Goal: Task Accomplishment & Management: Complete application form

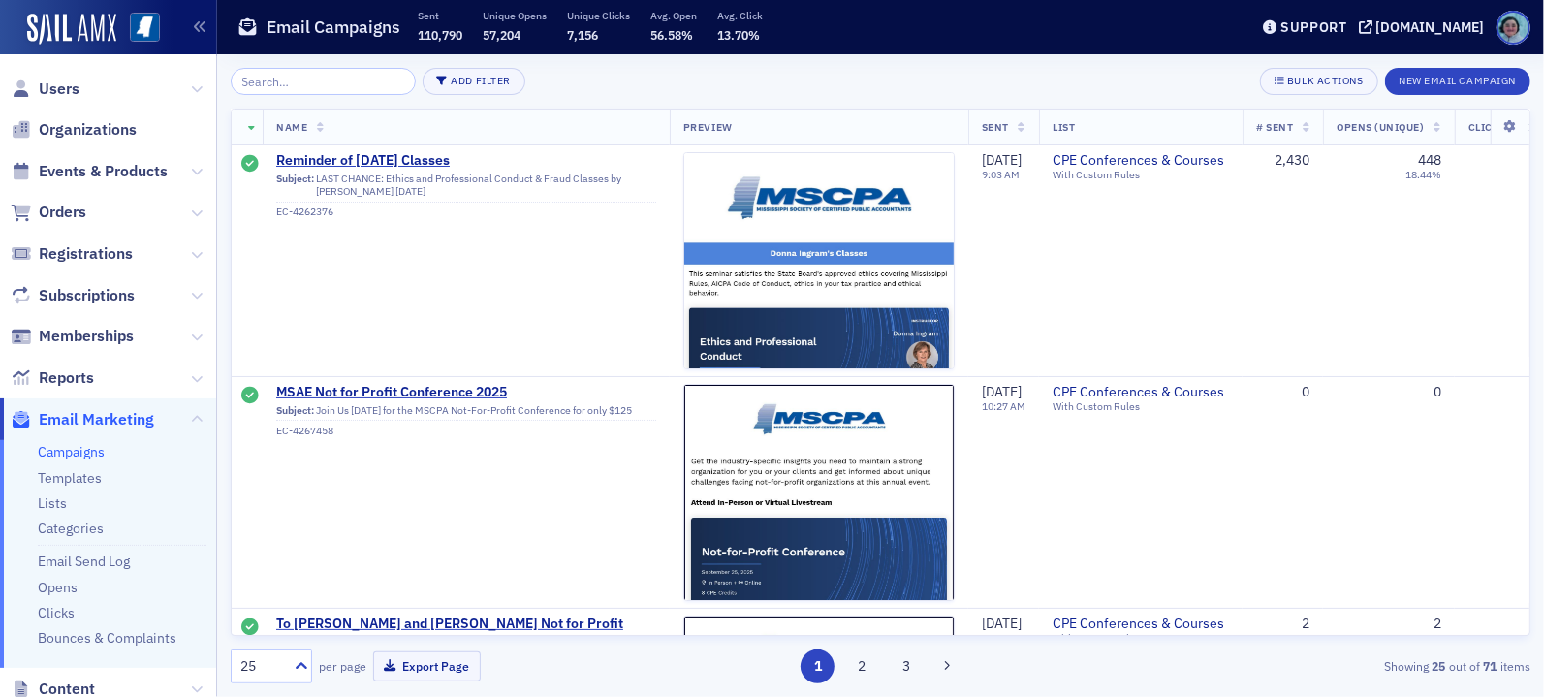
click at [873, 678] on div "1 2 3" at bounding box center [881, 666] width 420 height 34
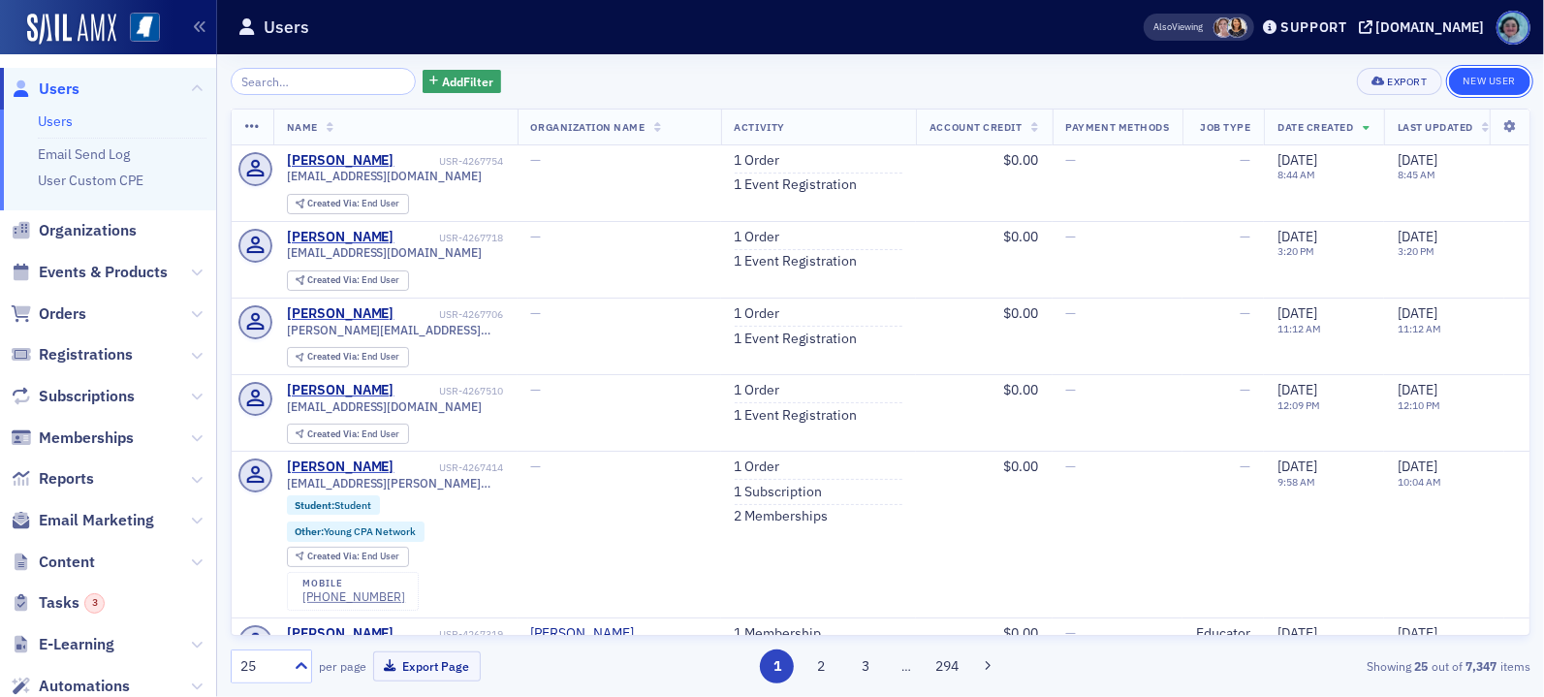
click at [1480, 77] on link "New User" at bounding box center [1489, 81] width 81 height 27
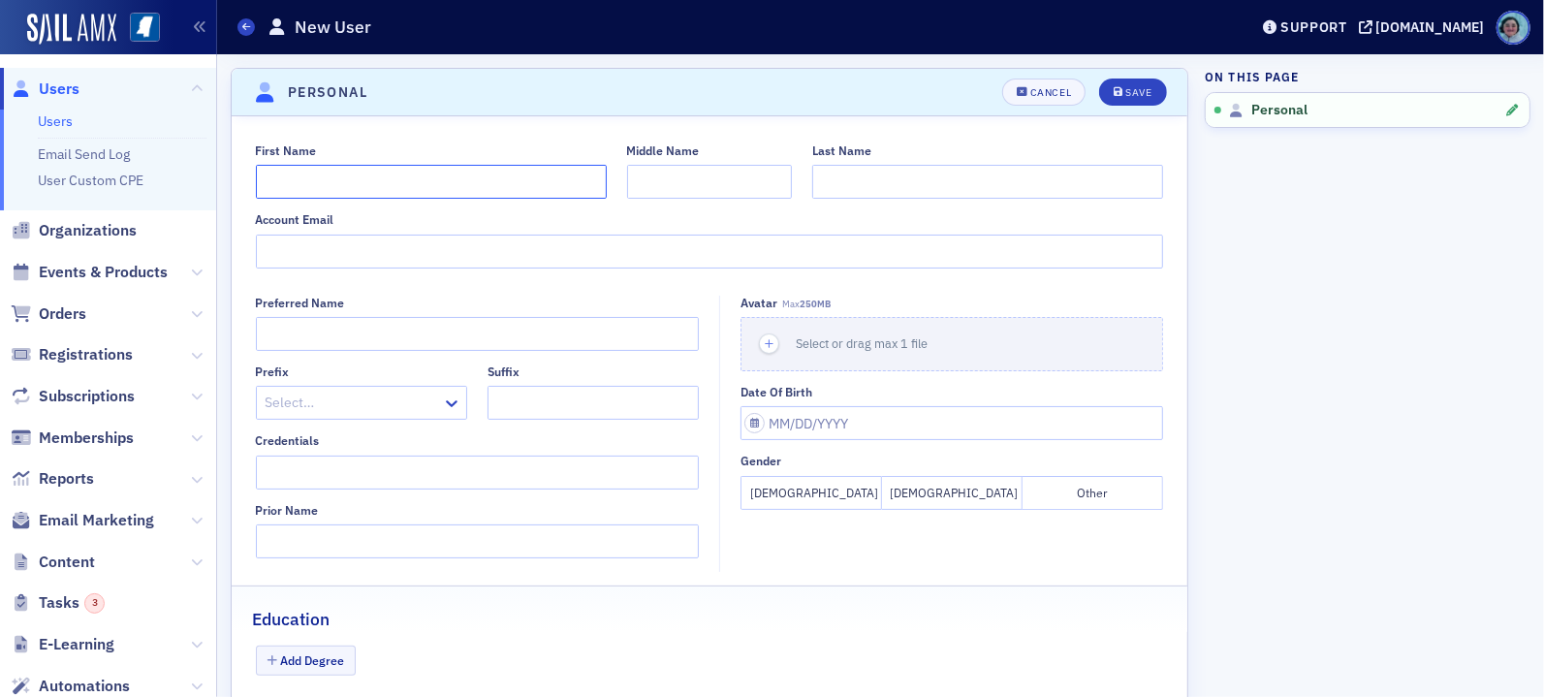
click at [543, 190] on input "First Name" at bounding box center [431, 182] width 351 height 34
click at [452, 235] on div at bounding box center [710, 252] width 908 height 34
click at [453, 241] on input "Account Email" at bounding box center [710, 252] width 908 height 34
paste input "callie.waite@greatergoodms.com"
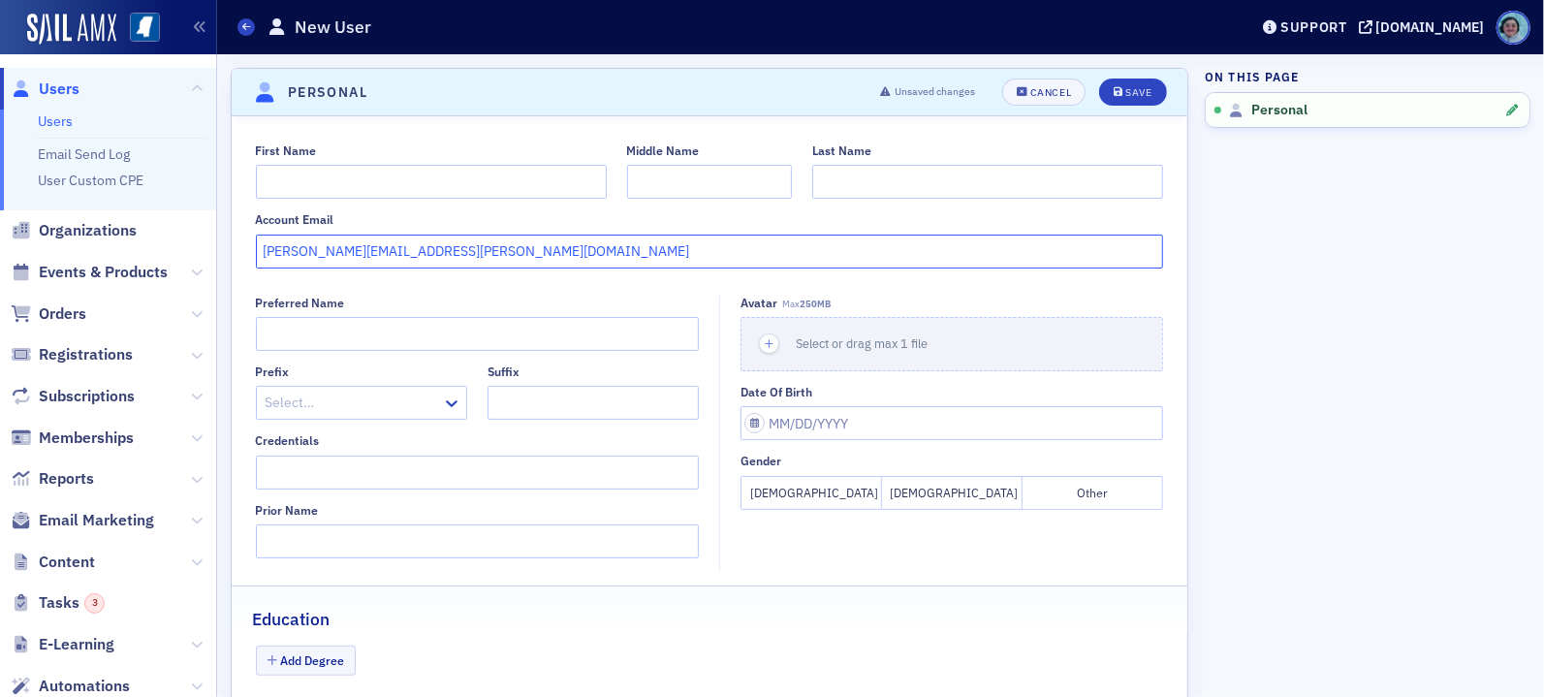
type input "callie.waite@greatergoodms.com"
click at [455, 179] on input "First Name" at bounding box center [431, 182] width 351 height 34
type input "Callie"
type input "2"
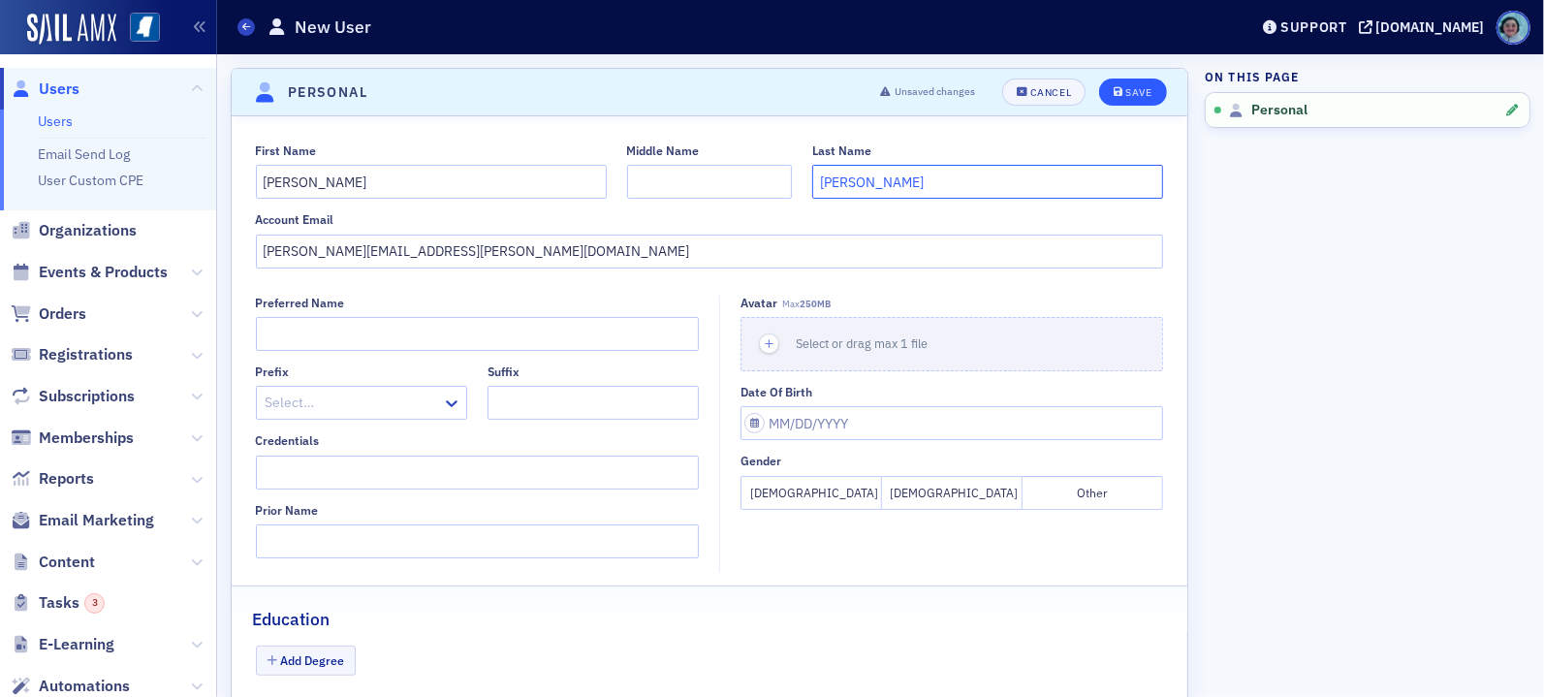
type input "Waite"
click at [1125, 88] on div "Save" at bounding box center [1138, 92] width 26 height 11
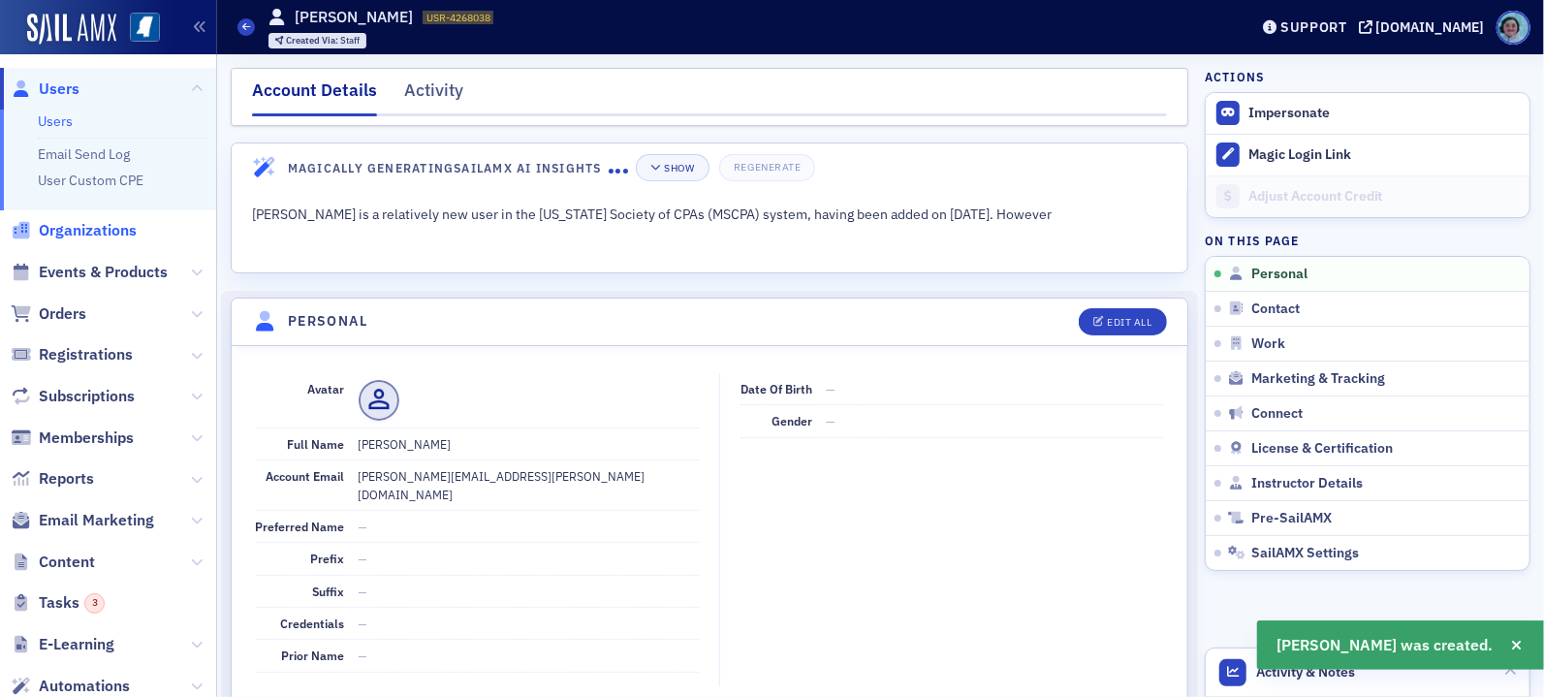
click at [123, 236] on span "Organizations" at bounding box center [88, 230] width 98 height 21
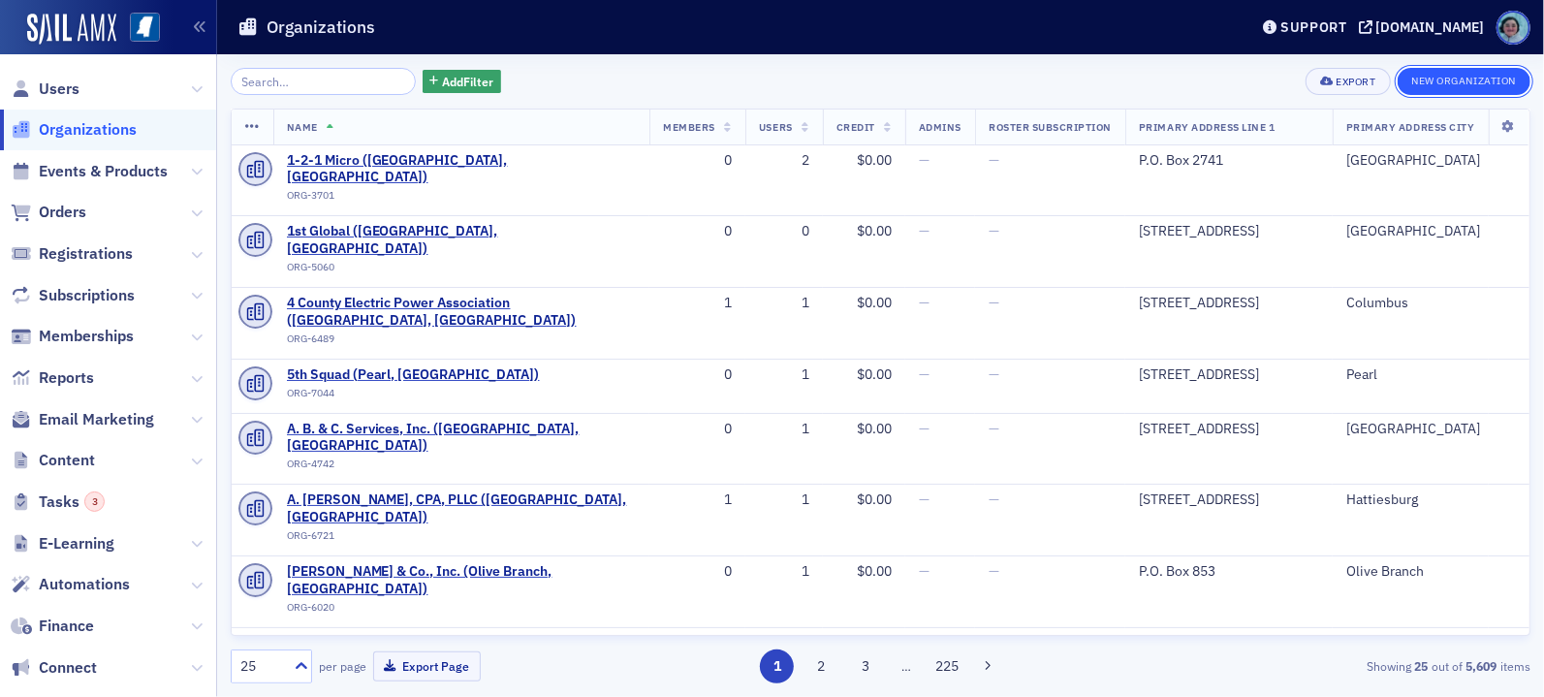
click at [1493, 79] on button "New Organization" at bounding box center [1464, 81] width 133 height 27
select select "US"
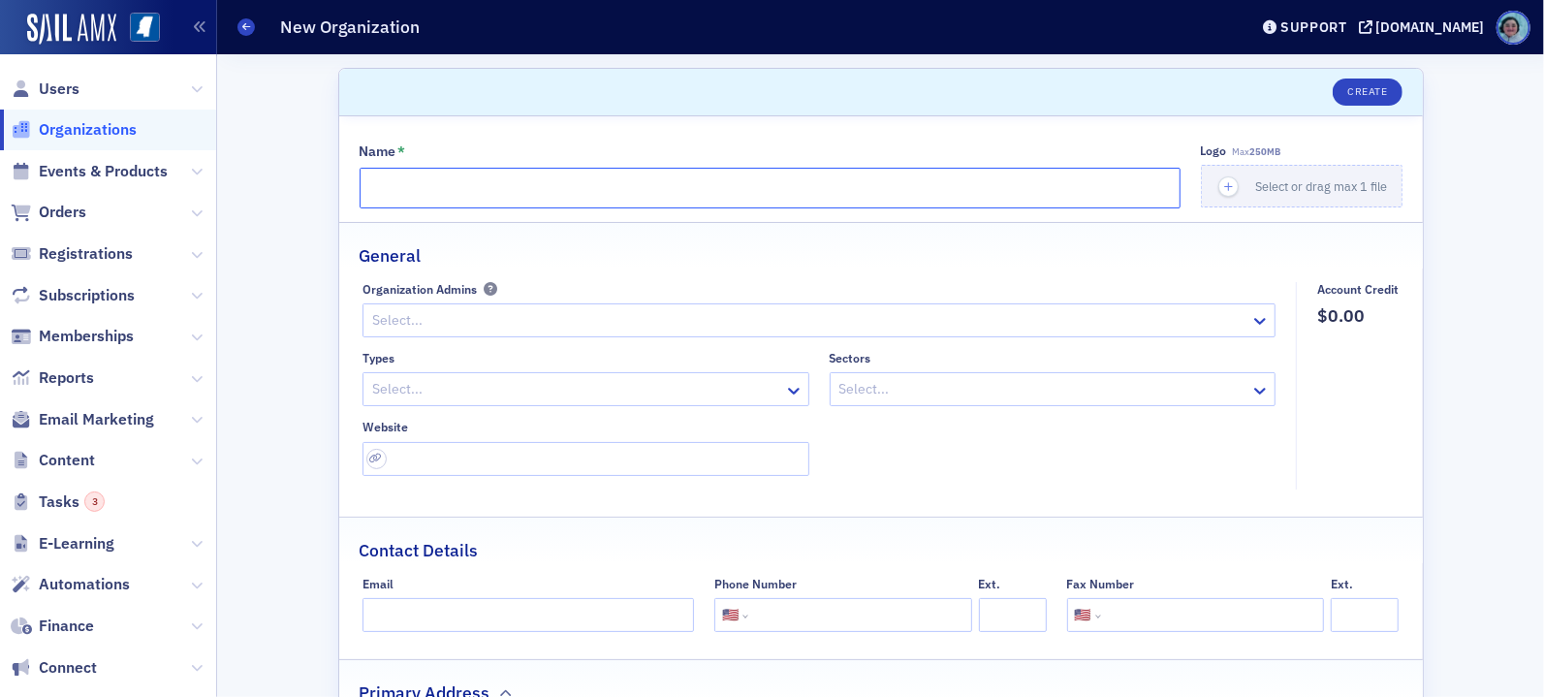
click at [469, 196] on input "Name *" at bounding box center [770, 188] width 821 height 41
type input "Greater Good MS"
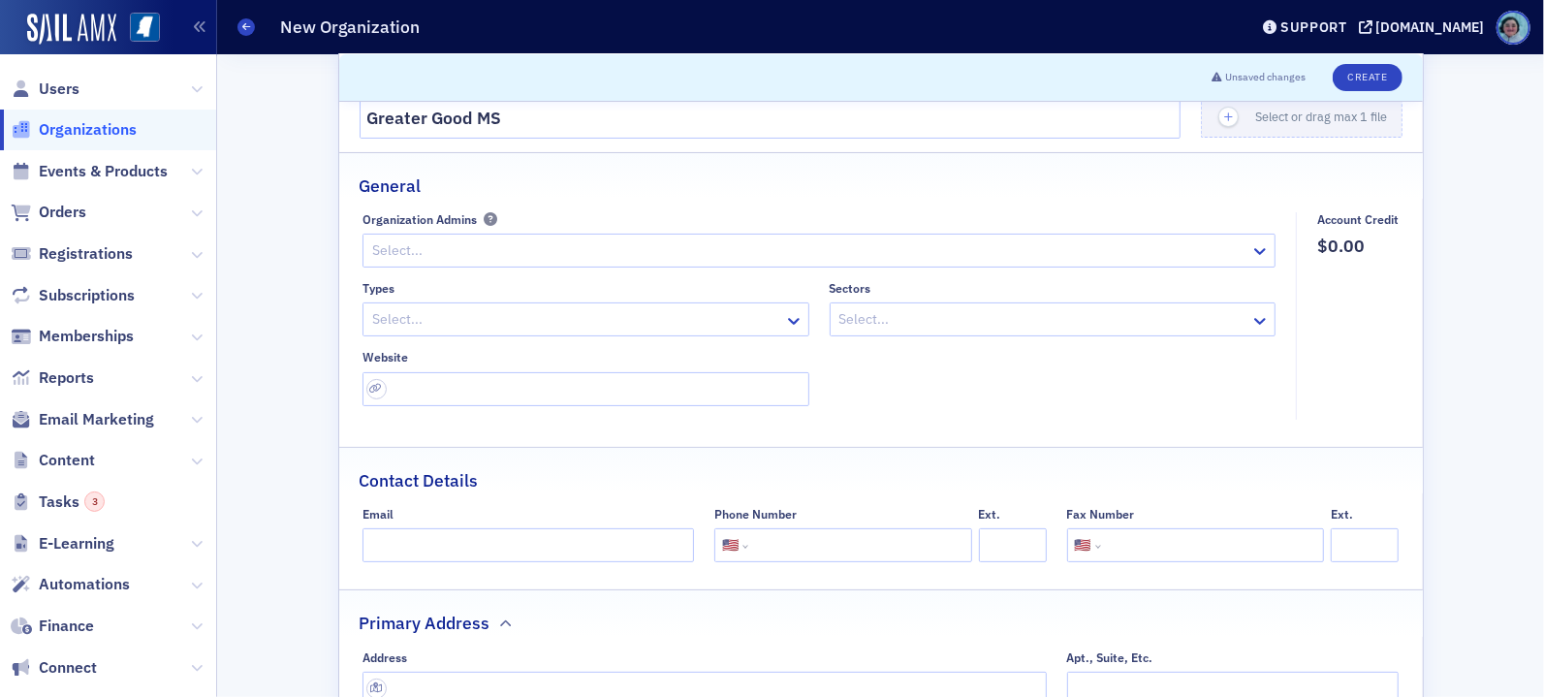
scroll to position [485, 0]
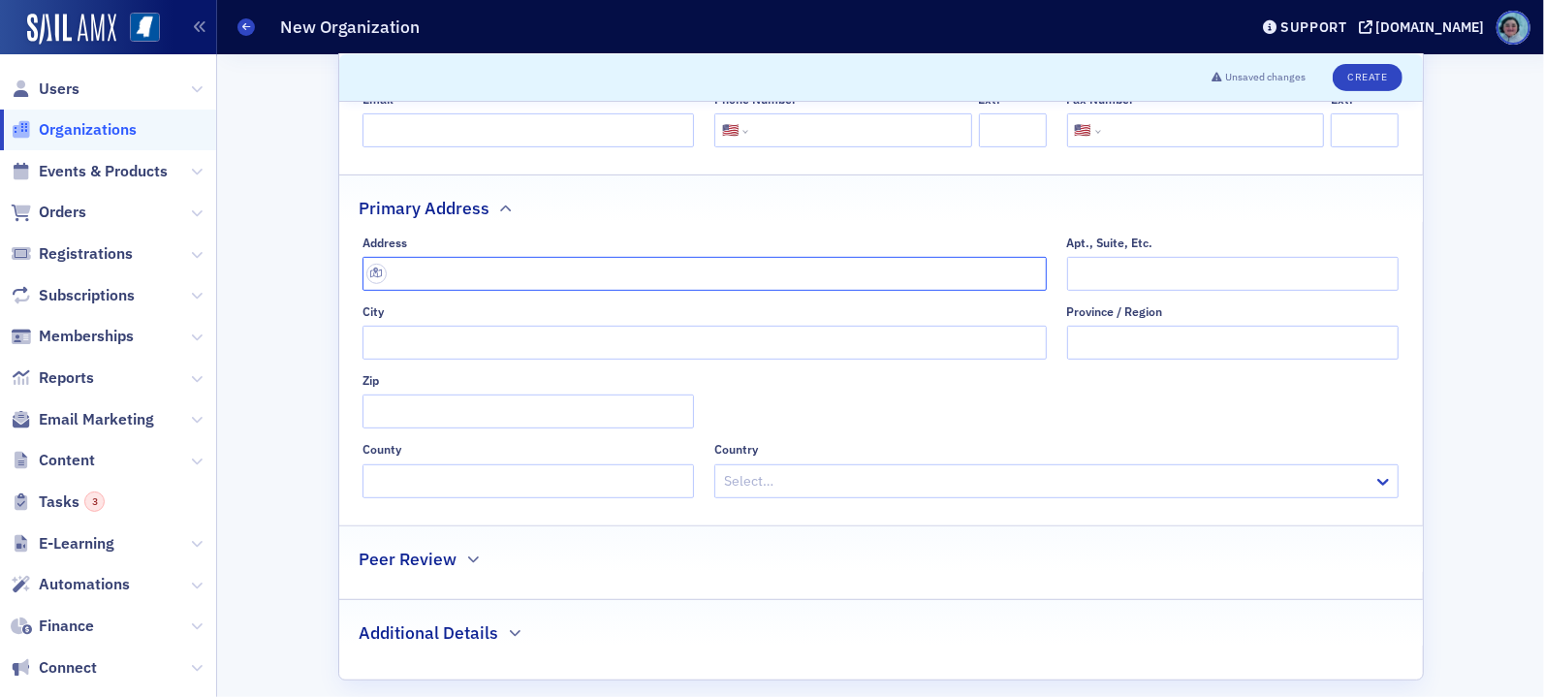
click at [532, 286] on input "text" at bounding box center [705, 274] width 684 height 34
paste input "8025 Hwy 45 N"
click at [536, 274] on input "8025 Hwy 45 N" at bounding box center [705, 274] width 684 height 34
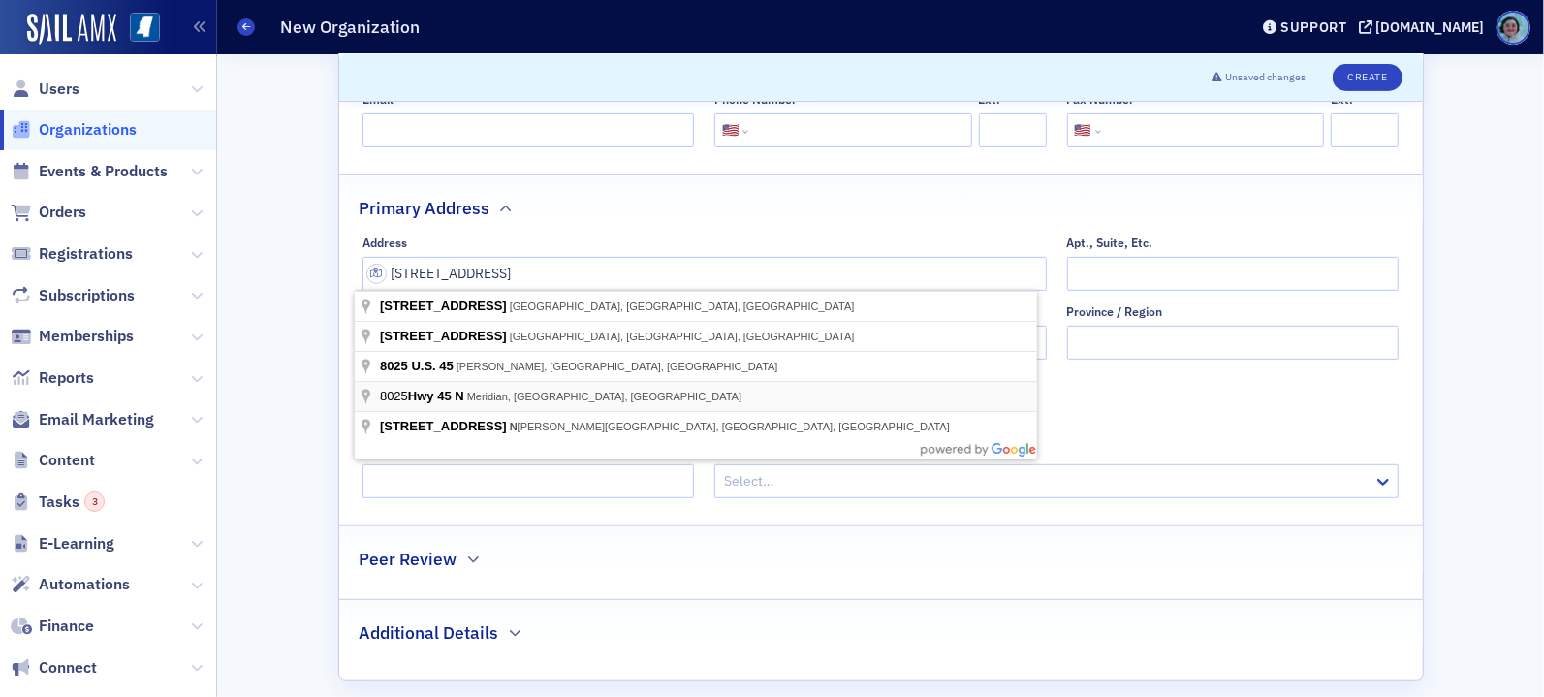
type input "Highway 45 North"
type input "Meridian"
type input "39301"
type input "Lauderdale County"
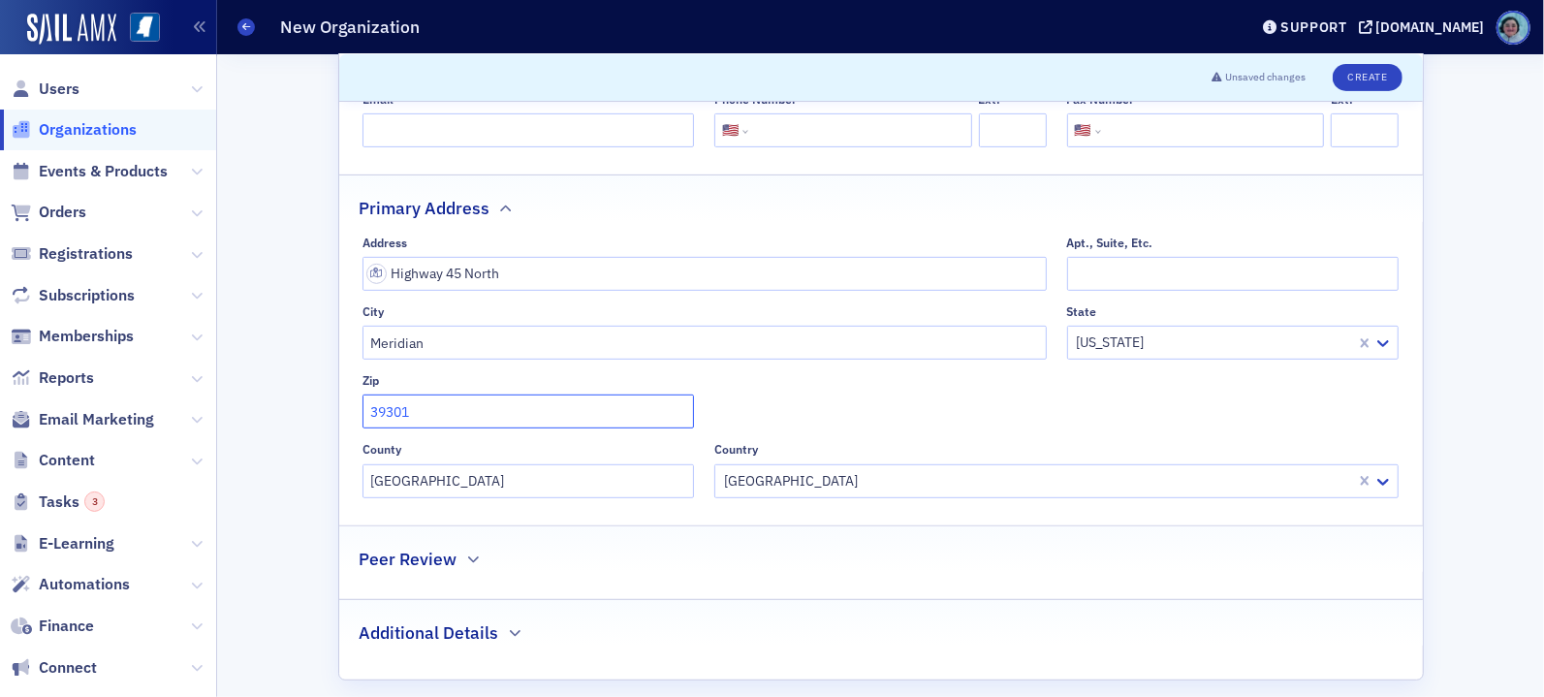
click at [531, 399] on input "39301" at bounding box center [529, 412] width 332 height 34
type input "39305"
click at [758, 371] on div "Address Highway 45 North Apt., Suite, Etc. City Meridian State Mississippi Zip …" at bounding box center [881, 367] width 1036 height 263
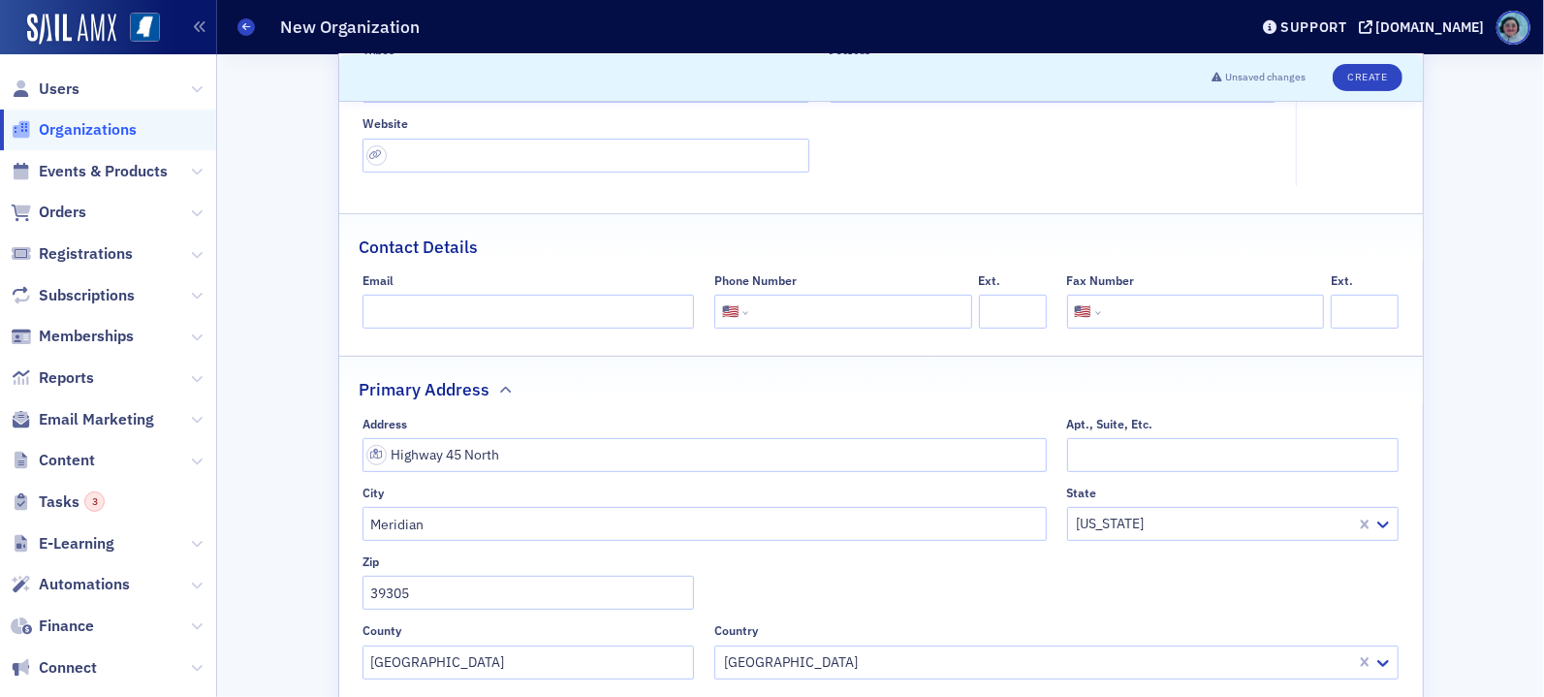
scroll to position [210, 0]
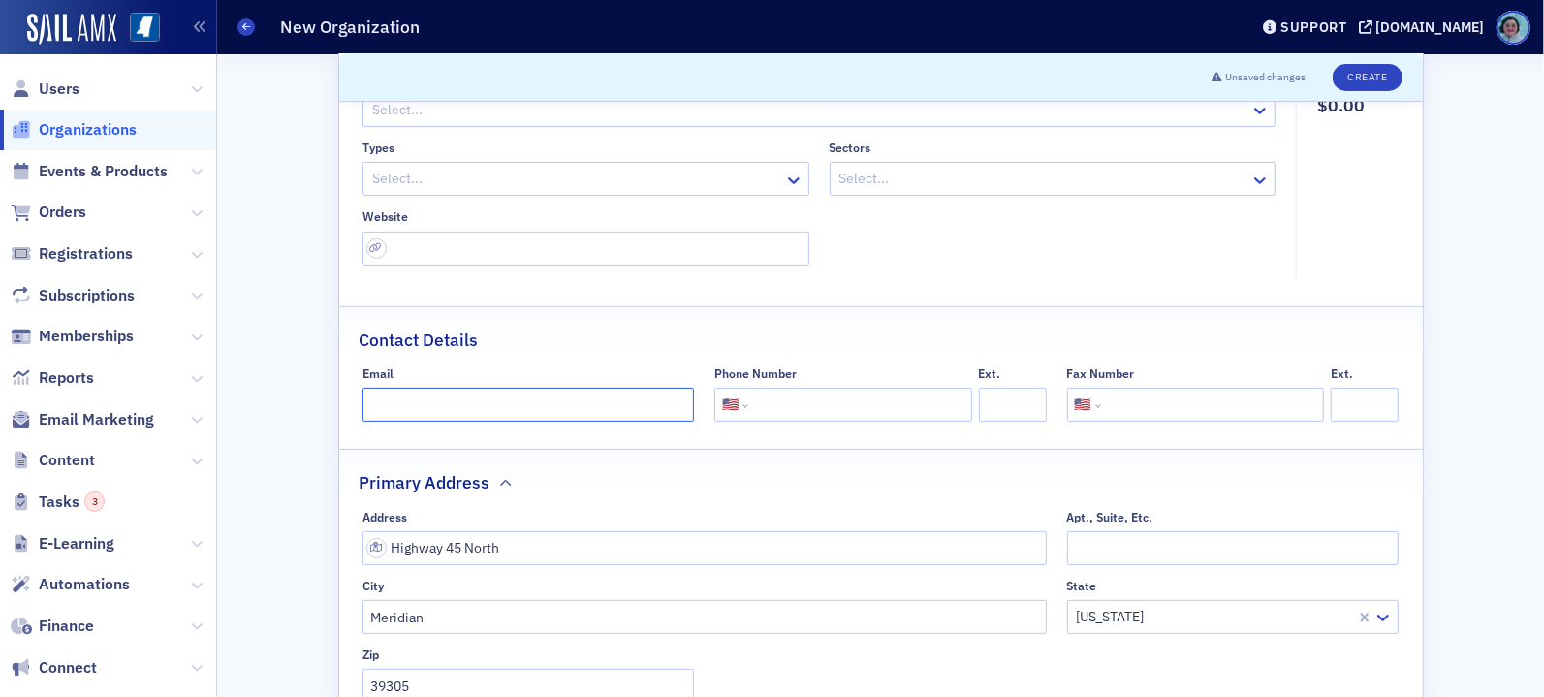
click at [582, 408] on input "Email" at bounding box center [529, 405] width 332 height 34
type input "[PERSON_NAME]"
drag, startPoint x: 911, startPoint y: 392, endPoint x: 922, endPoint y: 379, distance: 16.5
click at [911, 392] on input "tel" at bounding box center [857, 405] width 211 height 34
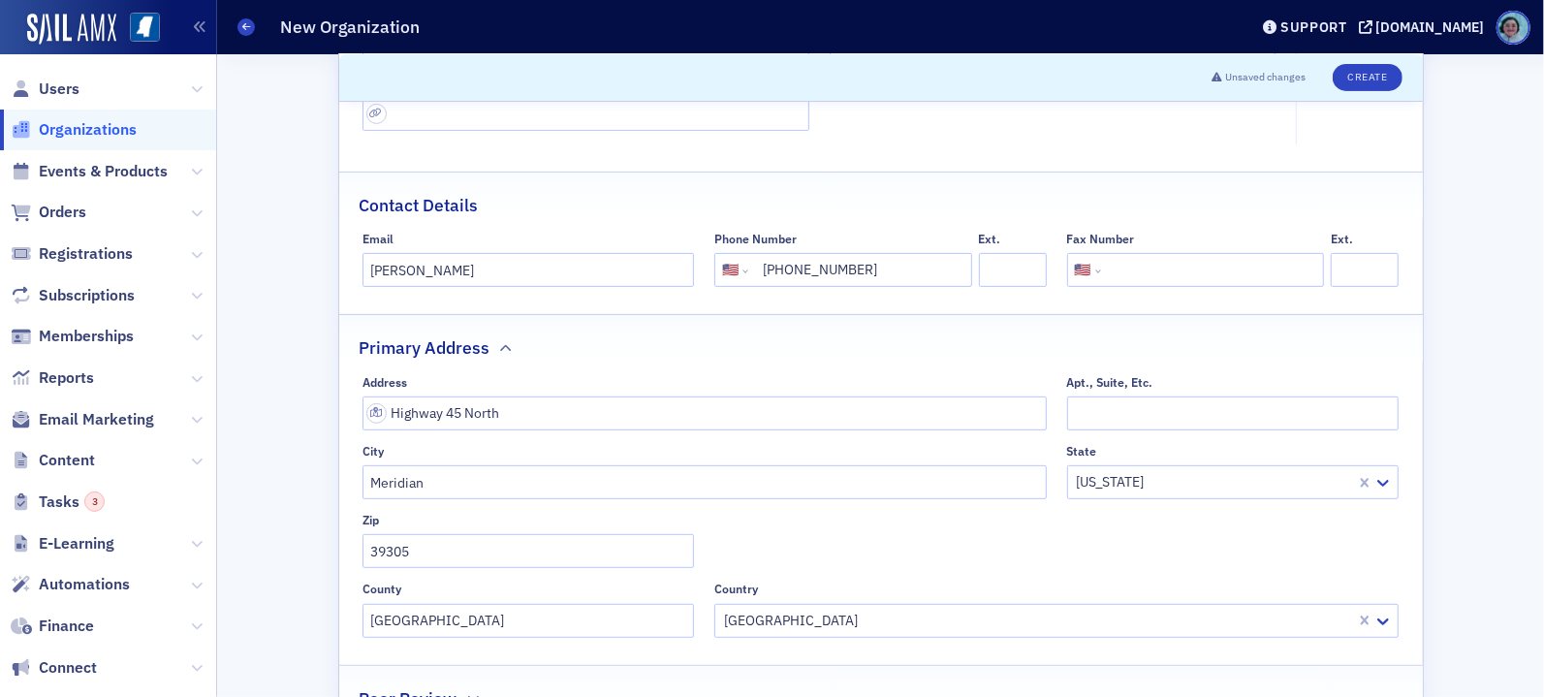
scroll to position [0, 0]
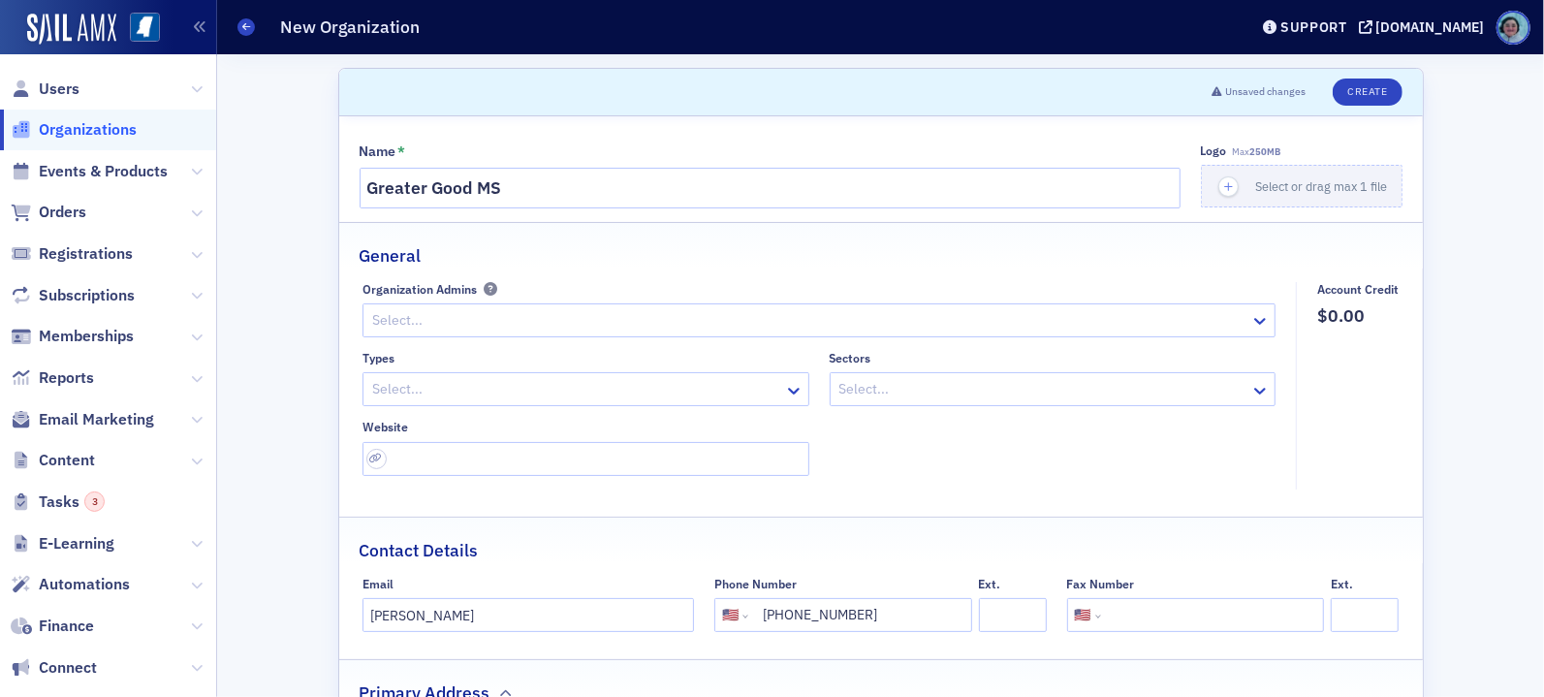
type input "(601) 938-3253"
click at [654, 377] on div at bounding box center [576, 389] width 412 height 24
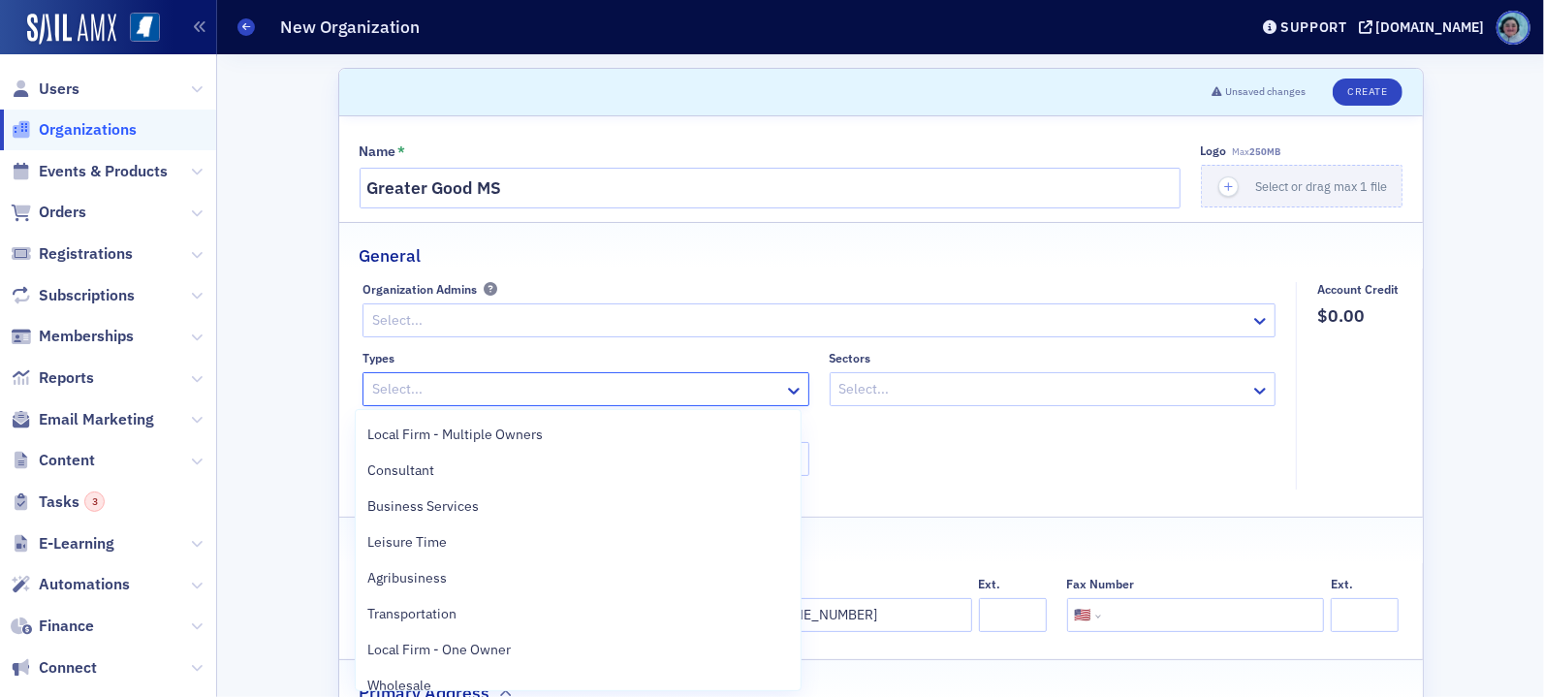
scroll to position [767, 0]
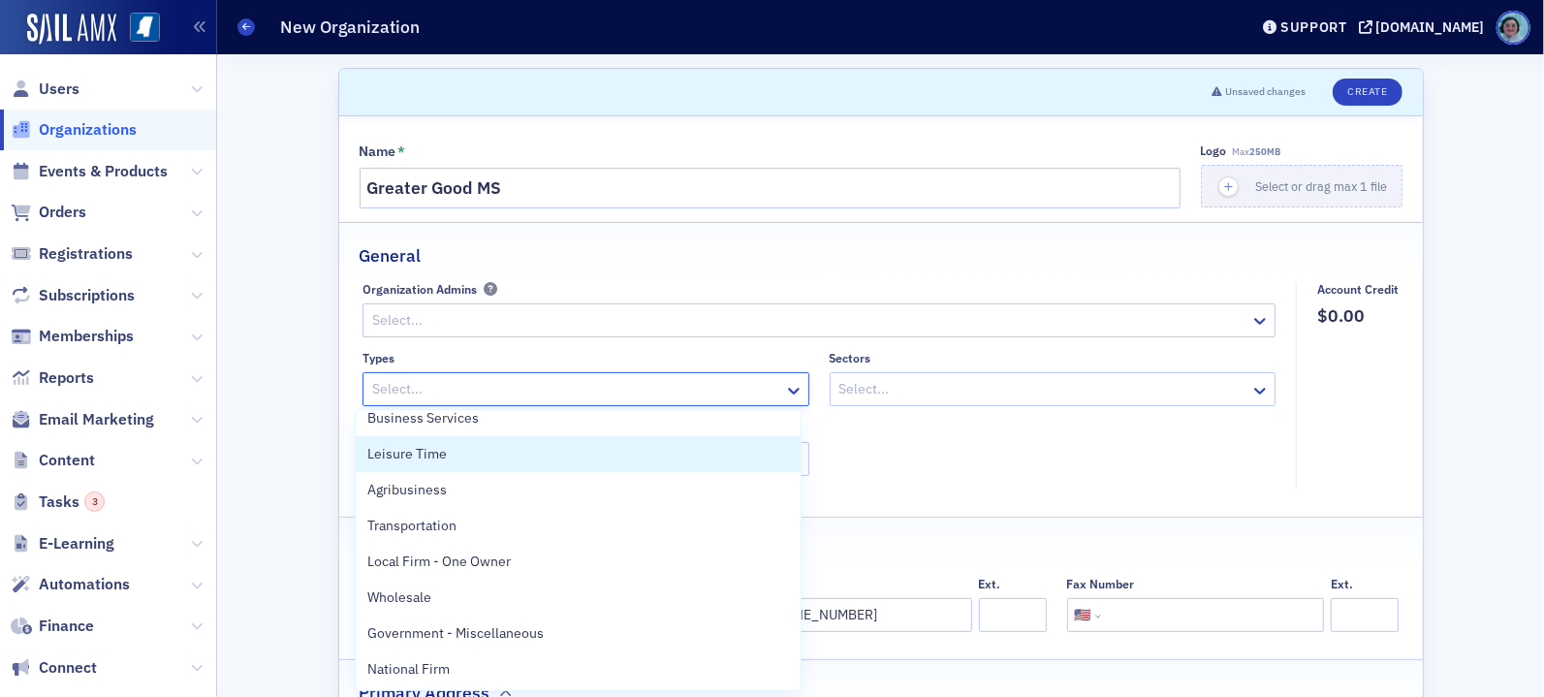
click at [919, 395] on div at bounding box center [1044, 389] width 412 height 24
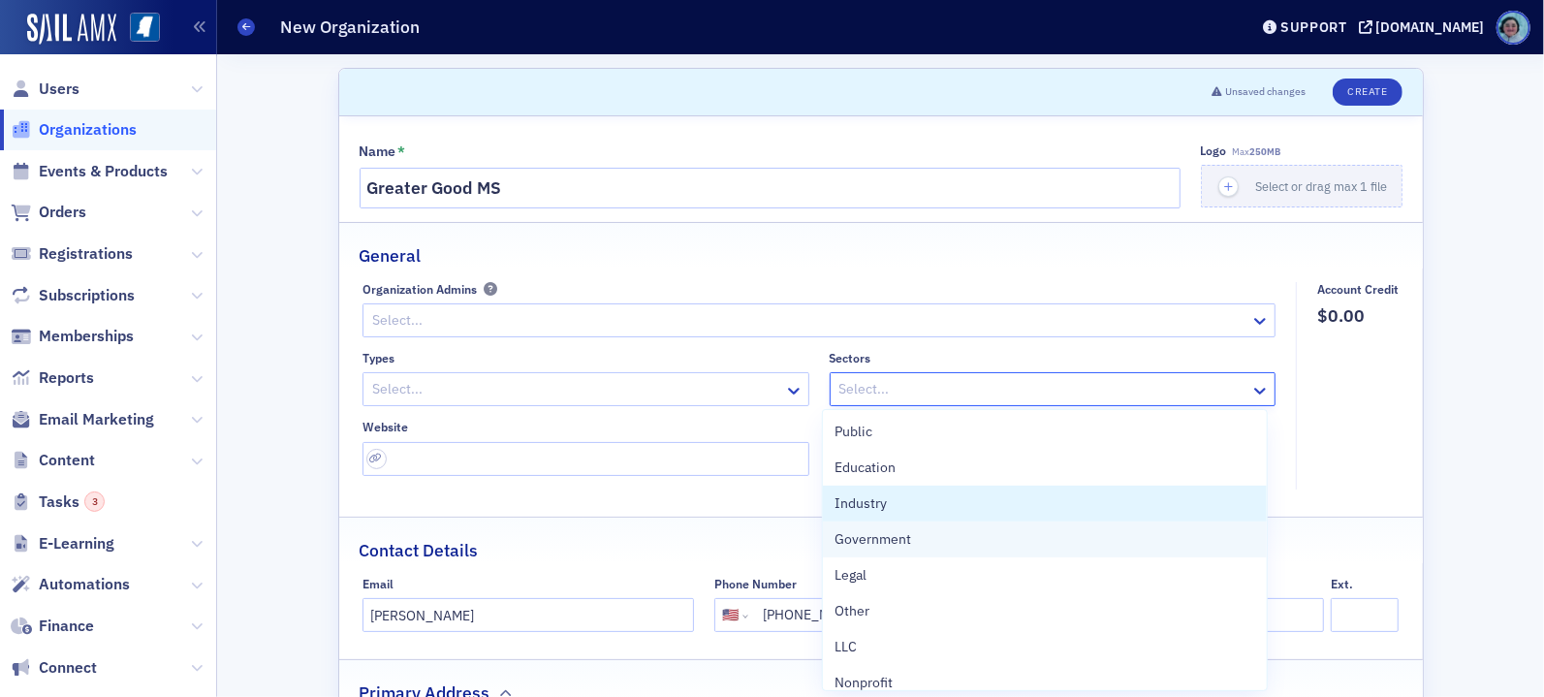
scroll to position [15, 0]
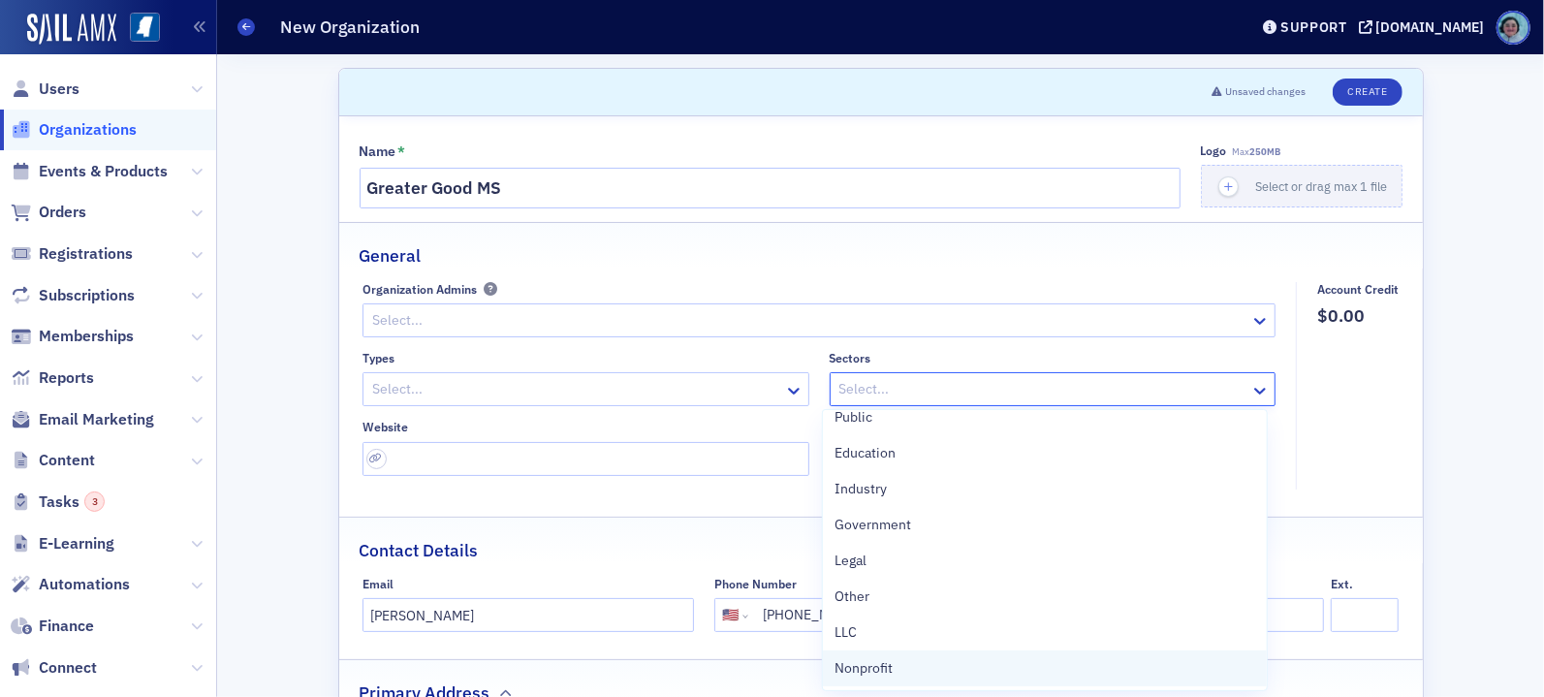
click at [983, 667] on div "Nonprofit" at bounding box center [1045, 668] width 421 height 20
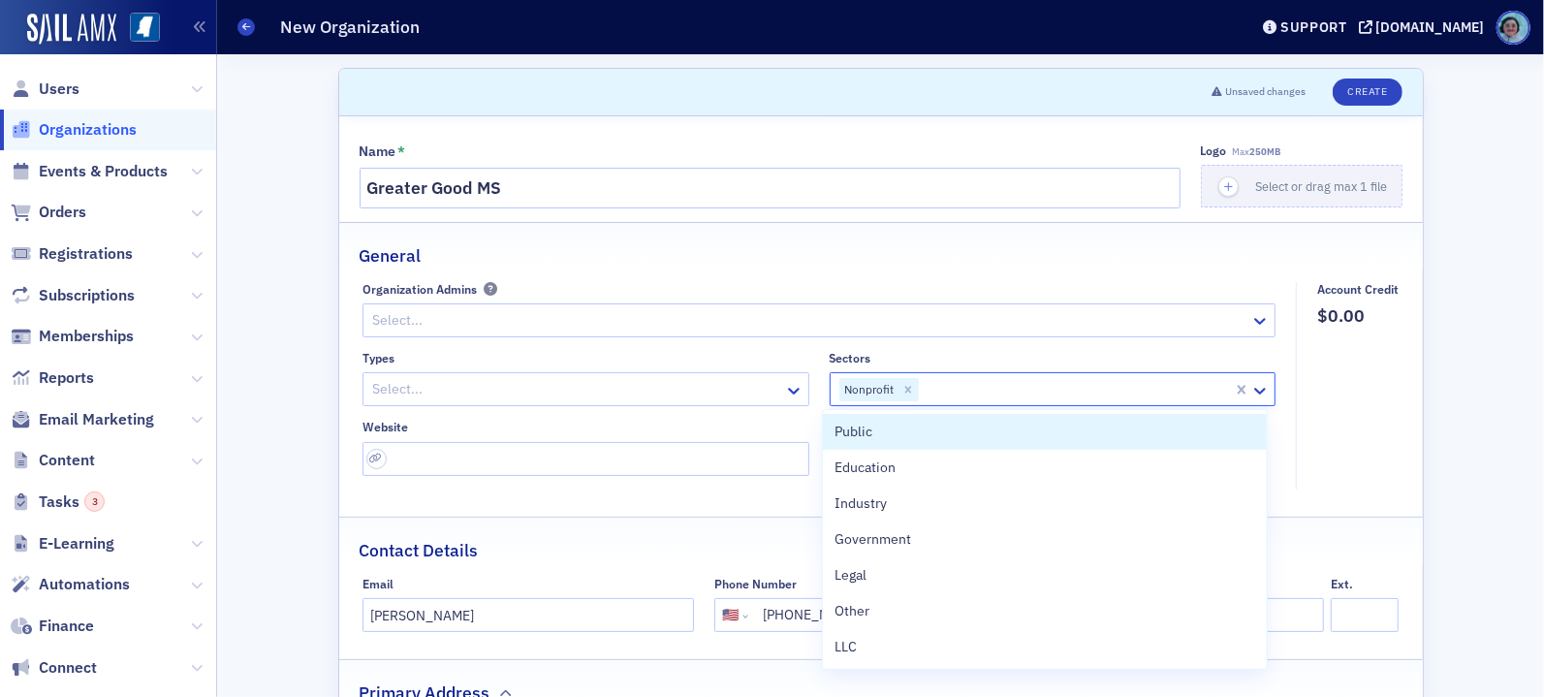
scroll to position [0, 0]
click at [947, 264] on div "General" at bounding box center [881, 246] width 1043 height 46
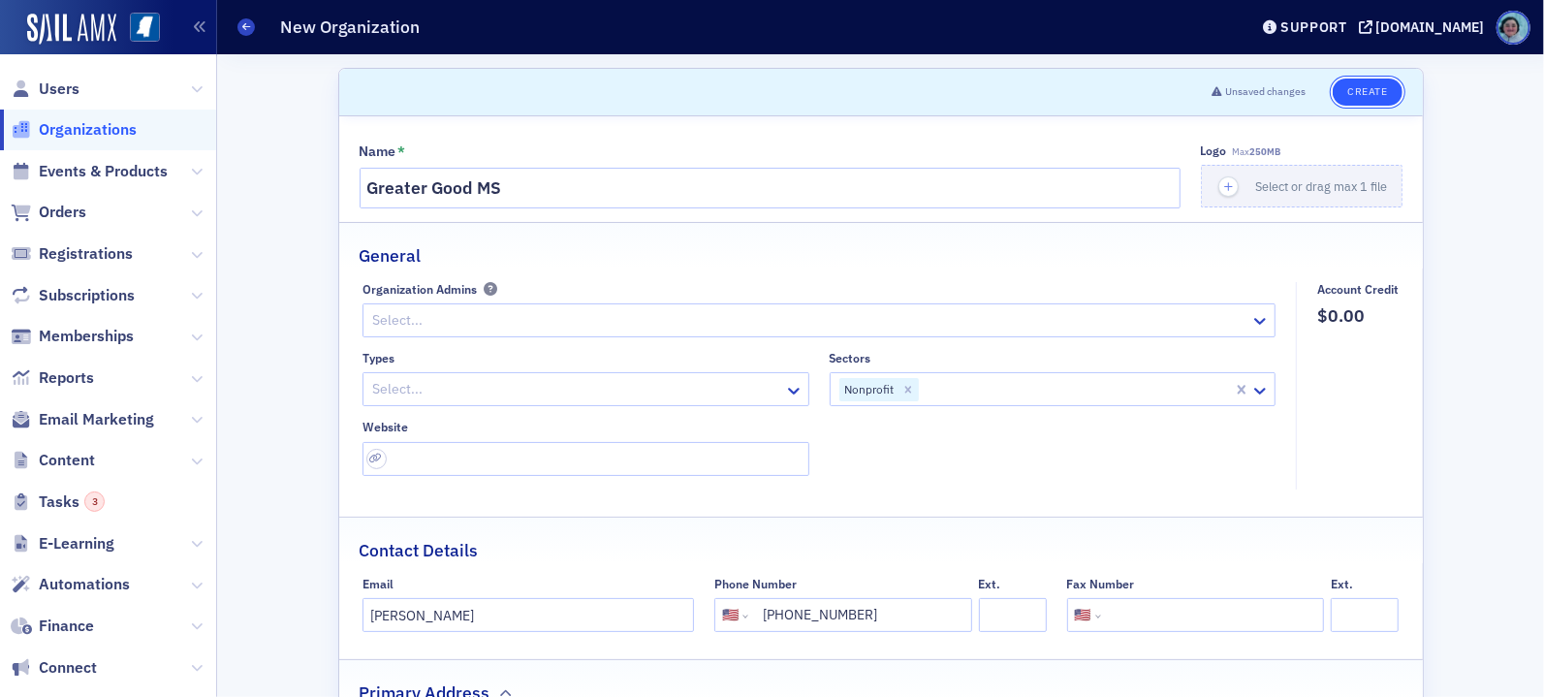
click at [1343, 92] on button "Create" at bounding box center [1367, 92] width 69 height 27
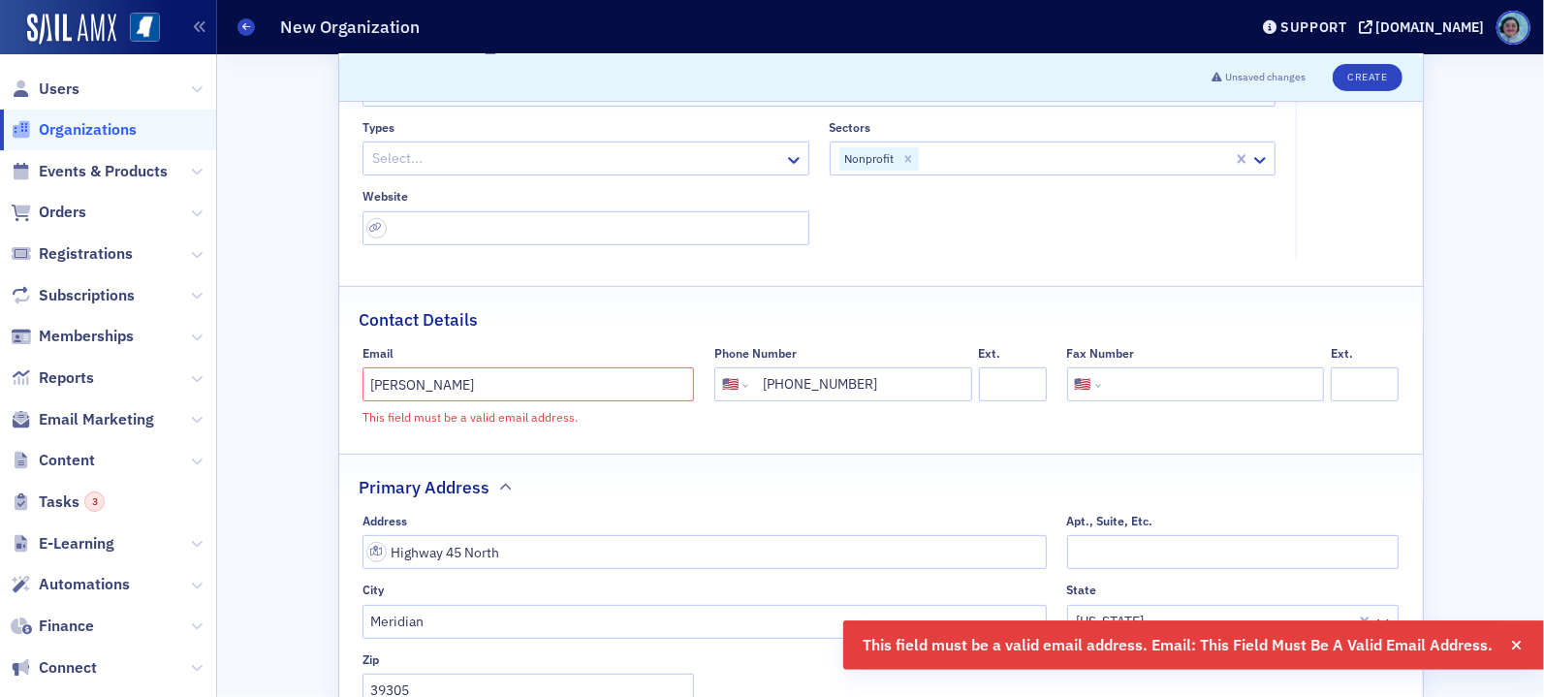
scroll to position [291, 0]
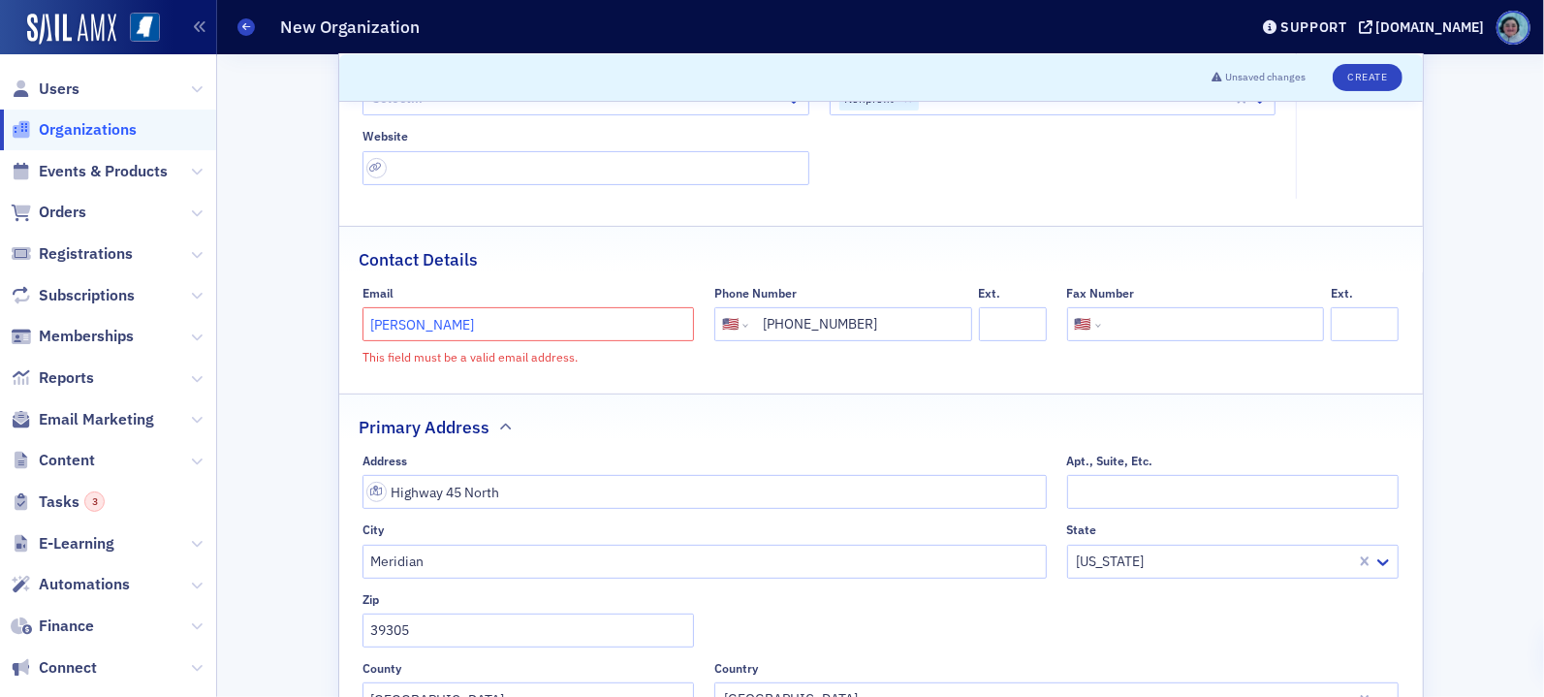
click at [619, 324] on input "[PERSON_NAME]" at bounding box center [529, 324] width 332 height 34
click at [619, 321] on input "[PERSON_NAME]" at bounding box center [529, 324] width 332 height 34
click at [619, 322] on input "[PERSON_NAME]" at bounding box center [529, 324] width 332 height 34
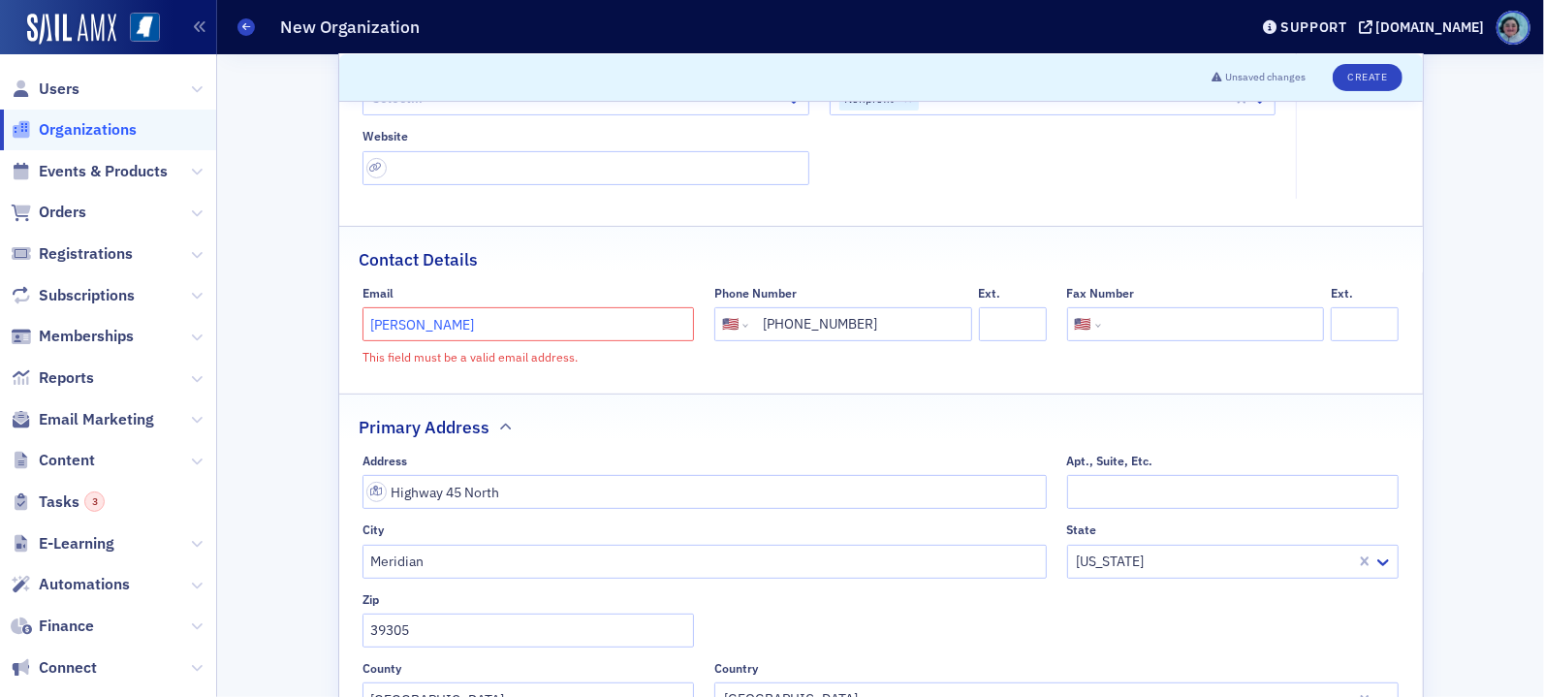
click at [619, 322] on input "[PERSON_NAME]" at bounding box center [529, 324] width 332 height 34
paste input ".waite@greatergoodms.com"
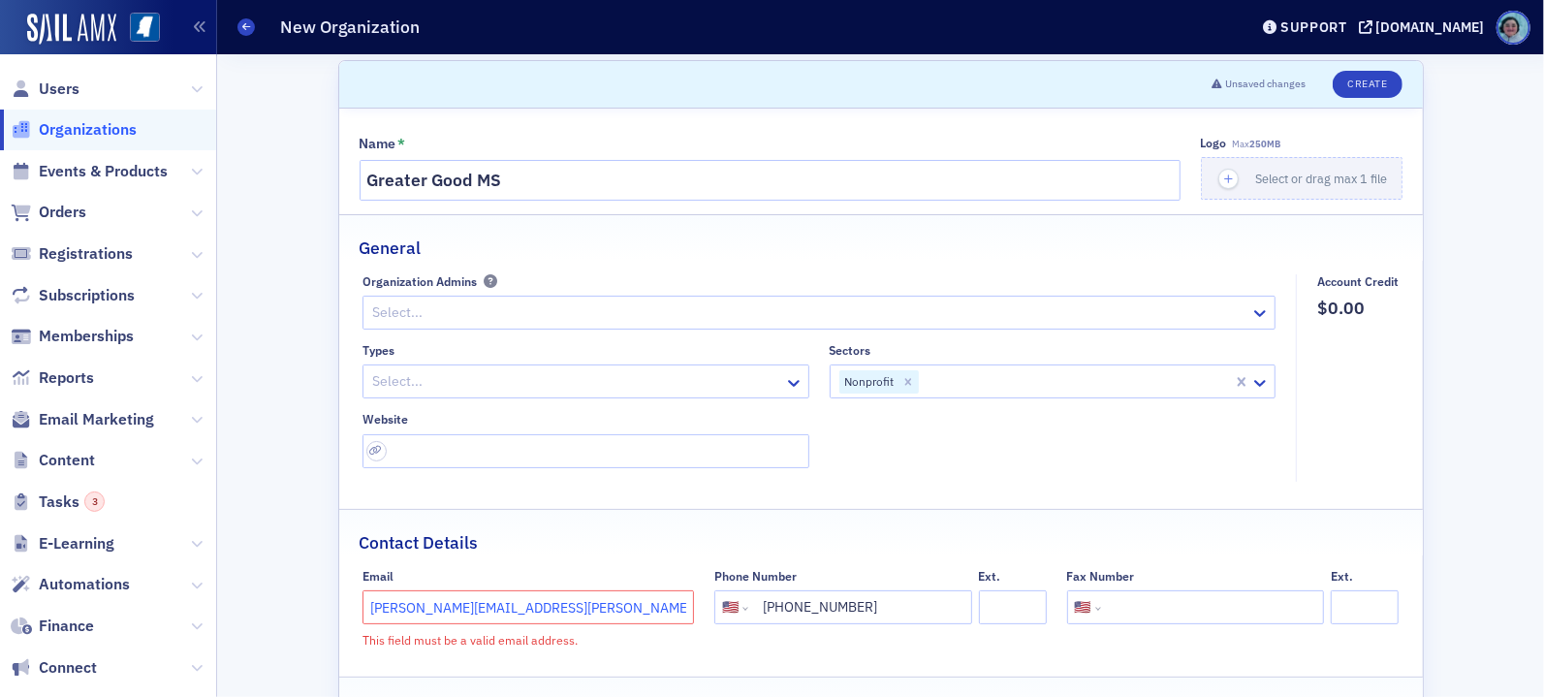
scroll to position [0, 0]
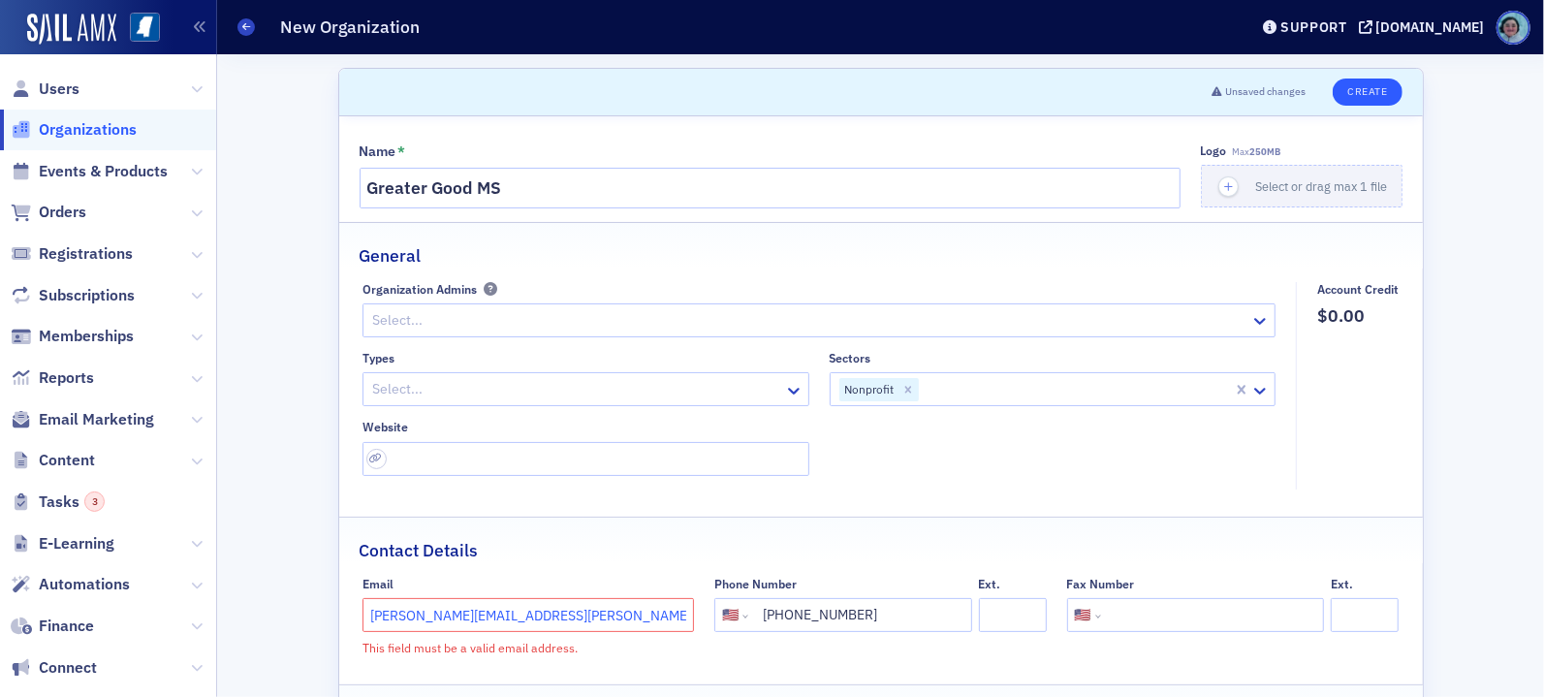
type input "Callie.waite@greatergoodms.com"
click at [1367, 102] on button "Create" at bounding box center [1367, 92] width 69 height 27
select select "US"
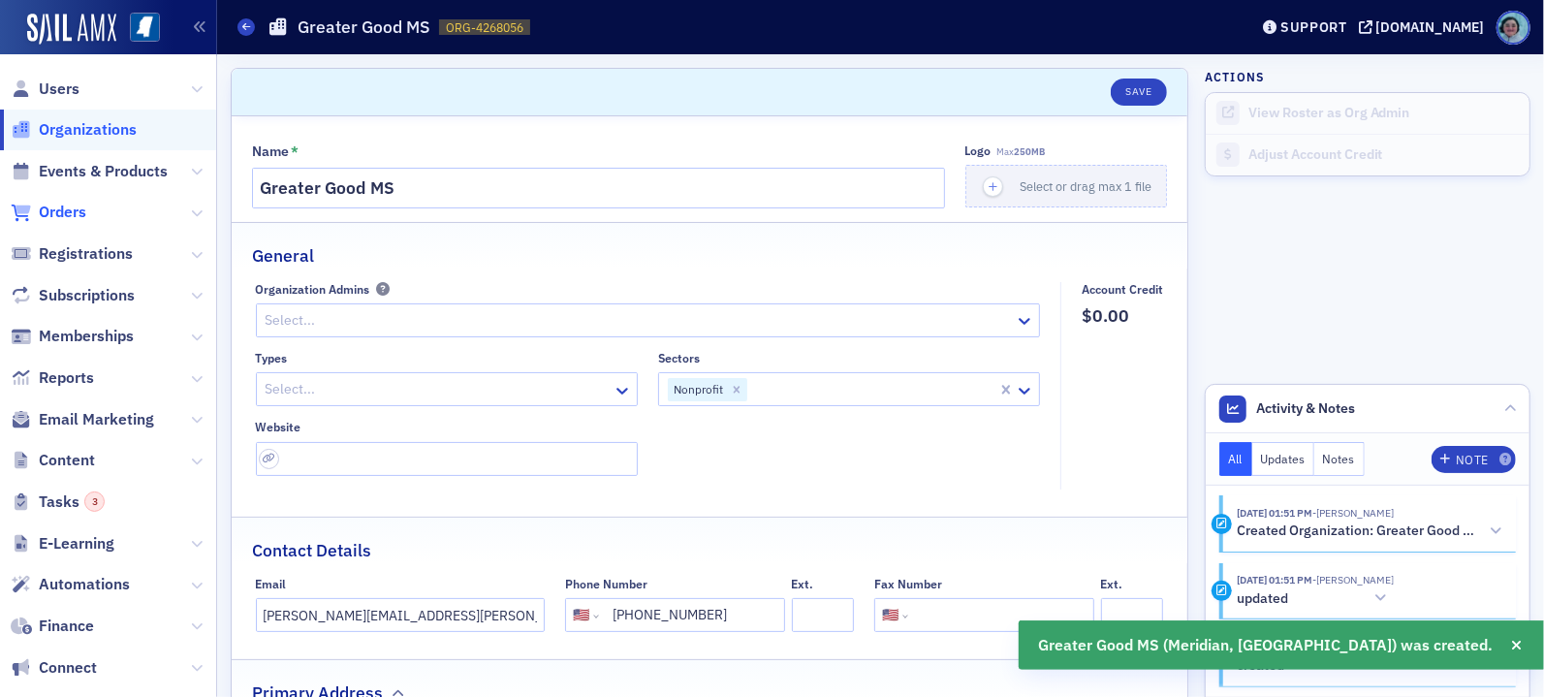
click at [80, 205] on span "Orders" at bounding box center [62, 212] width 47 height 21
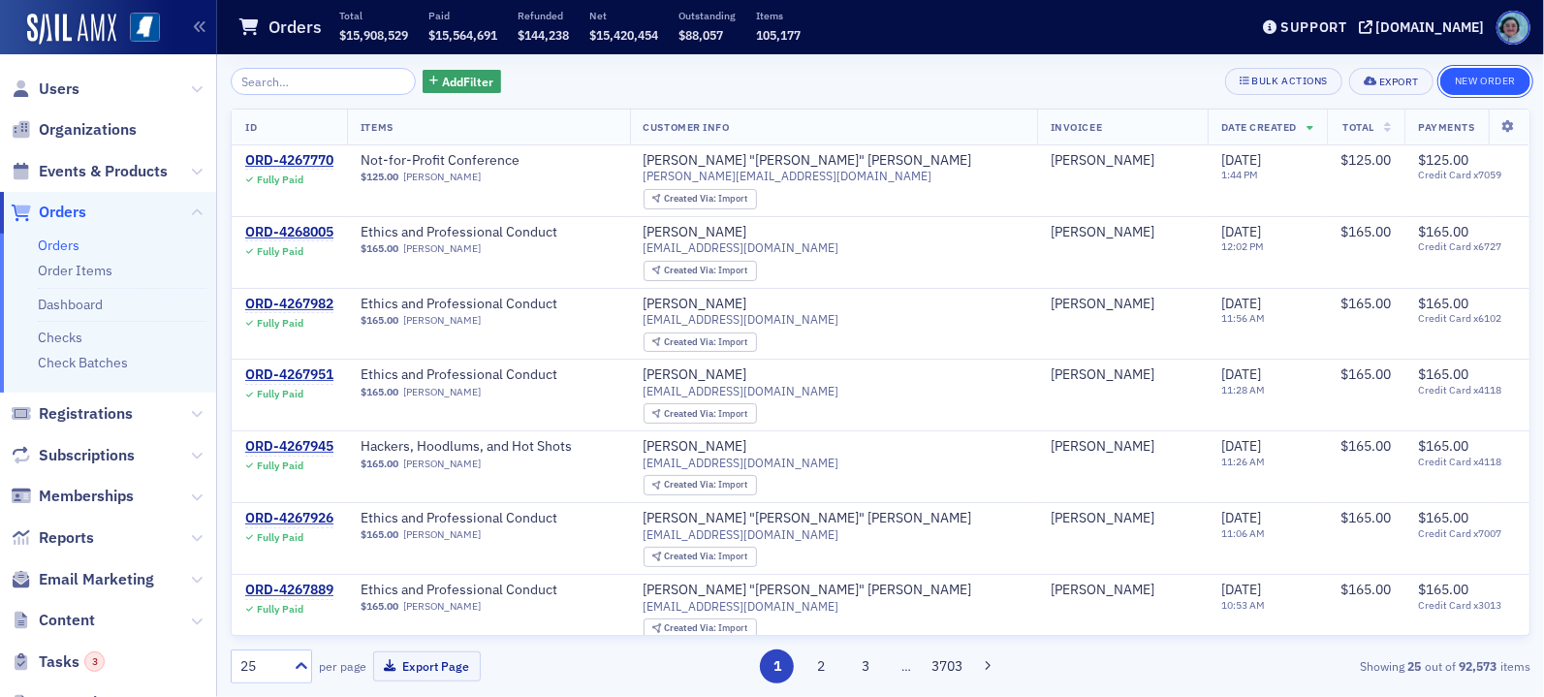
click at [1461, 68] on button "New Order" at bounding box center [1485, 81] width 90 height 27
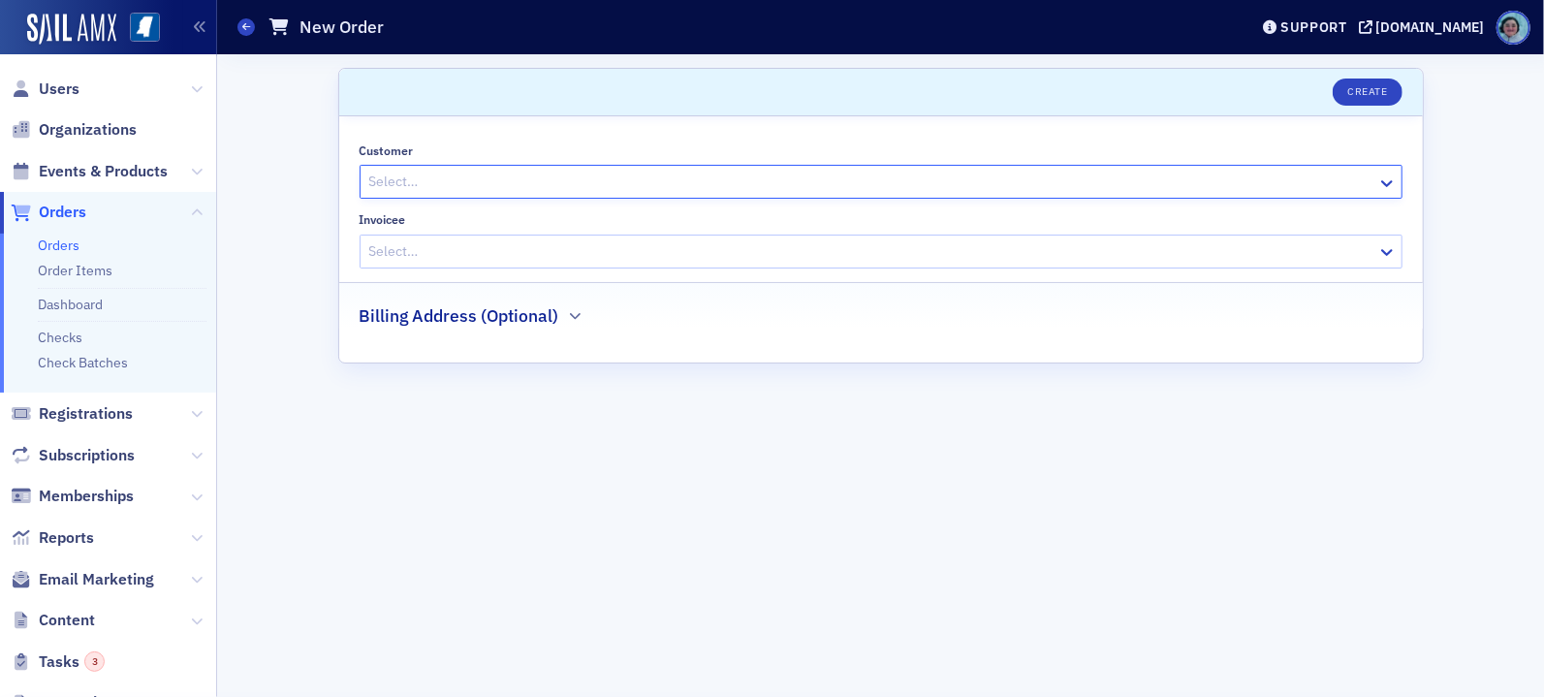
click at [765, 168] on div "Select…" at bounding box center [869, 182] width 1017 height 28
type input "callie"
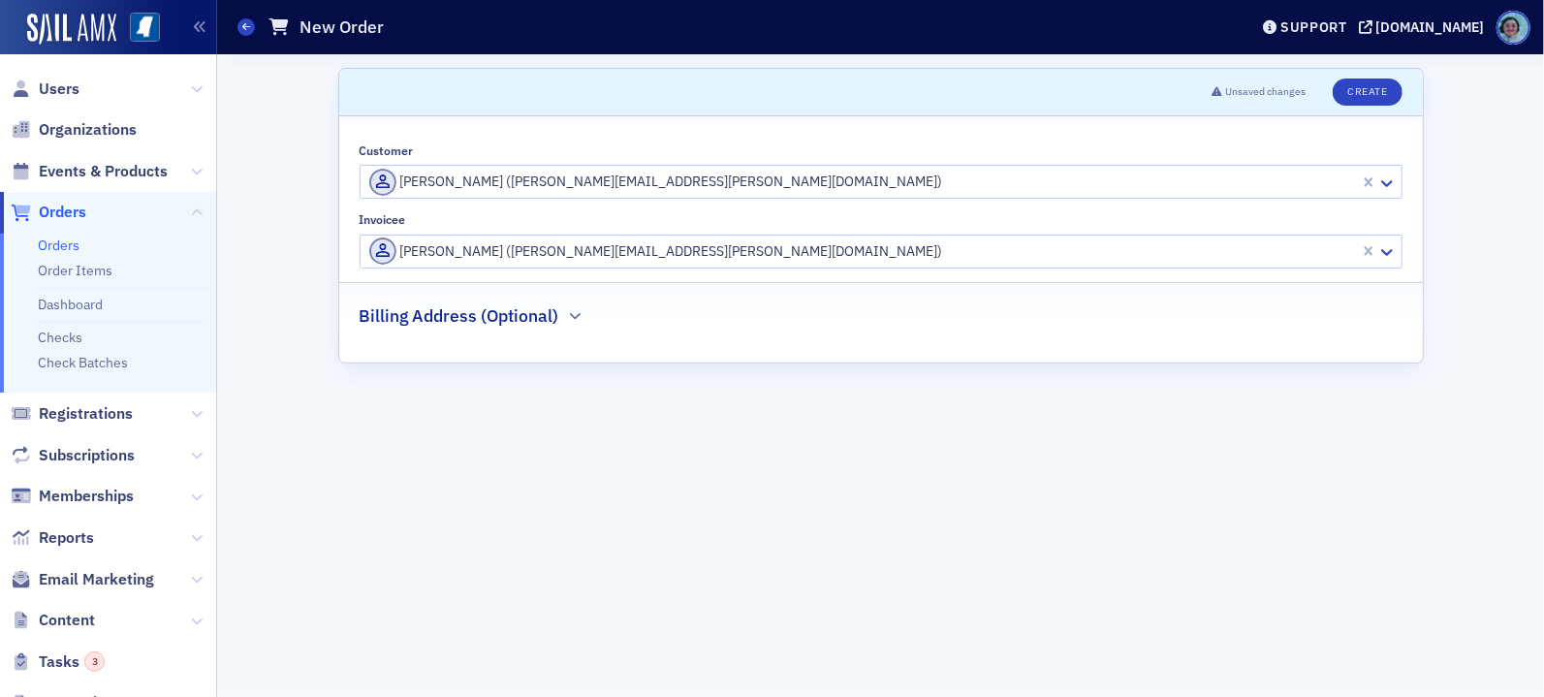
click at [659, 232] on div "Invoicee Callie Waite (callie.waite@greatergoodms.com)" at bounding box center [881, 239] width 1043 height 55
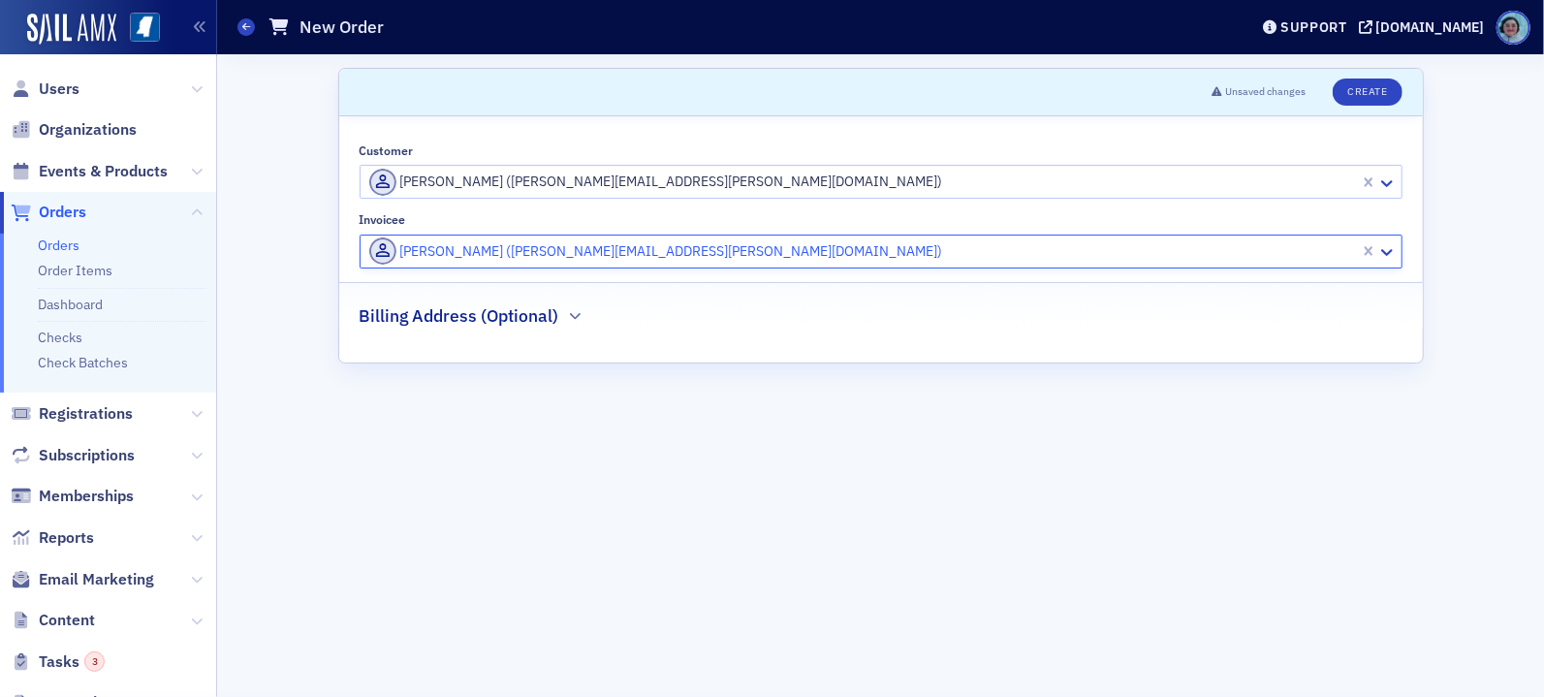
click at [668, 251] on div at bounding box center [862, 251] width 991 height 24
type input "greater good"
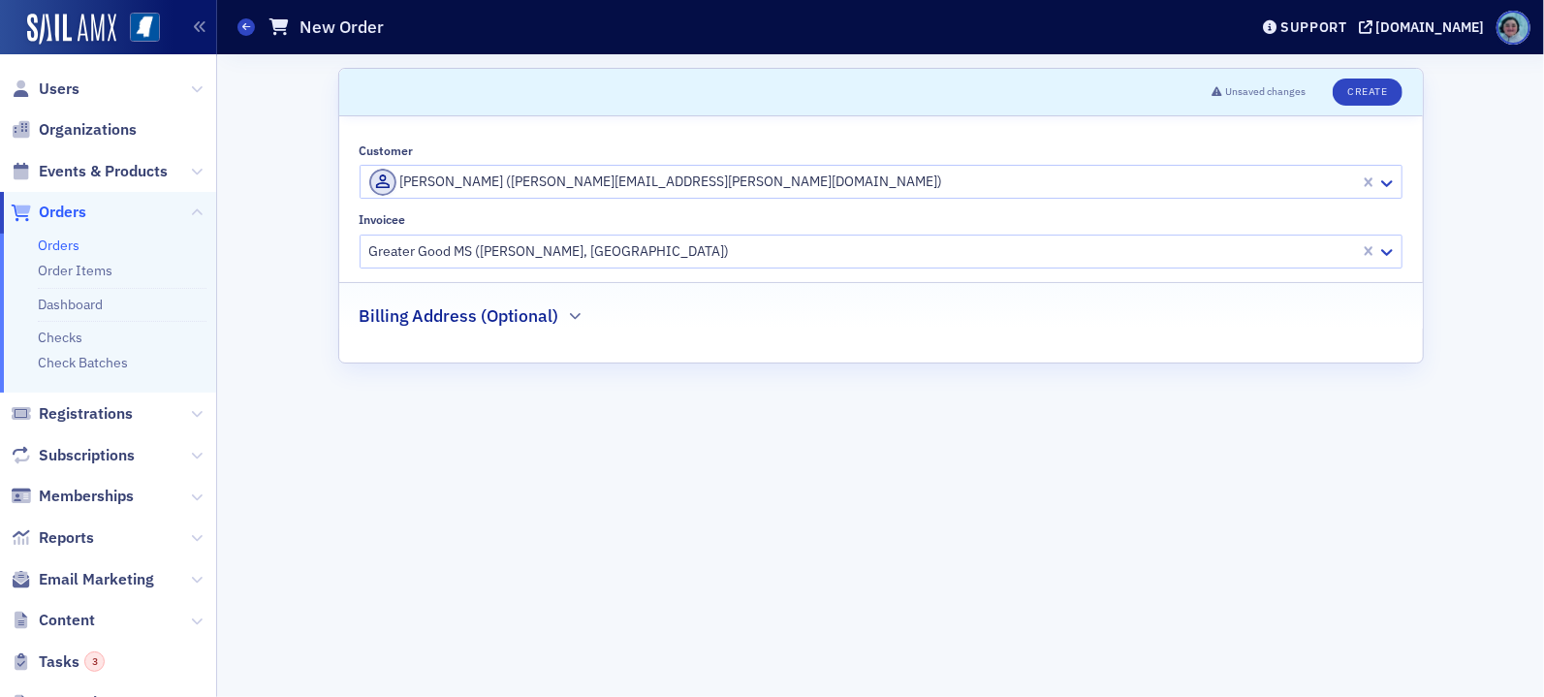
click at [585, 319] on div "Billing Address (Optional)" at bounding box center [881, 306] width 1043 height 46
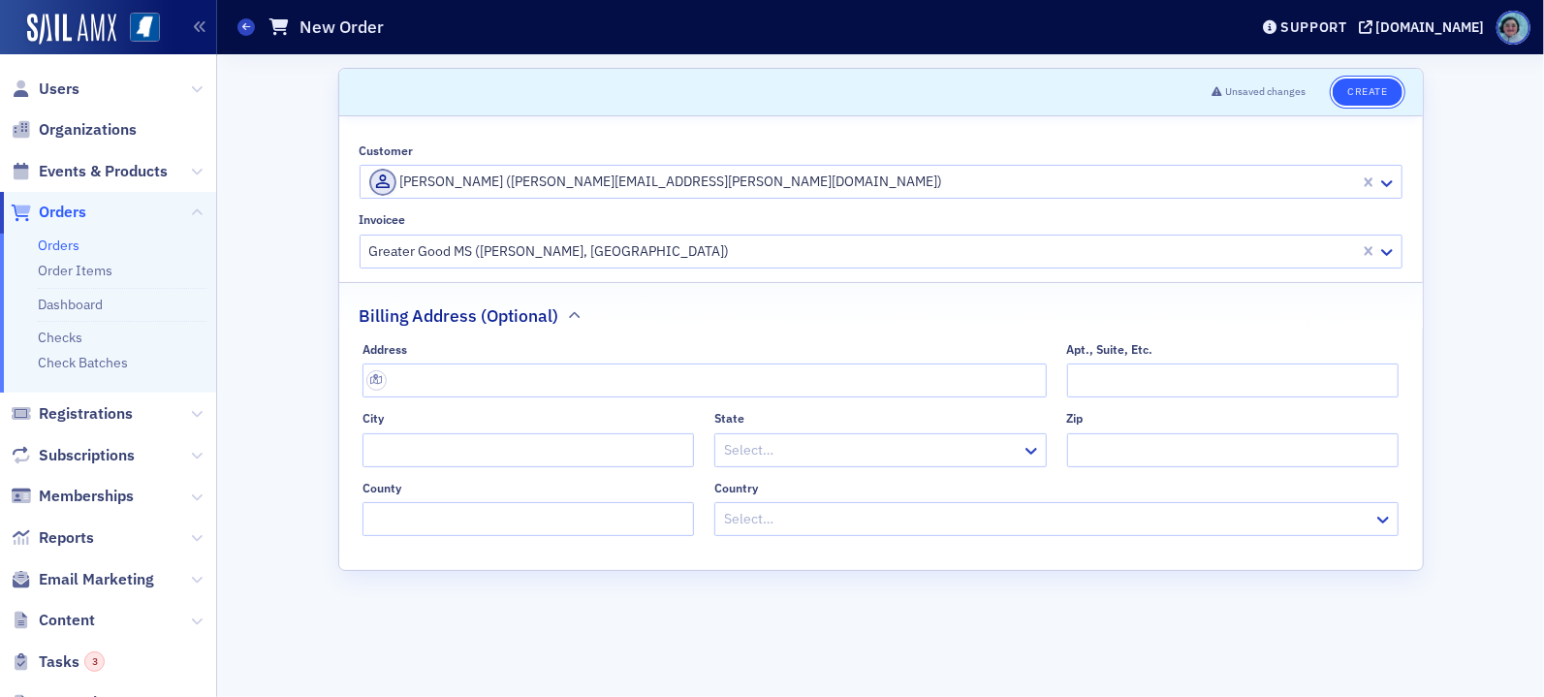
click at [1395, 82] on button "Create" at bounding box center [1367, 92] width 69 height 27
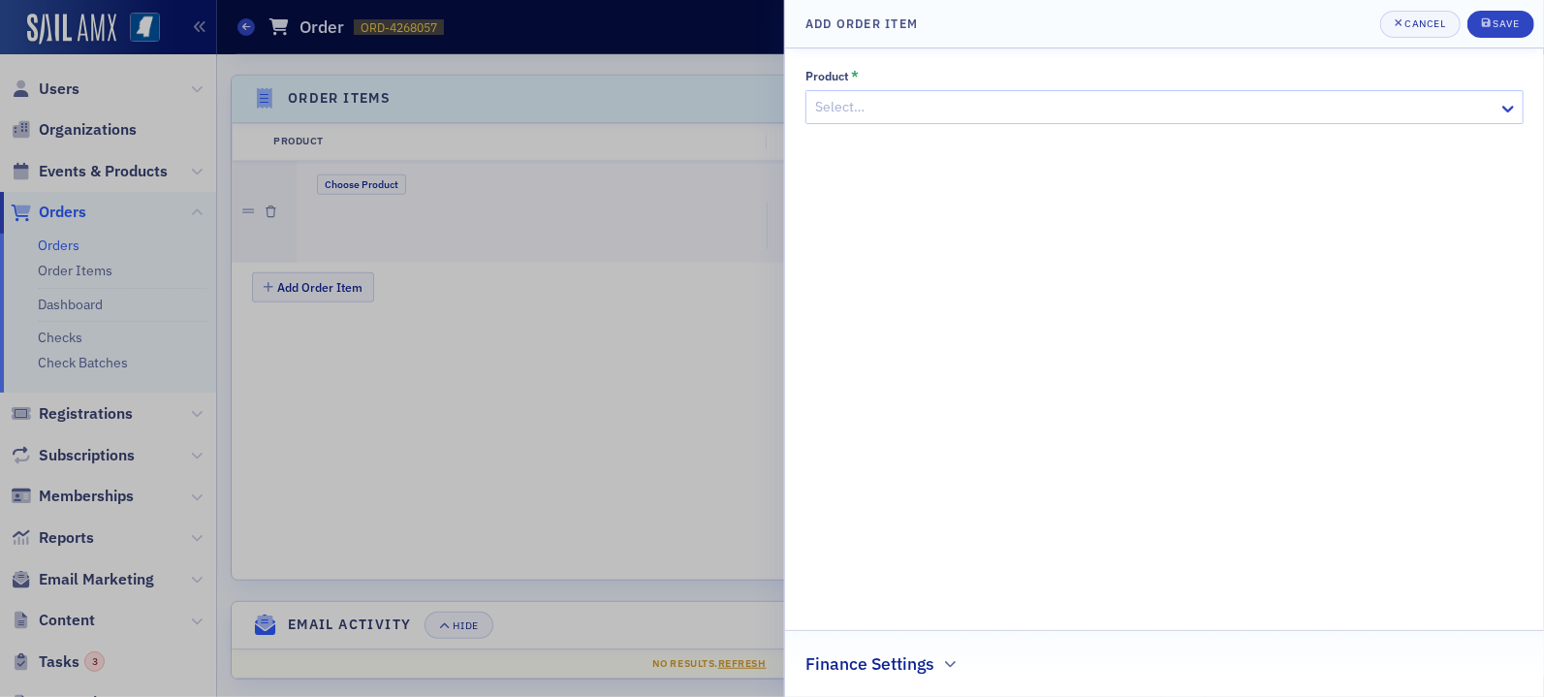
scroll to position [629, 0]
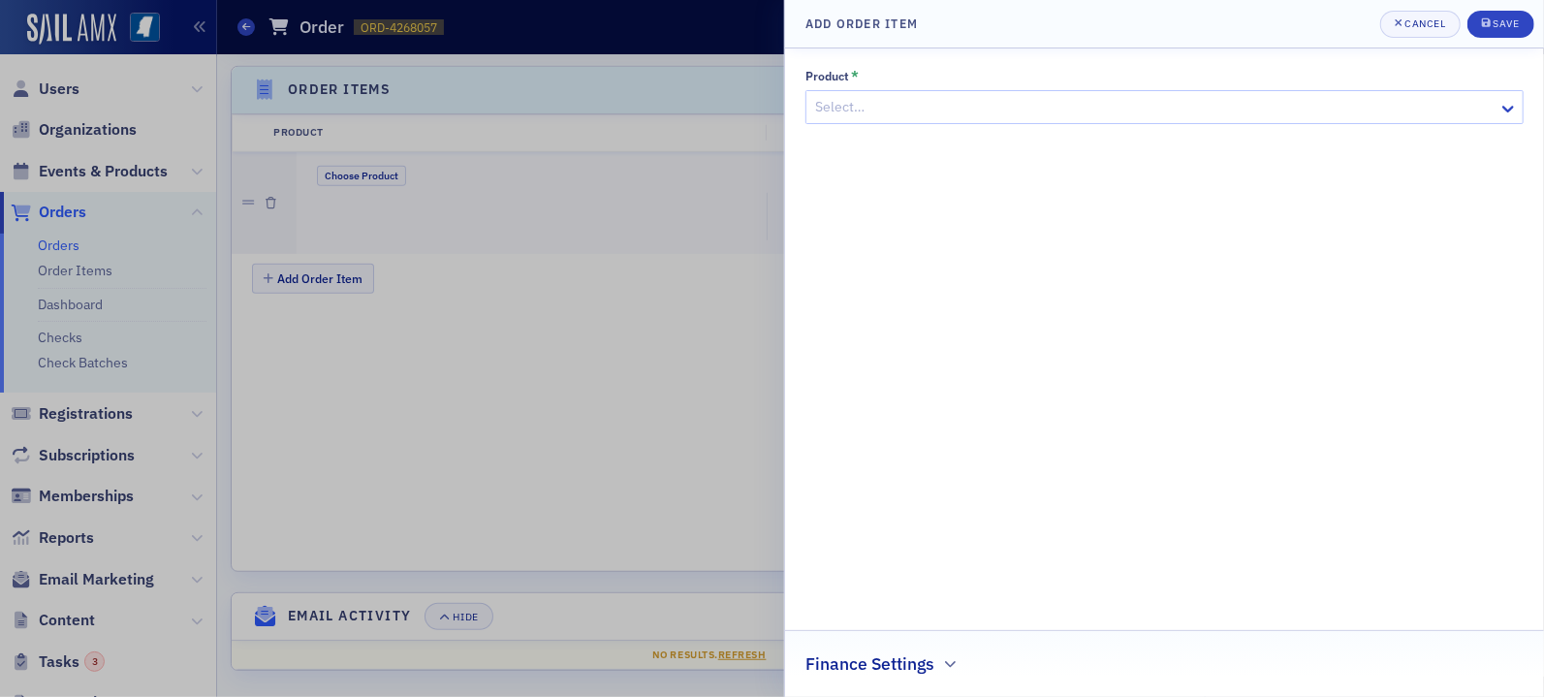
click at [1127, 104] on div at bounding box center [1154, 107] width 683 height 24
type input "conf"
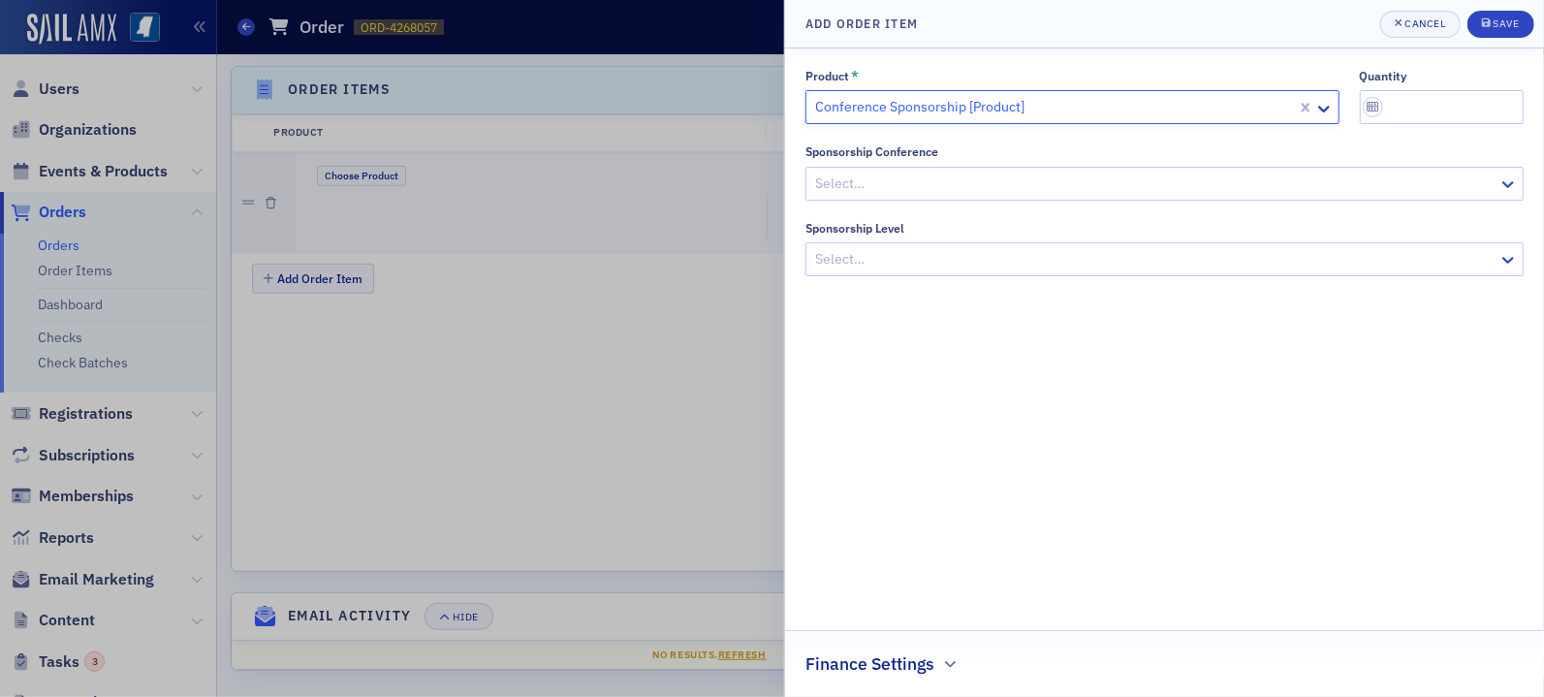
click at [1028, 178] on div at bounding box center [1154, 184] width 683 height 24
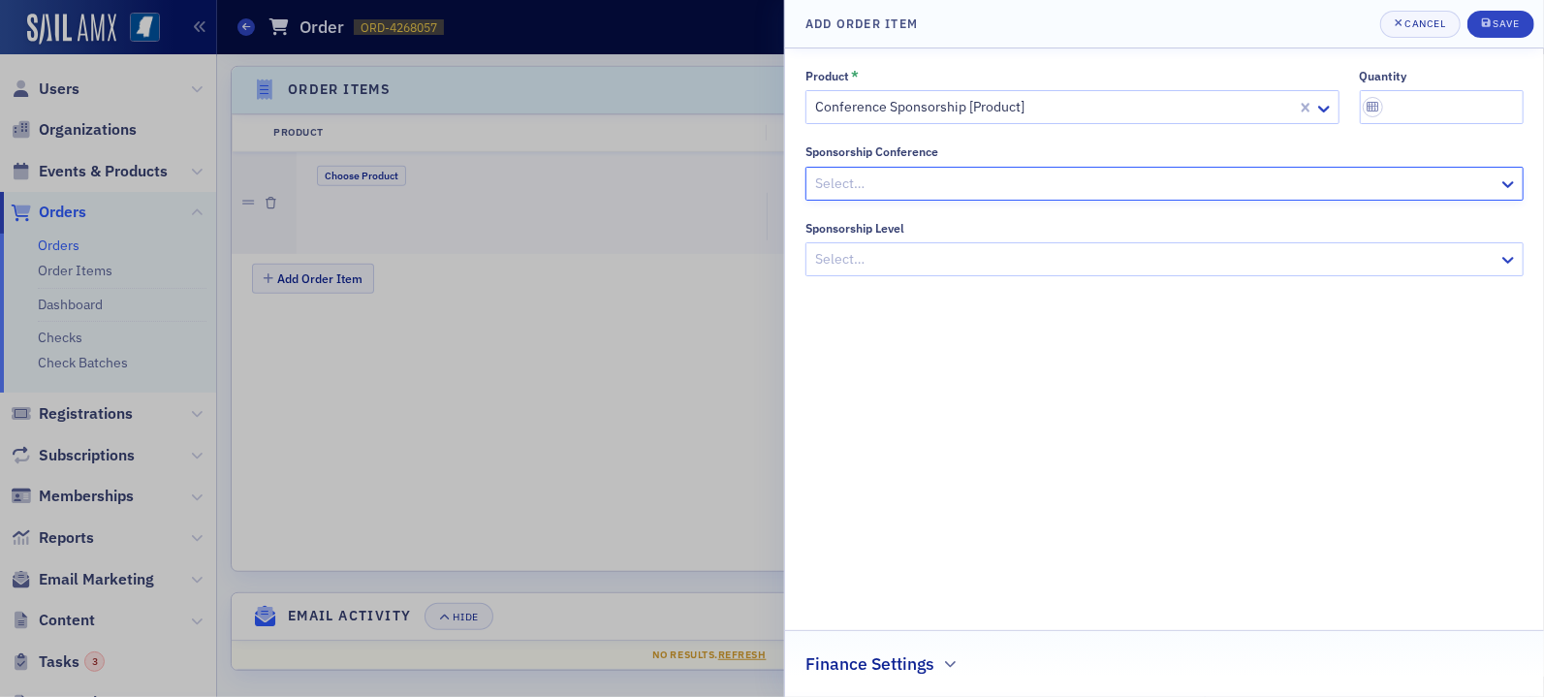
click at [969, 264] on div at bounding box center [1154, 259] width 683 height 24
click at [930, 651] on h2 "Finance Settings" at bounding box center [870, 663] width 129 height 25
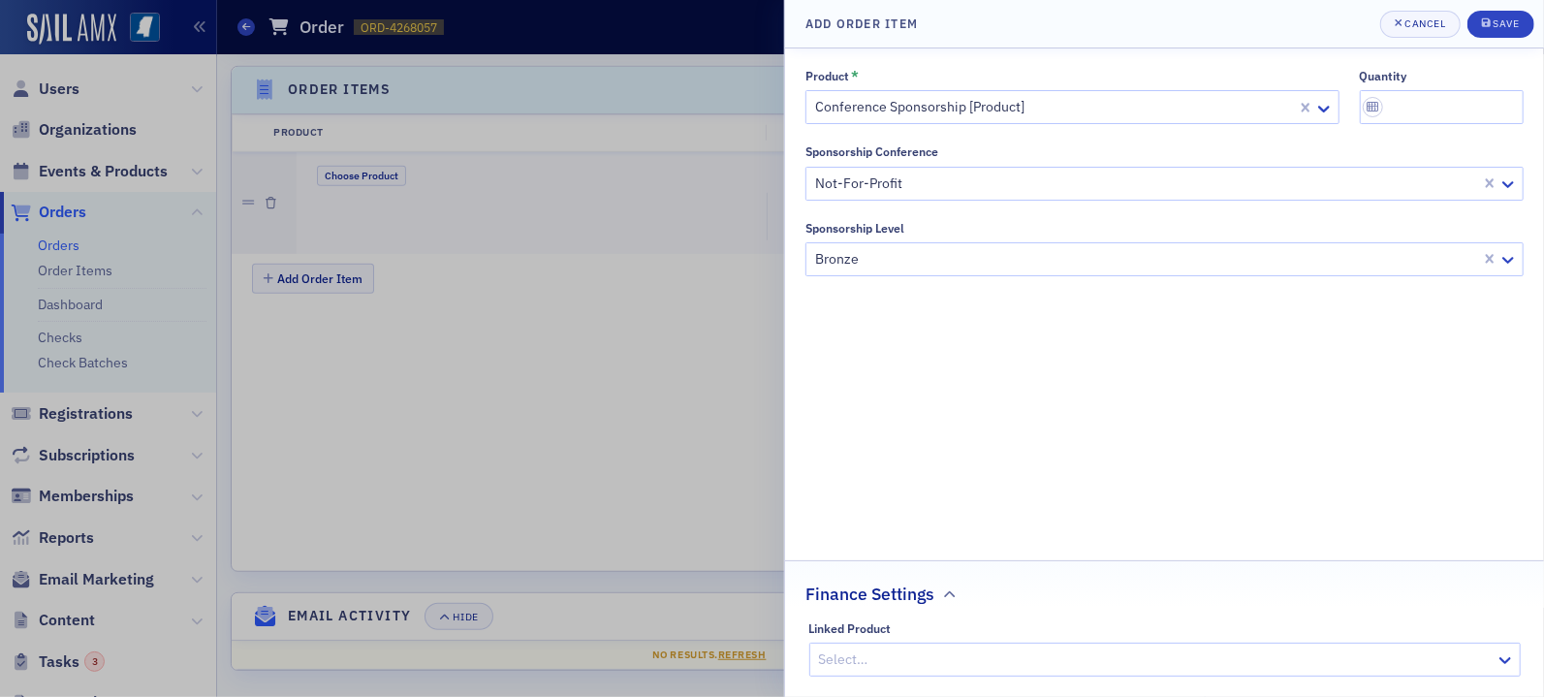
click at [936, 653] on div at bounding box center [1155, 660] width 677 height 24
type input "not for profit conference"
click at [1451, 108] on input "quantity" at bounding box center [1442, 107] width 165 height 34
type input "1"
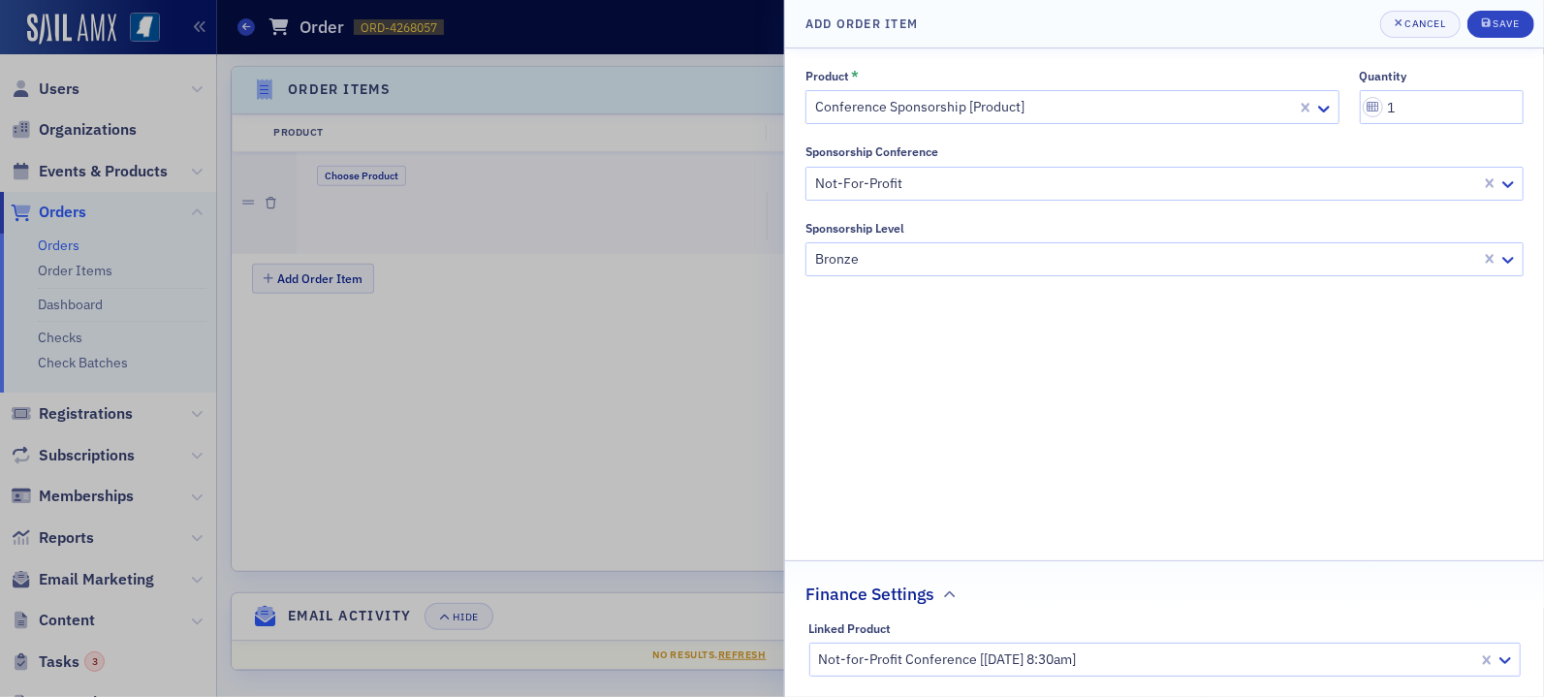
click at [1421, 393] on div "Product * Conference Sponsorship [Product] quantity 1 Sponsorship Conference No…" at bounding box center [1165, 373] width 718 height 608
click at [1505, 19] on div "Save" at bounding box center [1506, 23] width 26 height 11
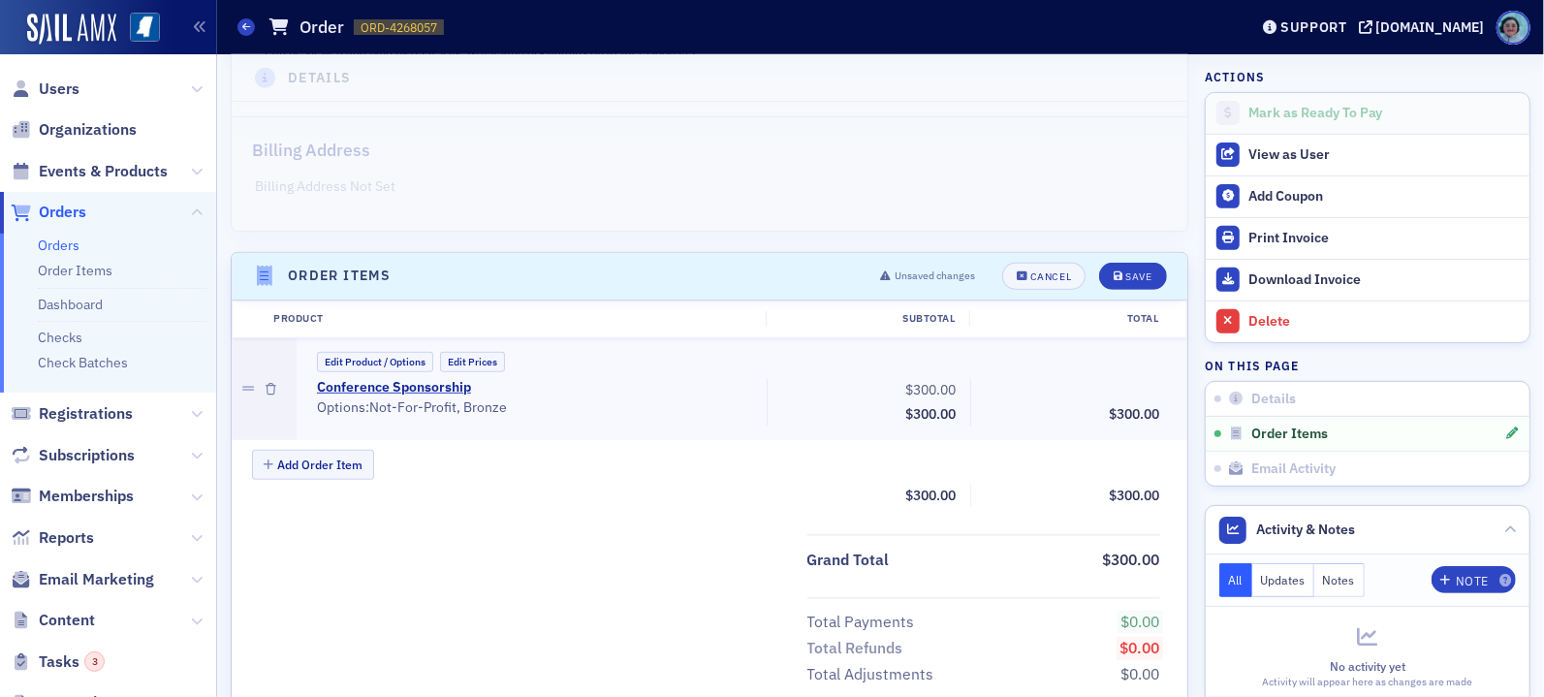
scroll to position [441, 0]
click at [1125, 273] on div "Save" at bounding box center [1138, 278] width 26 height 11
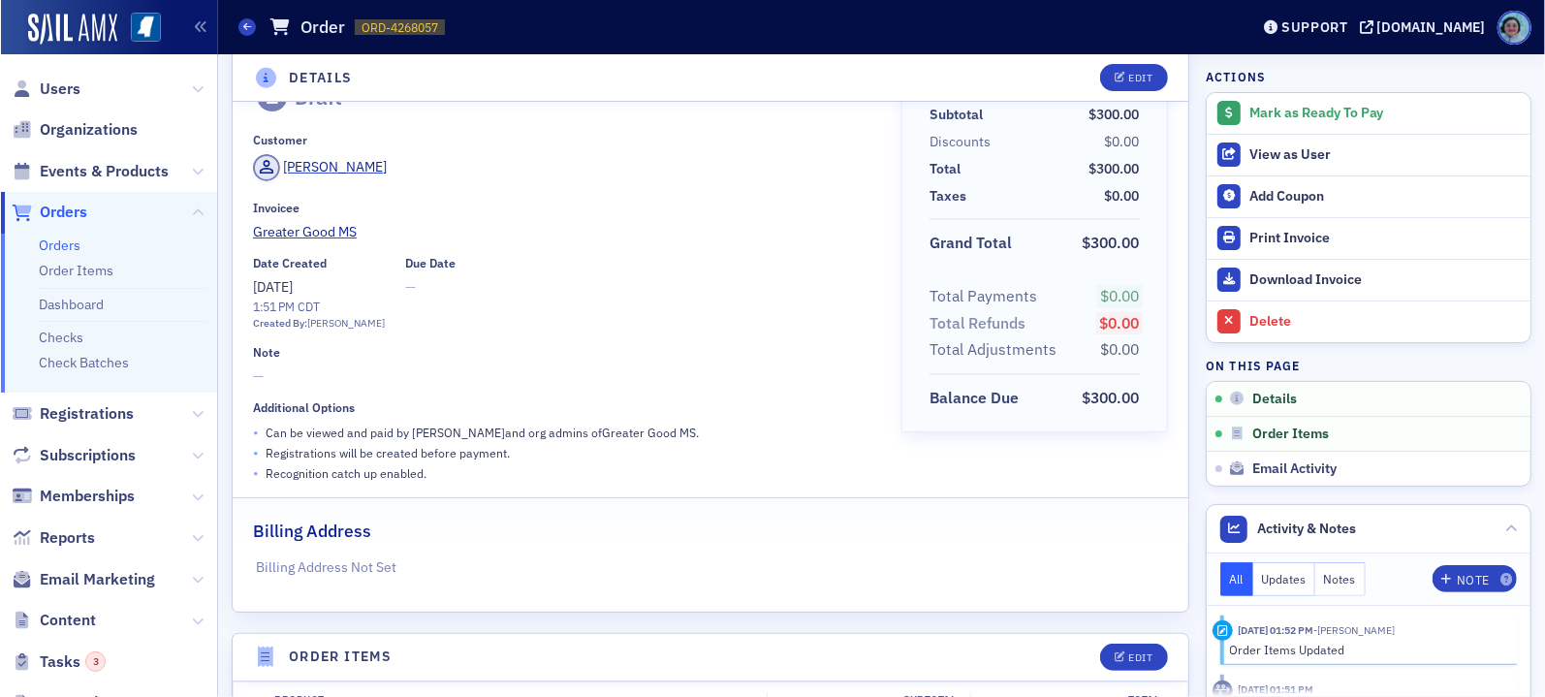
scroll to position [97, 0]
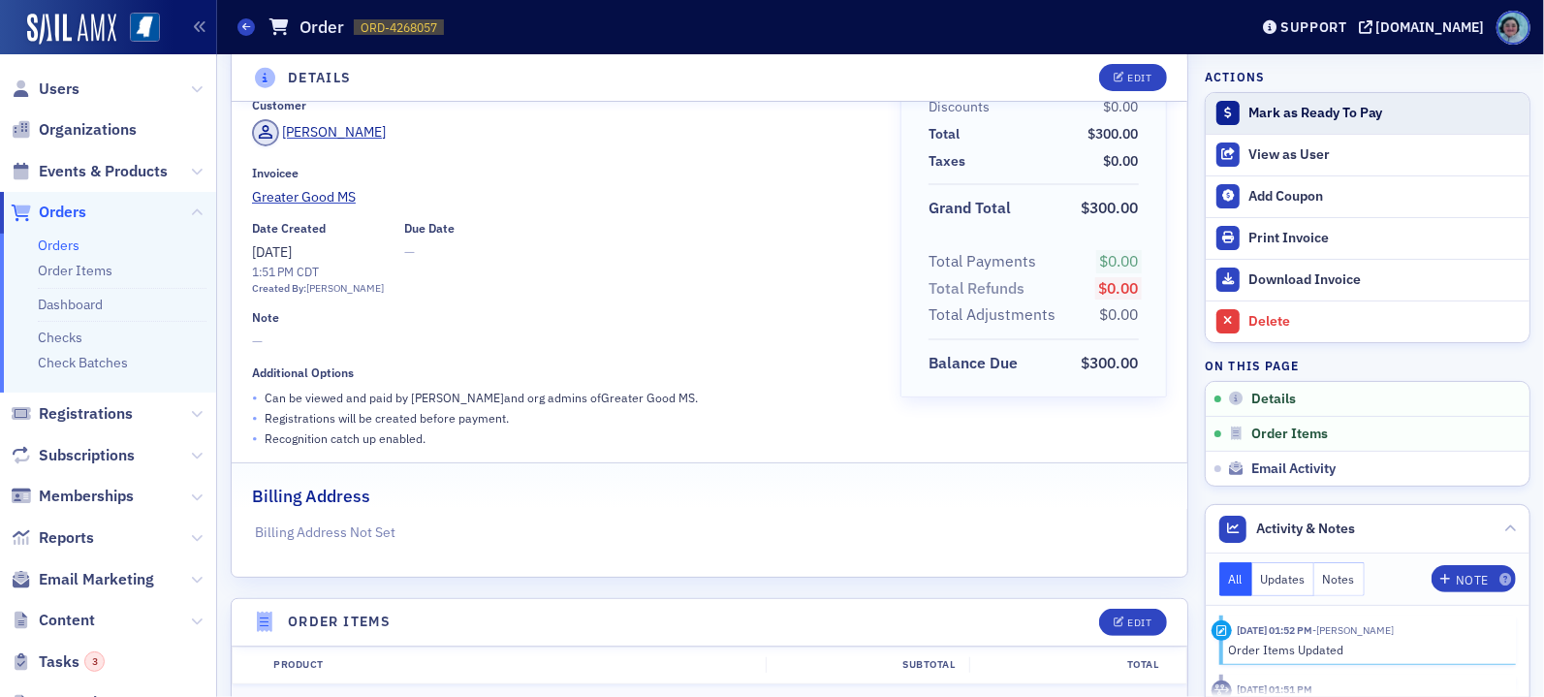
click at [1272, 108] on div "Mark as Ready To Pay" at bounding box center [1384, 113] width 271 height 17
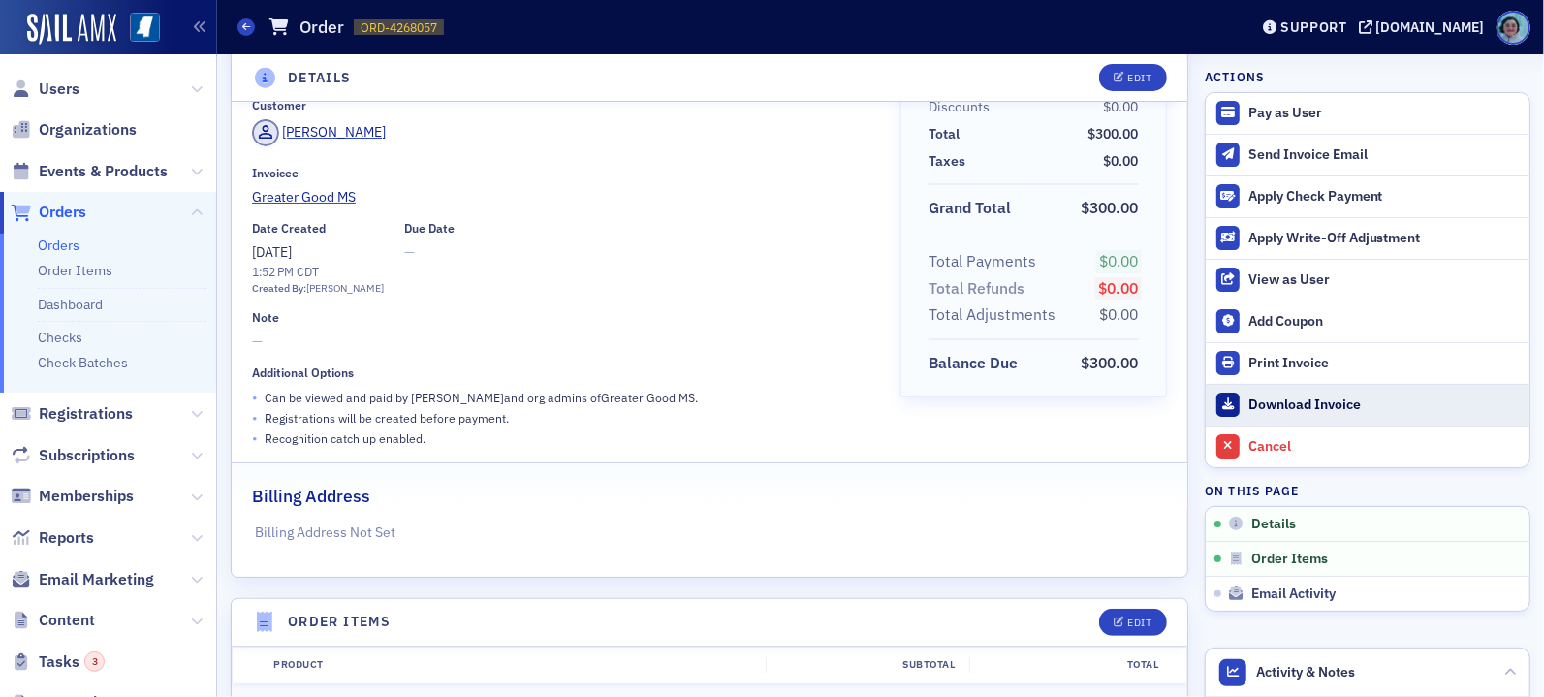
click at [1331, 400] on div "Download Invoice" at bounding box center [1384, 404] width 271 height 17
click at [79, 213] on span "Orders" at bounding box center [62, 212] width 47 height 21
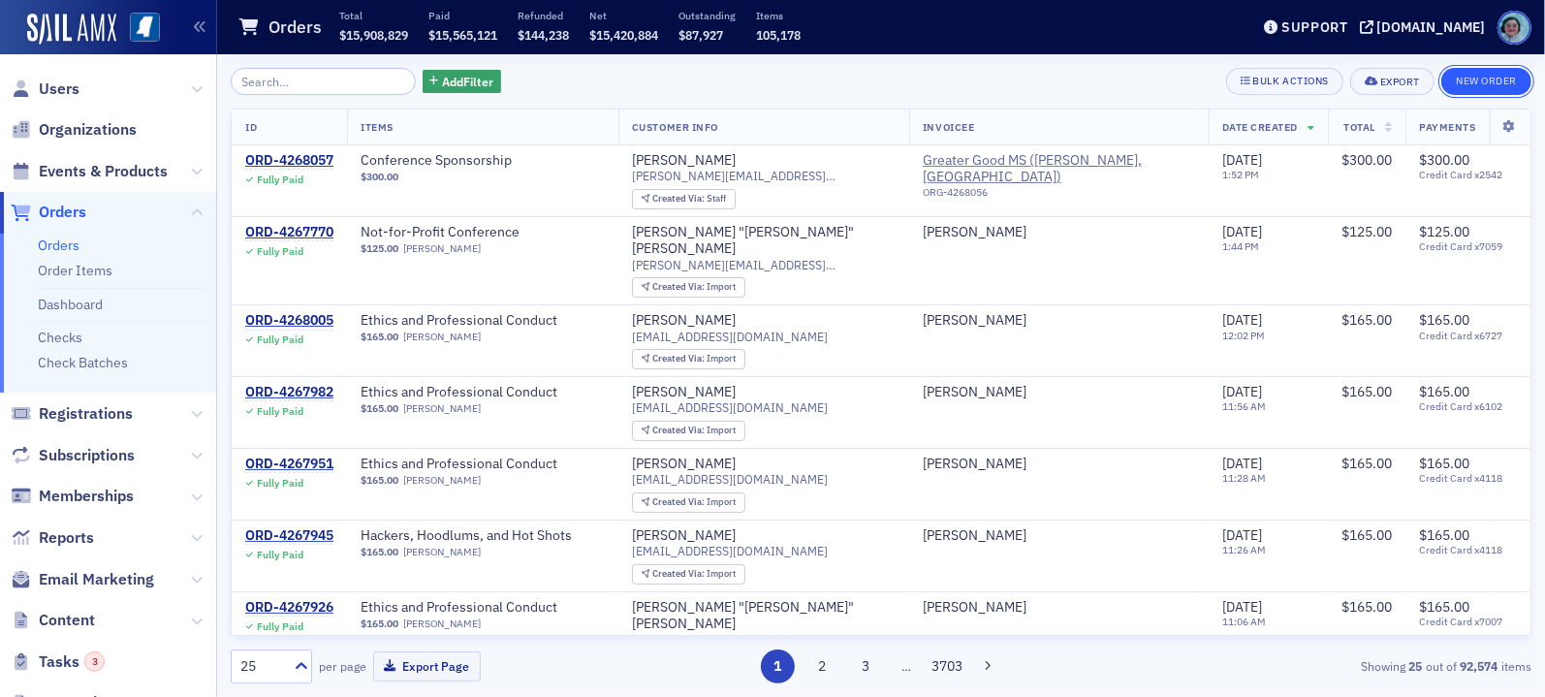
click at [1506, 72] on button "New Order" at bounding box center [1486, 81] width 90 height 27
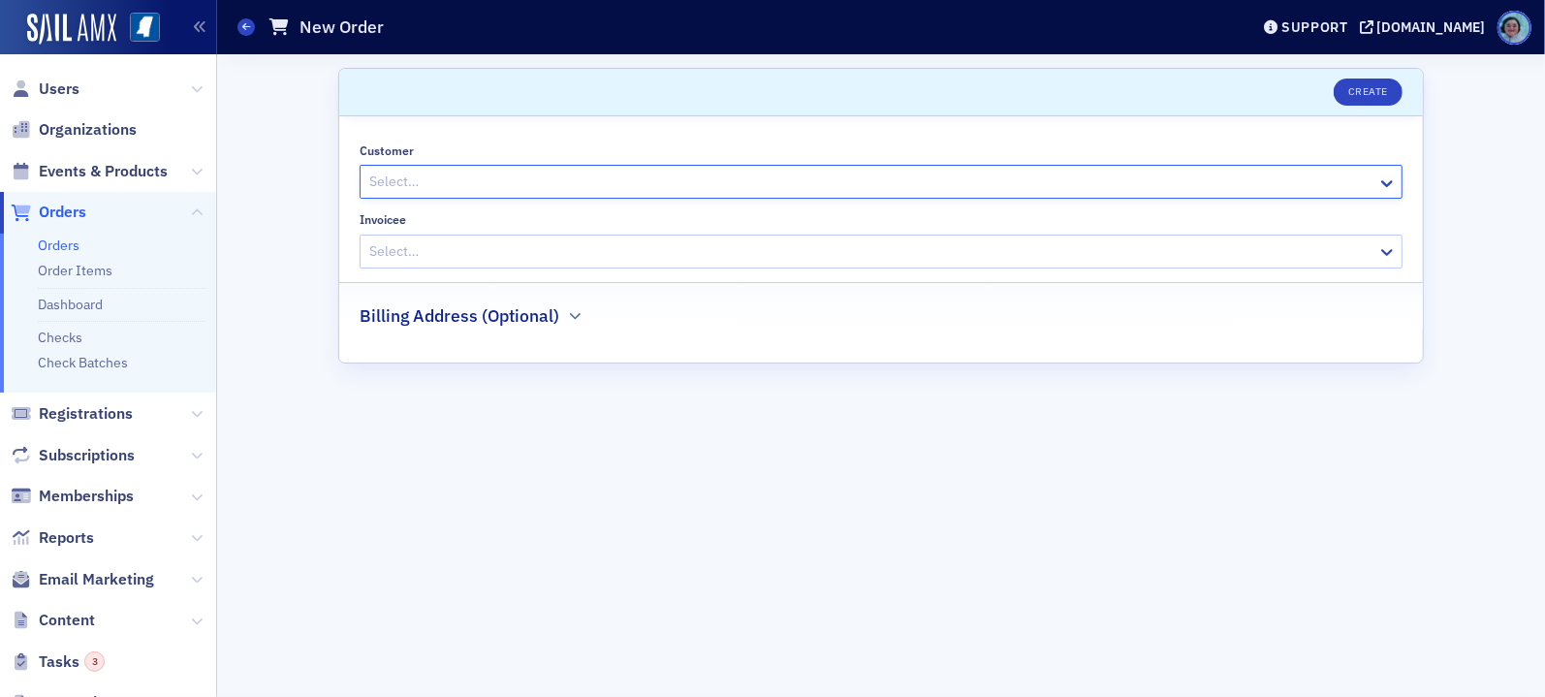
click at [649, 174] on div at bounding box center [871, 182] width 1008 height 24
type input "miya"
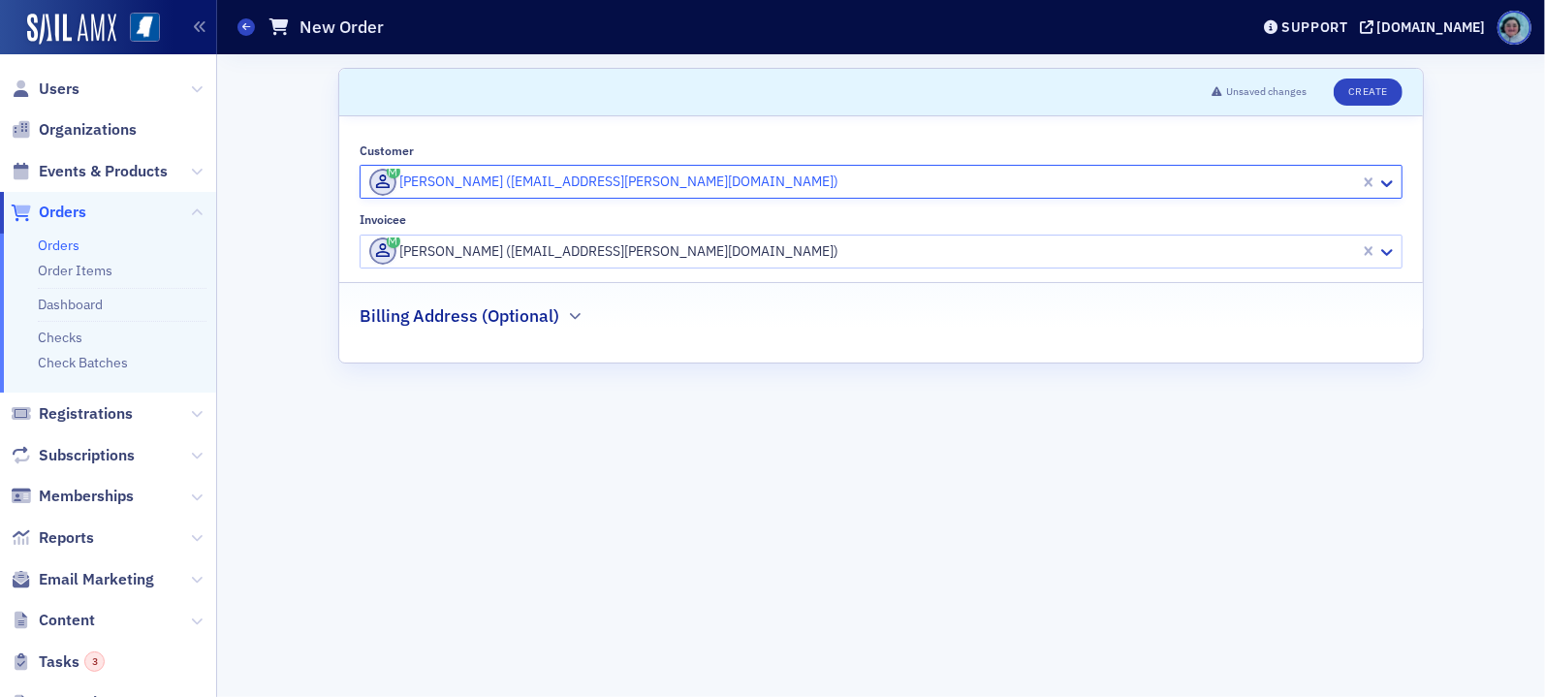
click at [781, 259] on div at bounding box center [862, 251] width 991 height 24
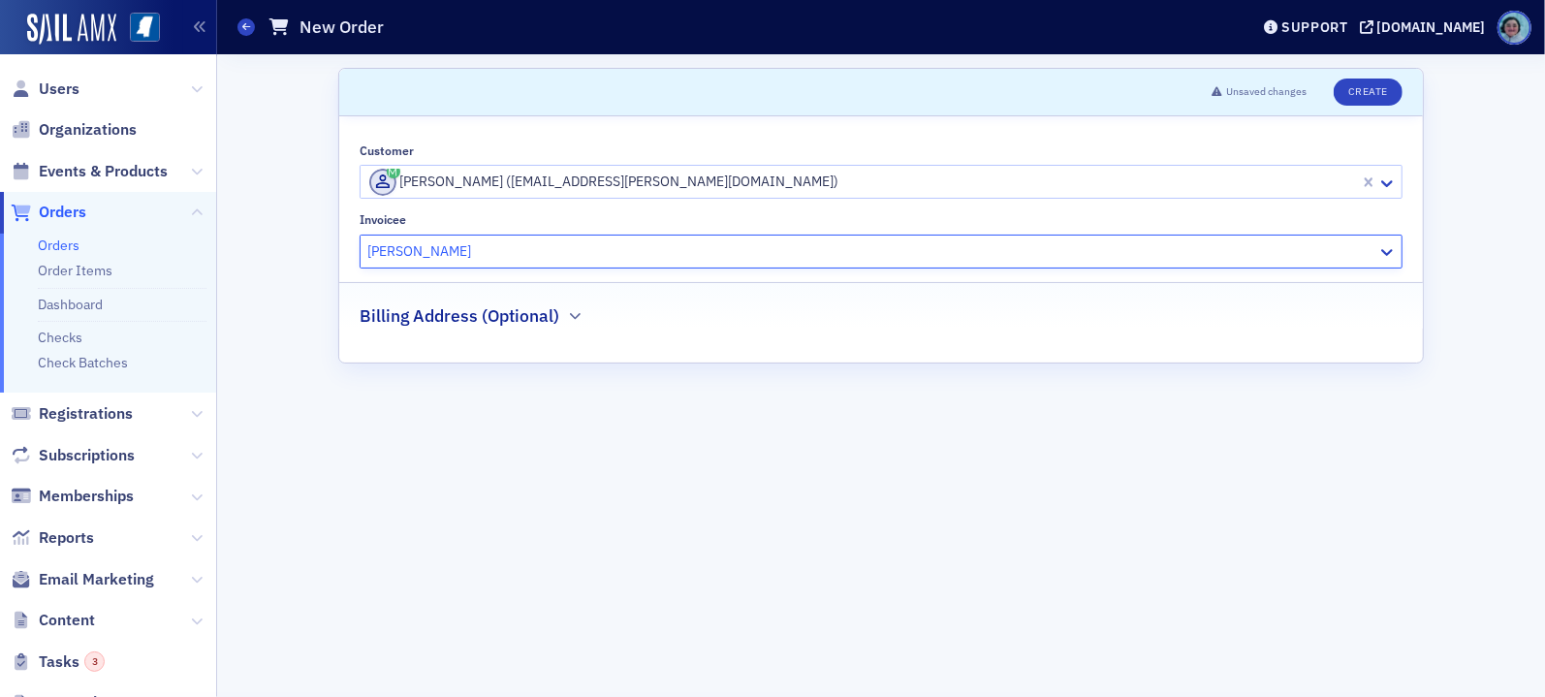
type input "matthews"
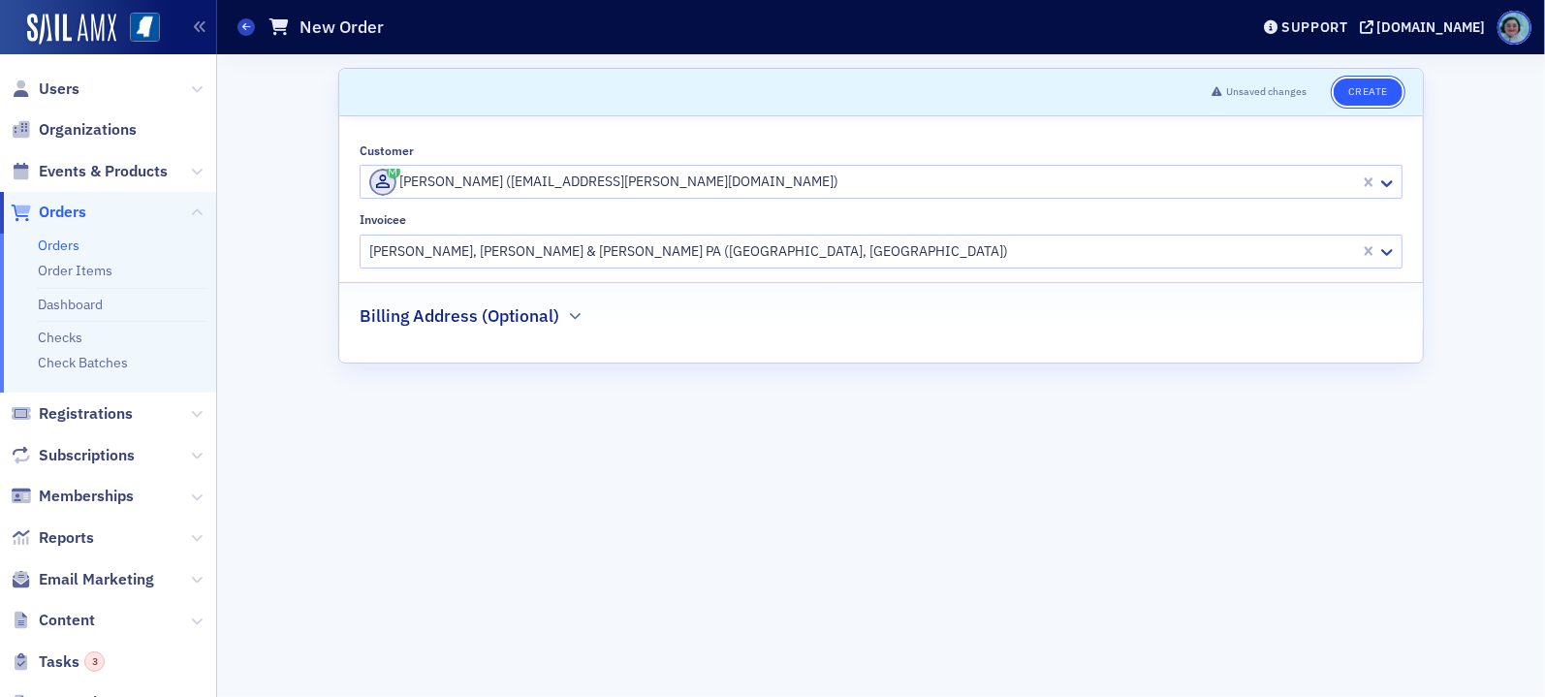
click at [1356, 93] on button "Create" at bounding box center [1368, 92] width 69 height 27
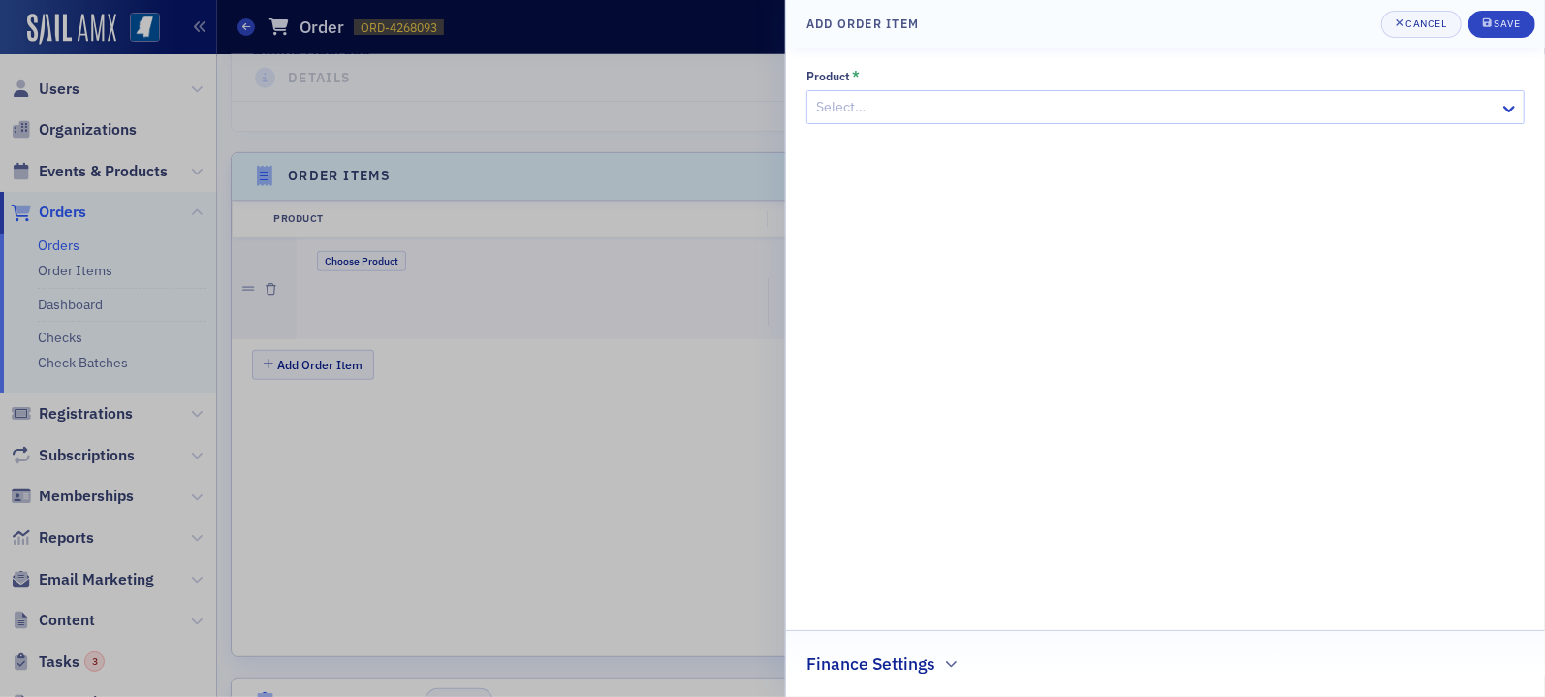
scroll to position [629, 0]
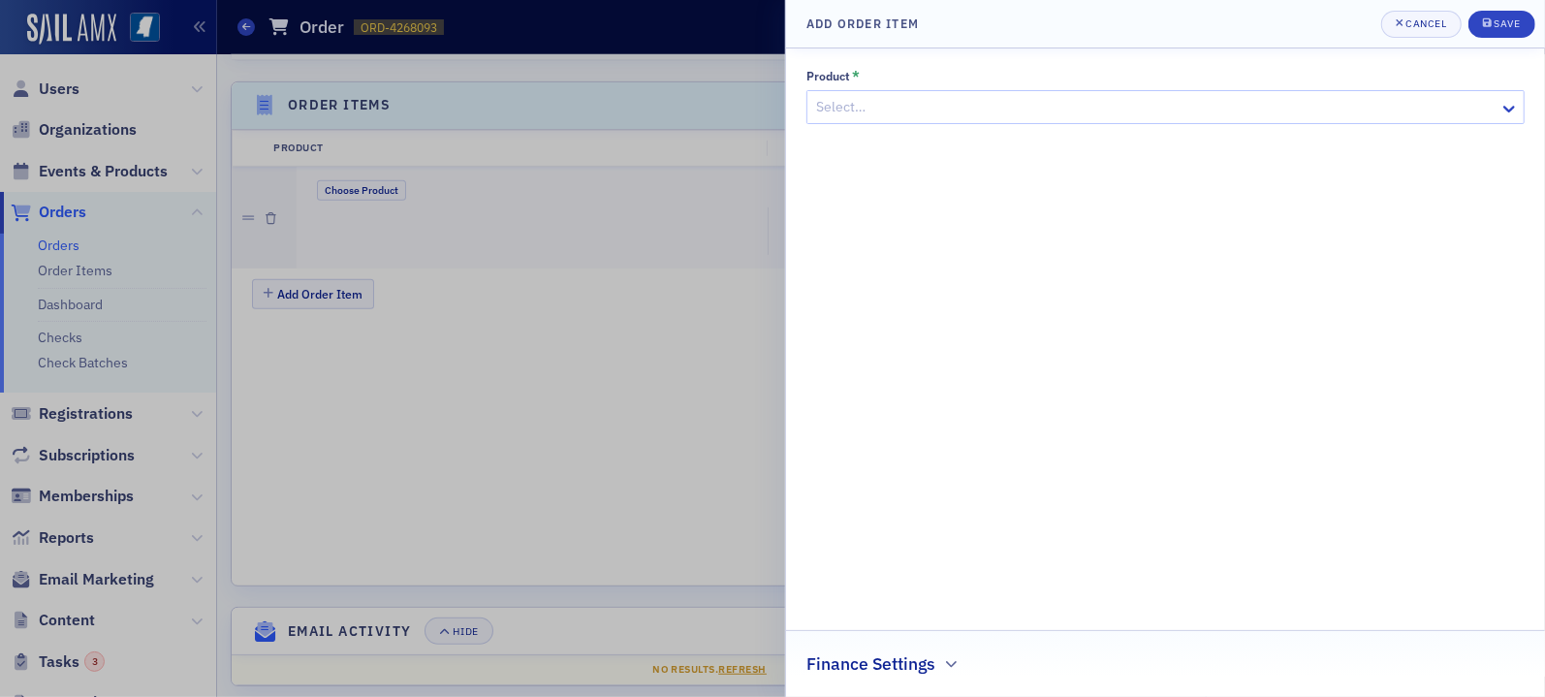
click at [1217, 104] on div at bounding box center [1155, 107] width 683 height 24
type input "conference"
click at [1064, 162] on div "Sponsorship Conference Select…" at bounding box center [1166, 171] width 718 height 55
click at [1063, 174] on div at bounding box center [1155, 184] width 683 height 24
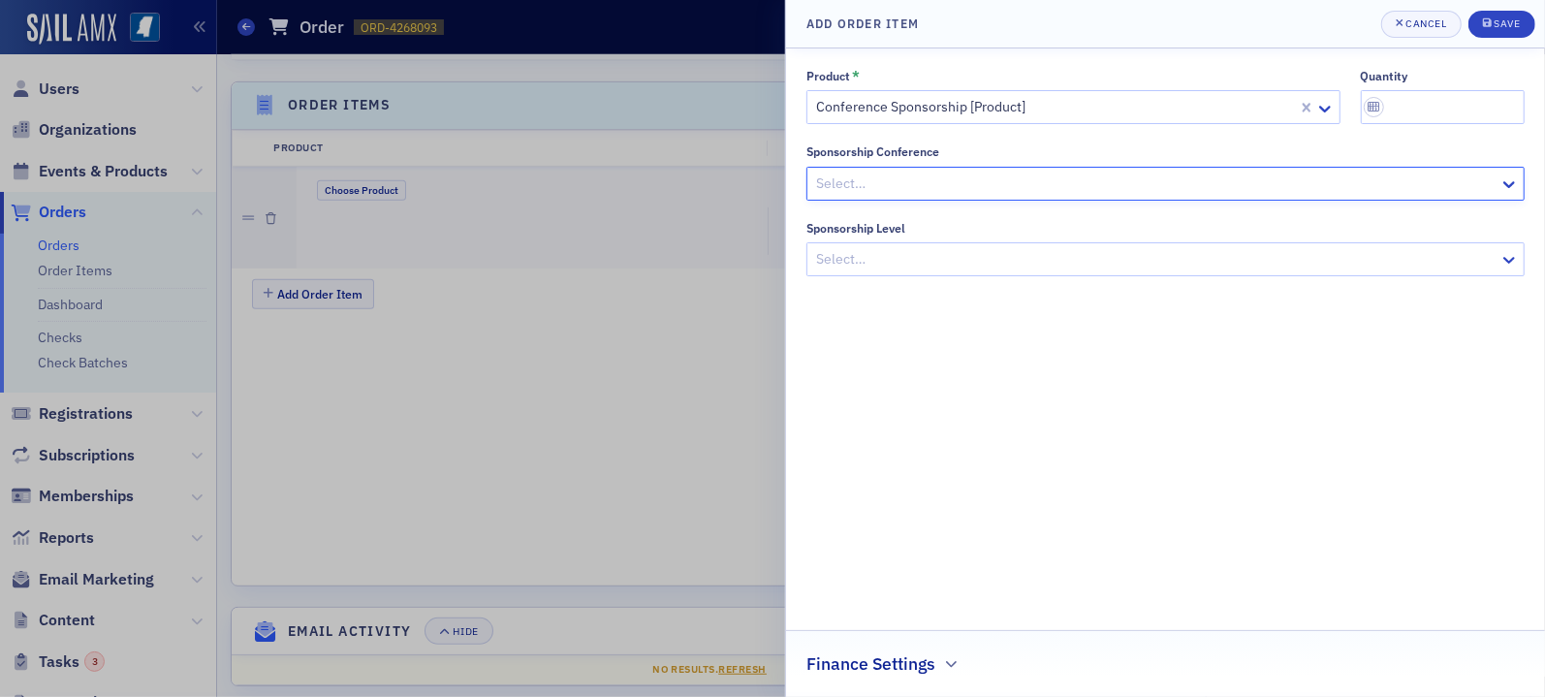
click at [985, 268] on div at bounding box center [1155, 259] width 683 height 24
click at [944, 645] on div "Finance Settings" at bounding box center [1166, 654] width 718 height 46
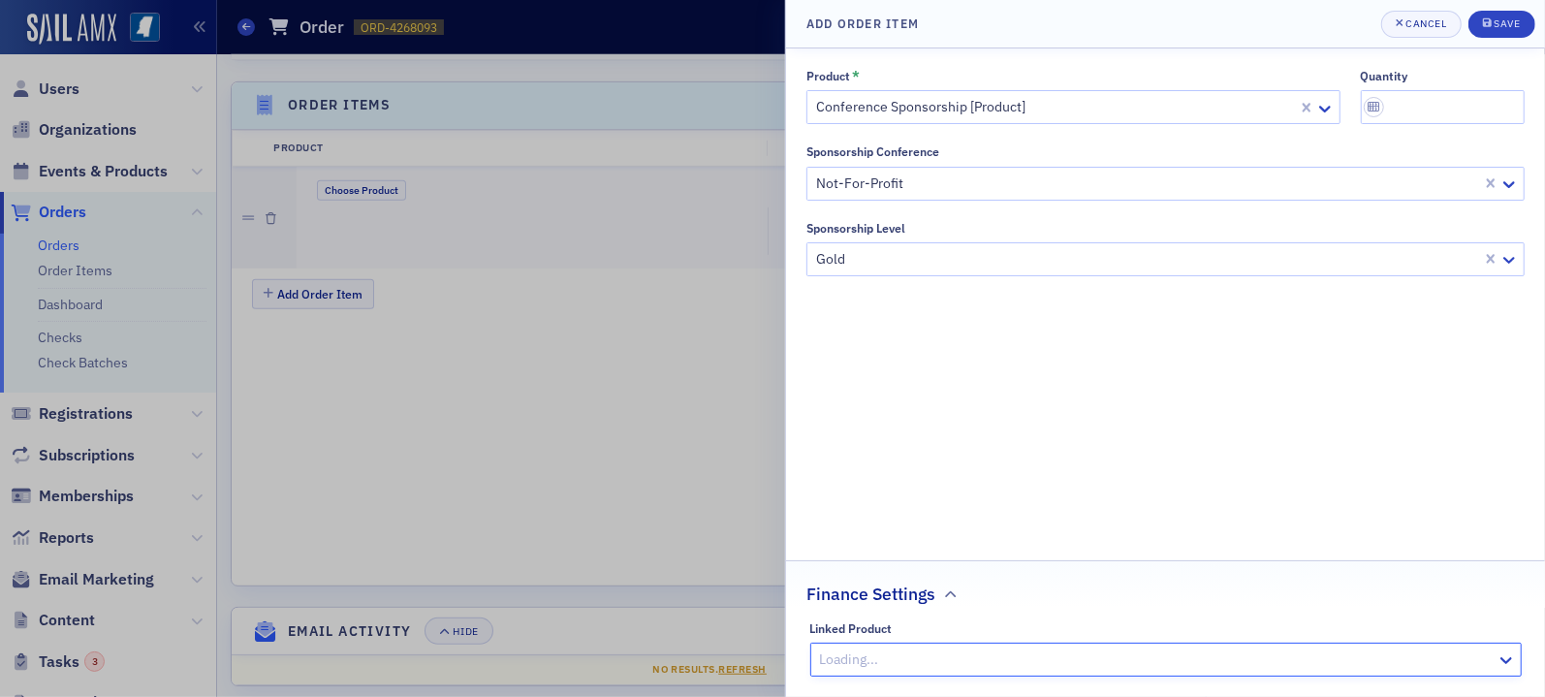
click at [955, 658] on div at bounding box center [1156, 660] width 677 height 24
type input "not for profit conference"
click at [1459, 122] on input "quantity" at bounding box center [1443, 107] width 165 height 34
type input "1"
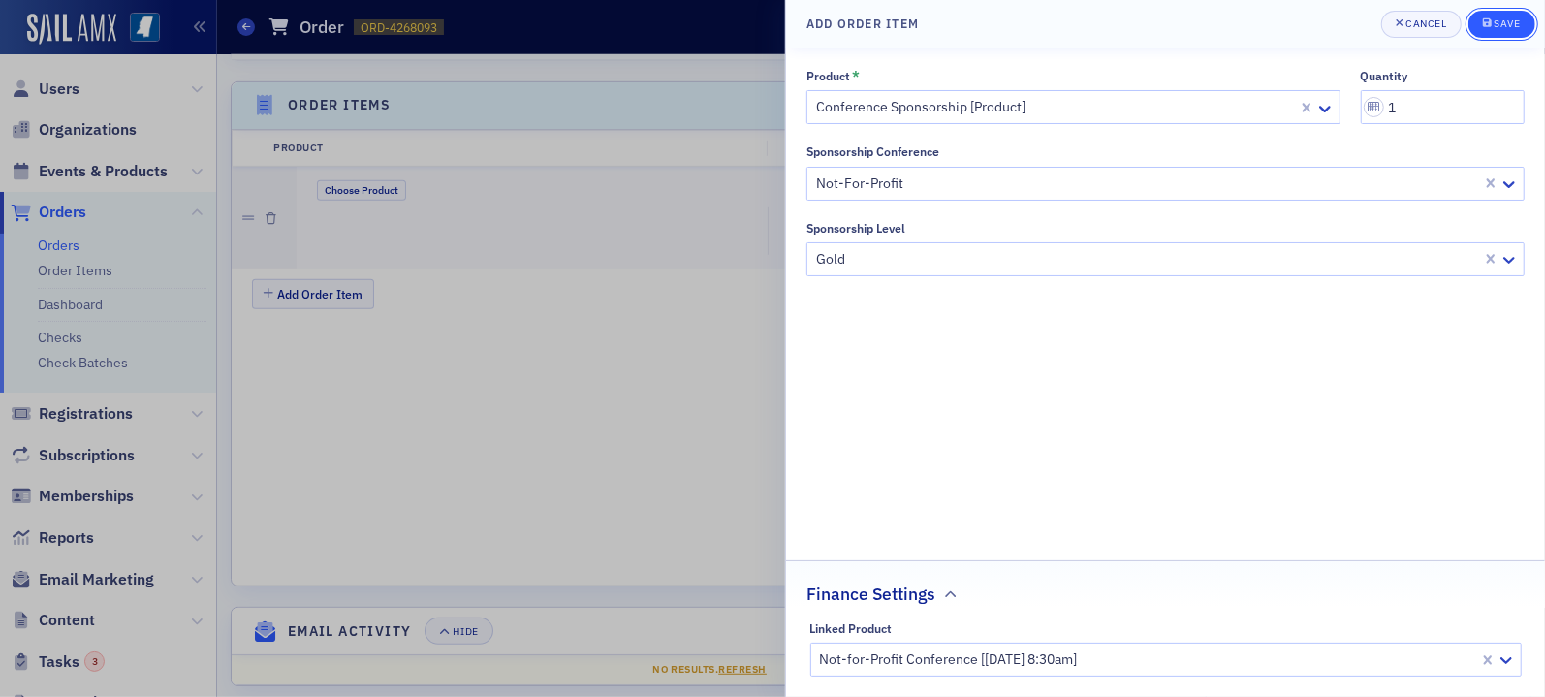
click at [1506, 25] on div "Save" at bounding box center [1507, 23] width 26 height 11
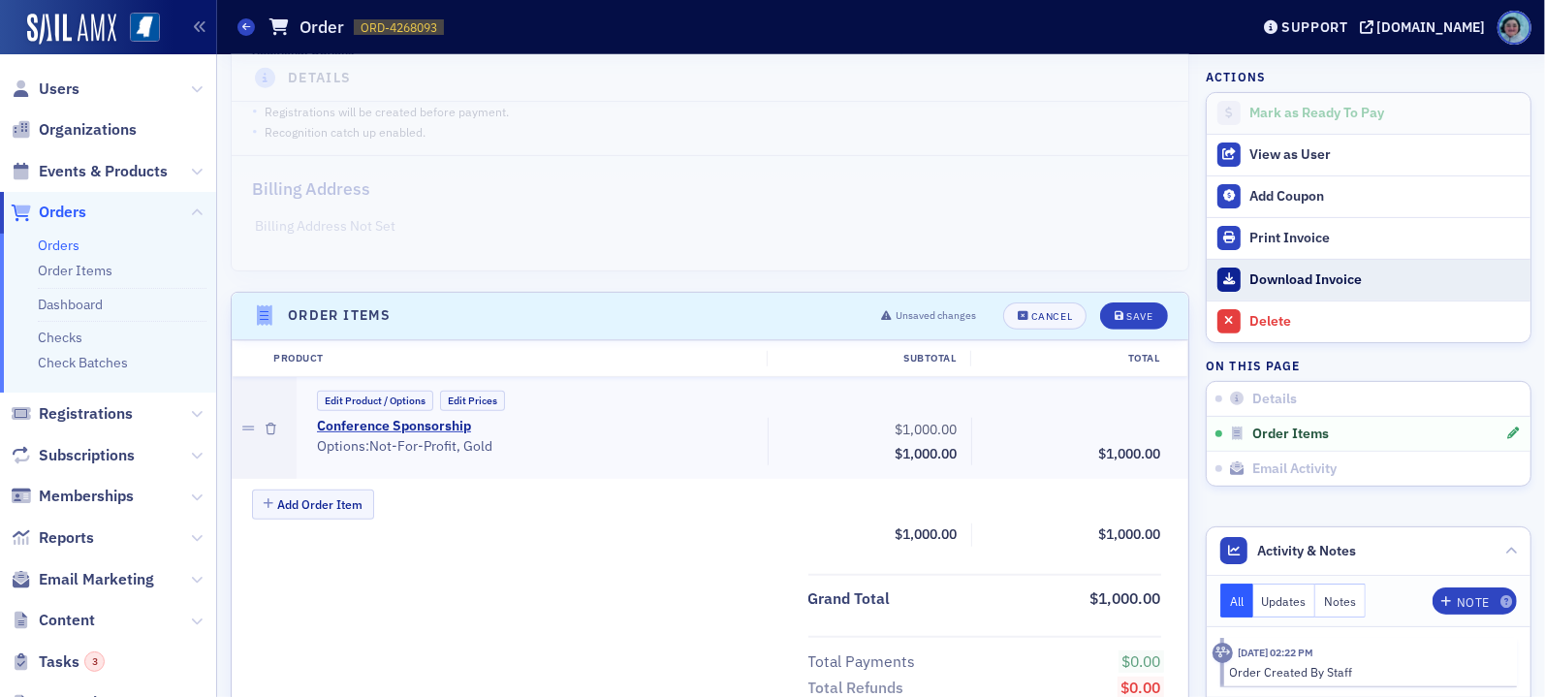
scroll to position [388, 0]
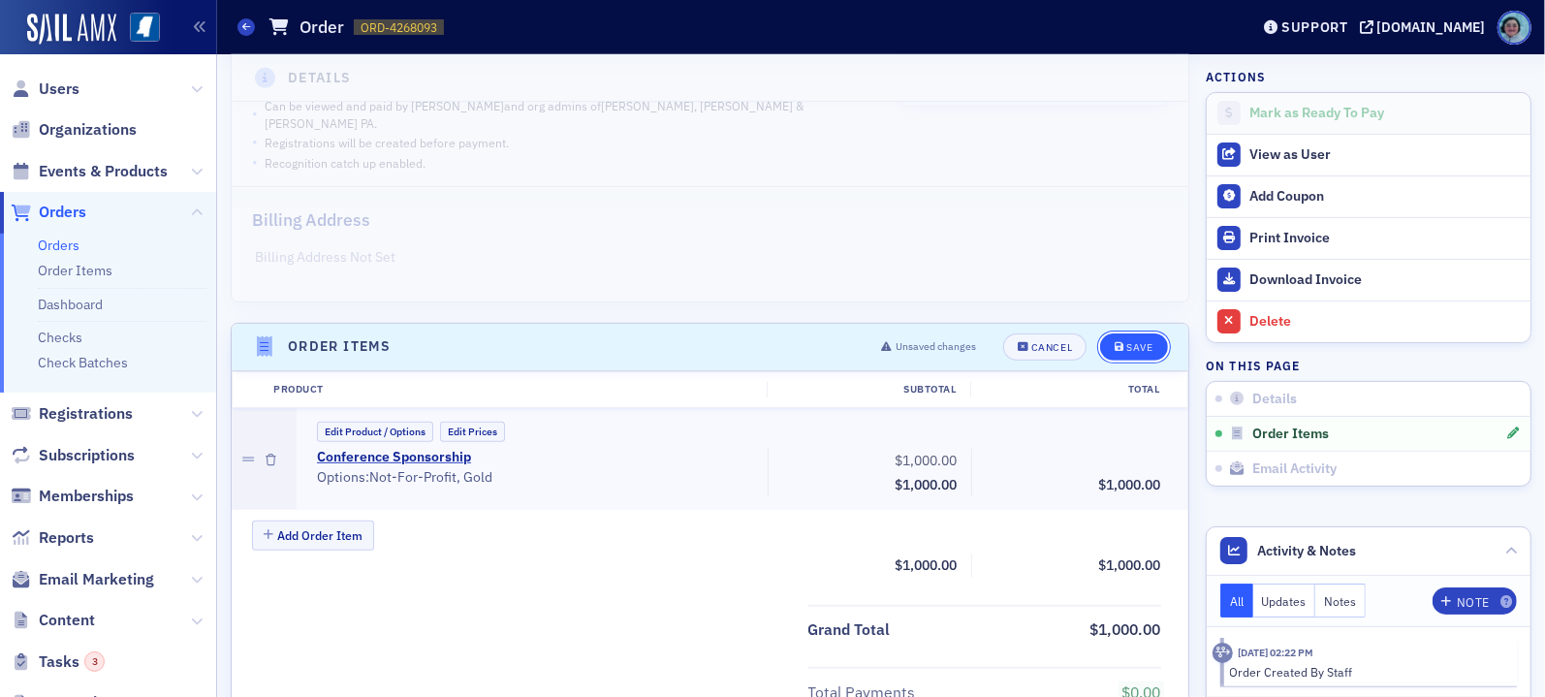
click at [1139, 333] on button "Save" at bounding box center [1133, 346] width 67 height 27
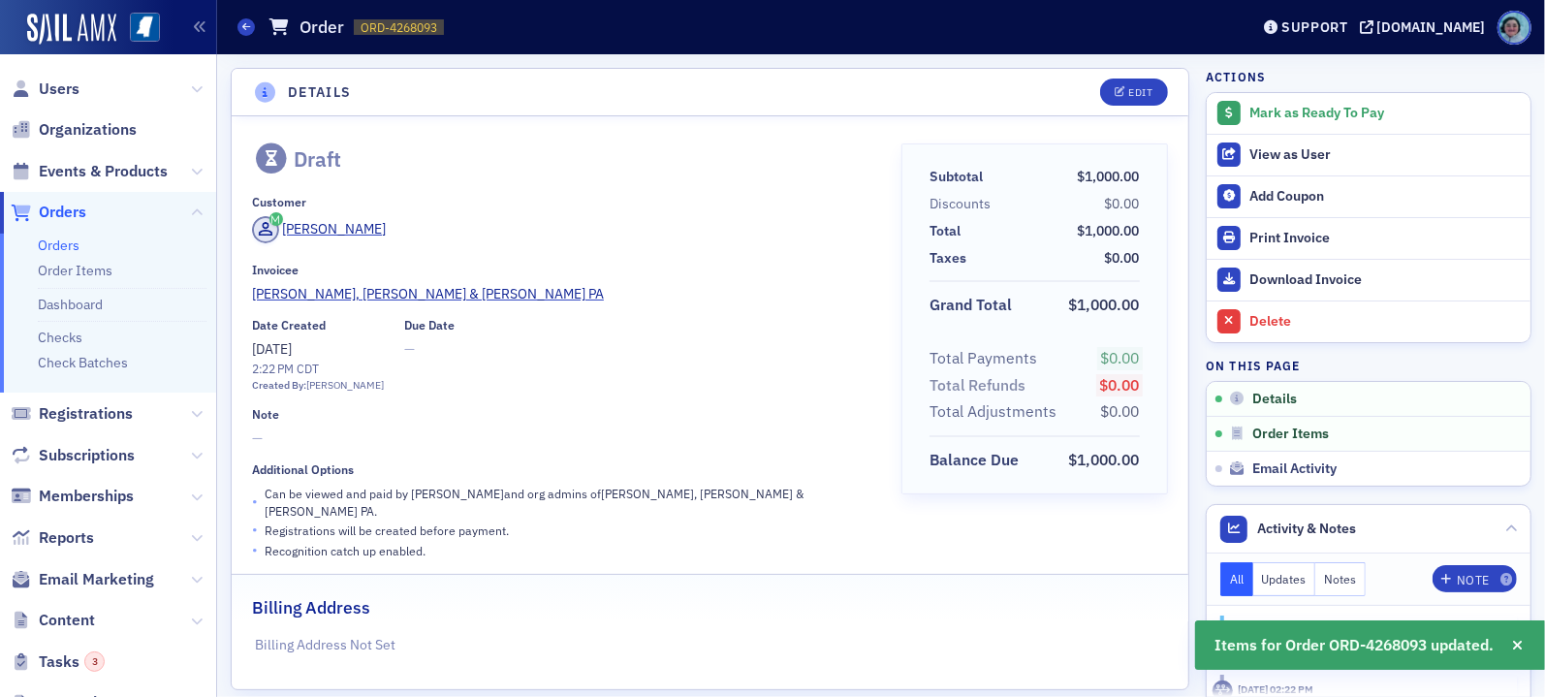
scroll to position [0, 0]
click at [1275, 115] on div "Mark as Ready To Pay" at bounding box center [1385, 113] width 271 height 17
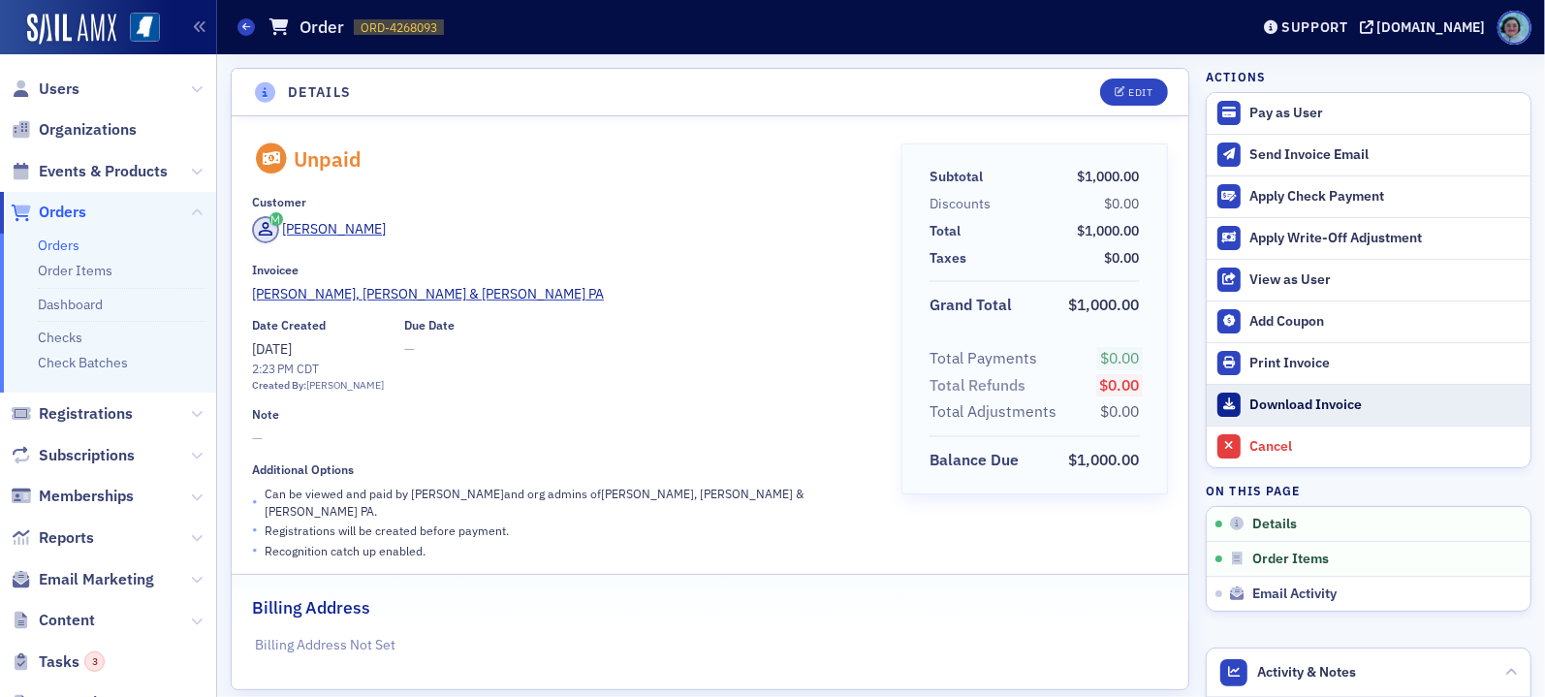
click at [1292, 404] on div "Download Invoice" at bounding box center [1385, 404] width 271 height 17
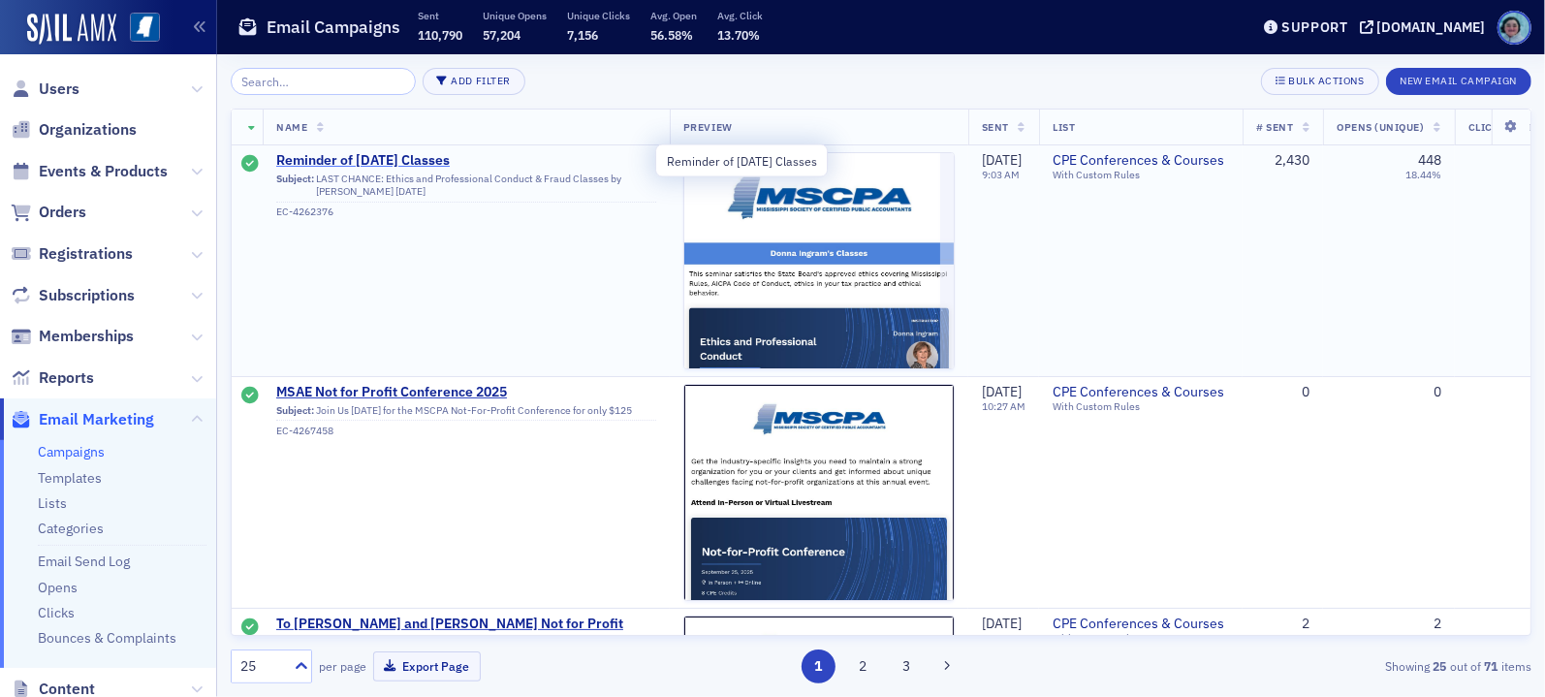
click at [491, 161] on span "Reminder of [DATE] Classes" at bounding box center [466, 160] width 380 height 17
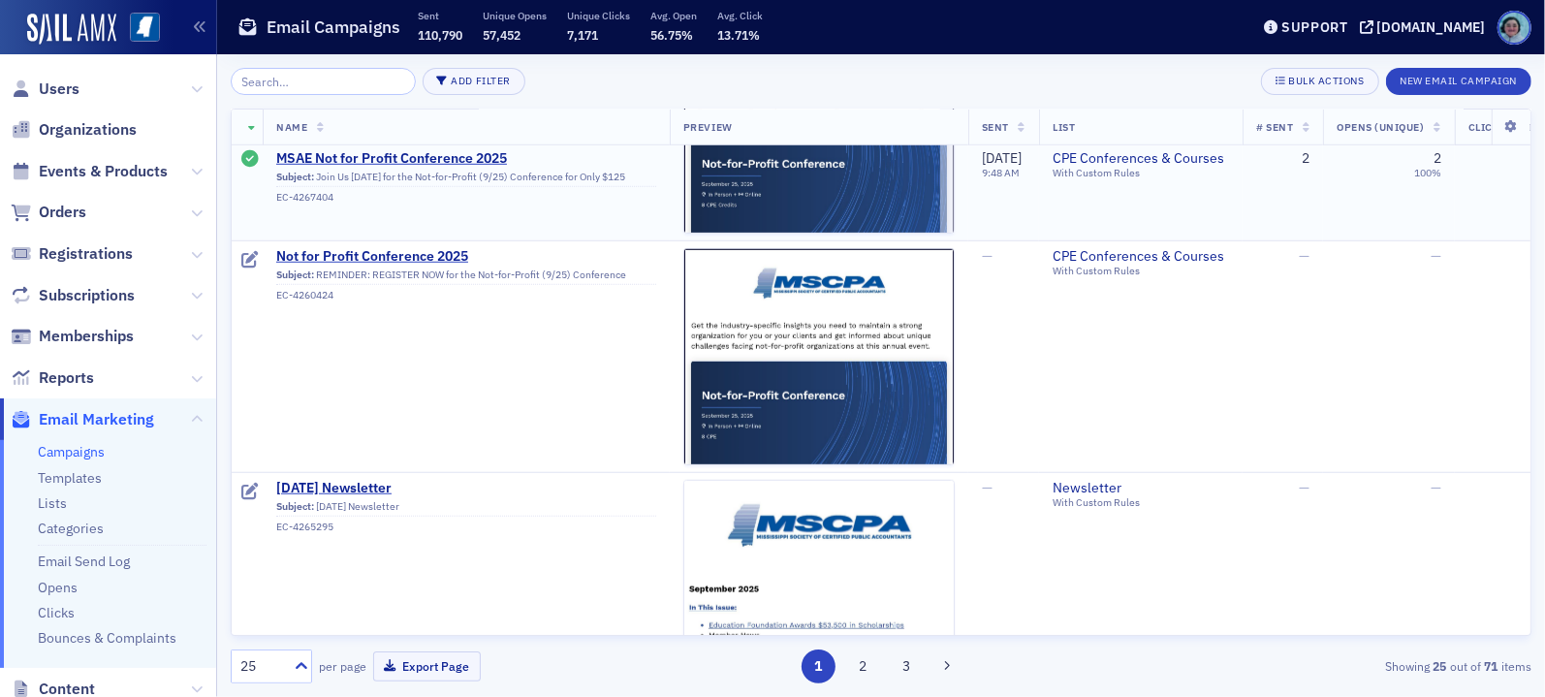
scroll to position [1066, 0]
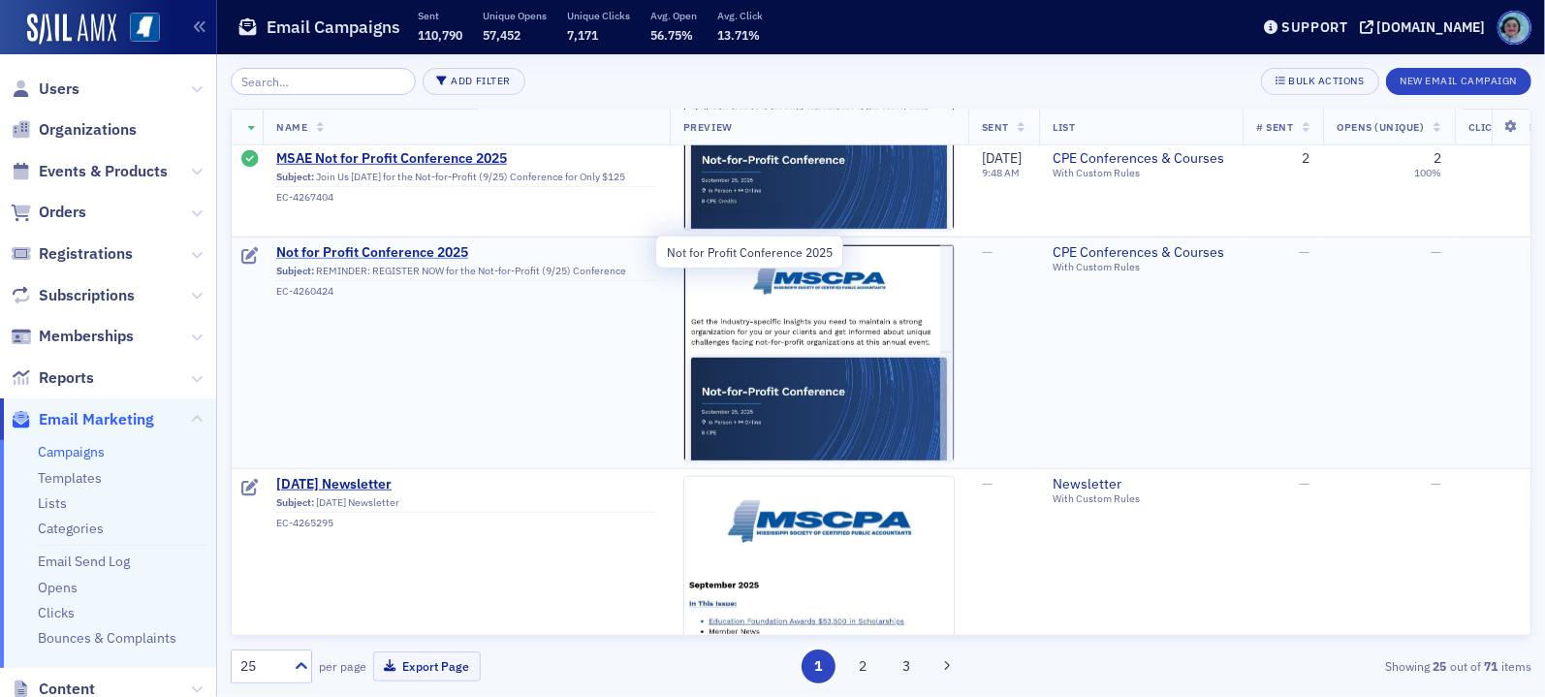
click at [438, 245] on span "Not for Profit Conference 2025" at bounding box center [466, 252] width 380 height 17
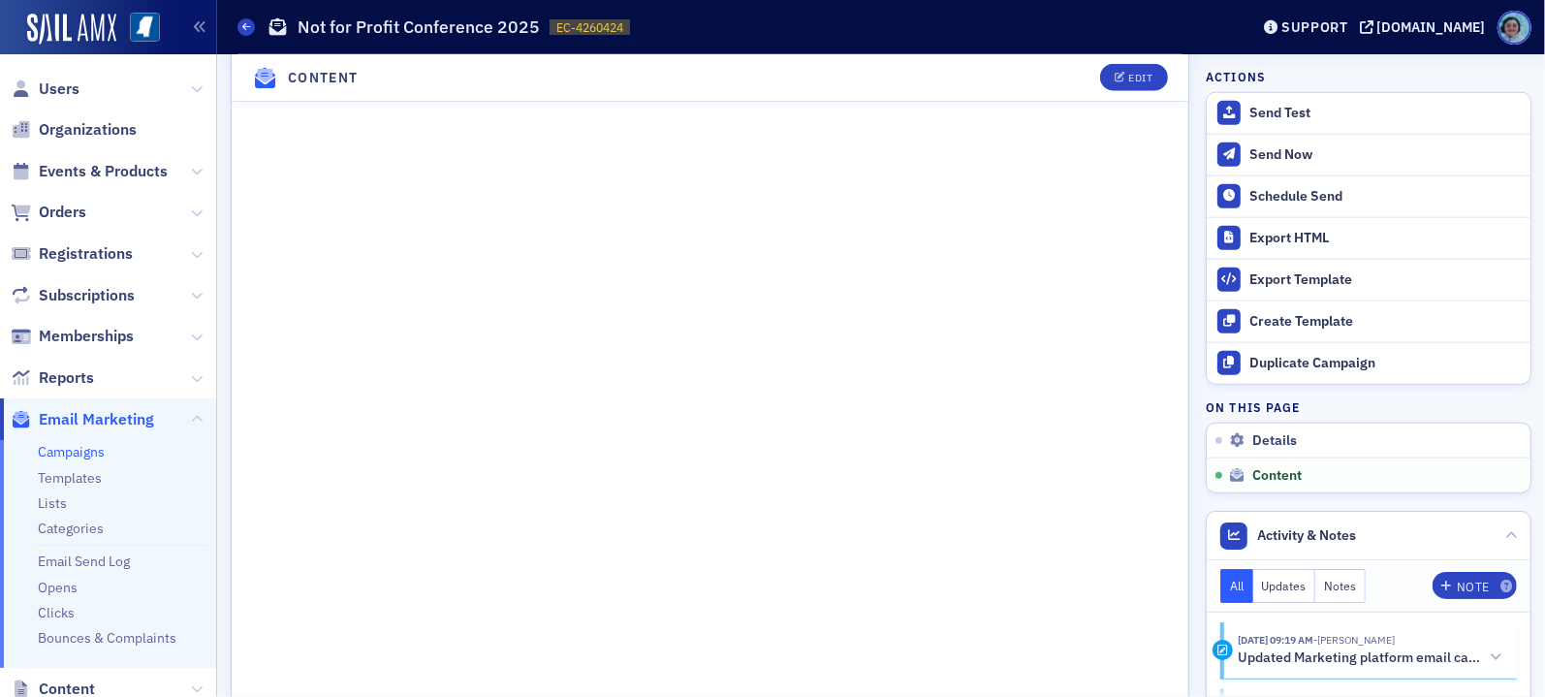
scroll to position [1601, 0]
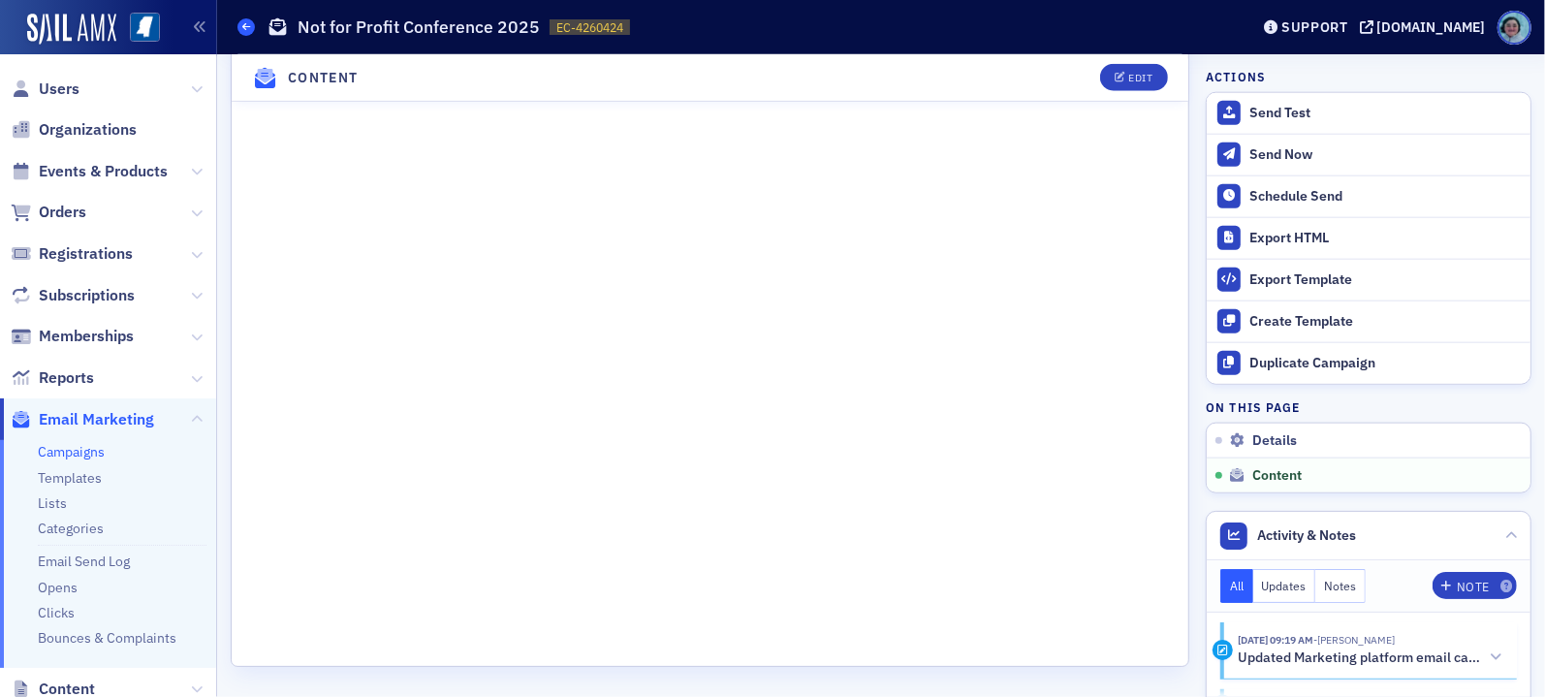
click at [252, 18] on link "Campaigns" at bounding box center [245, 26] width 17 height 17
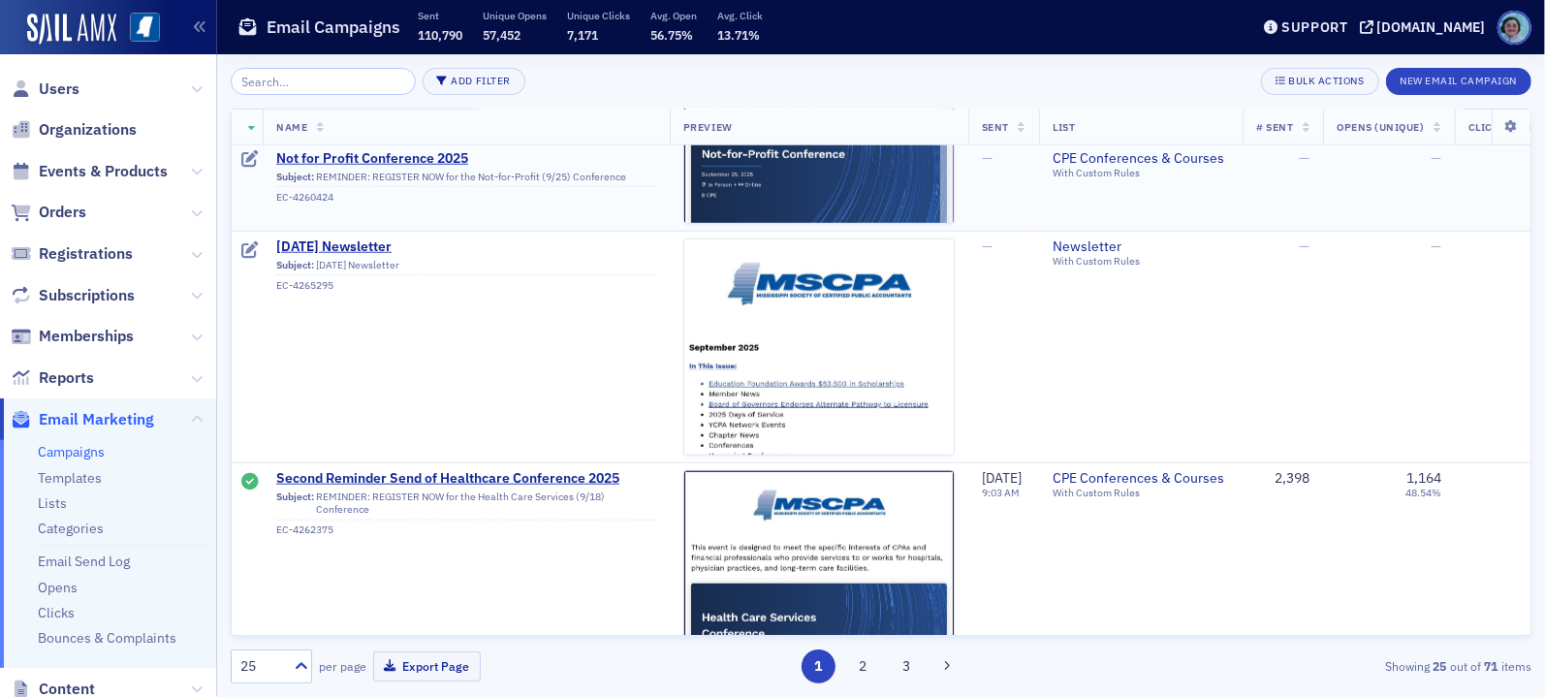
scroll to position [1260, 0]
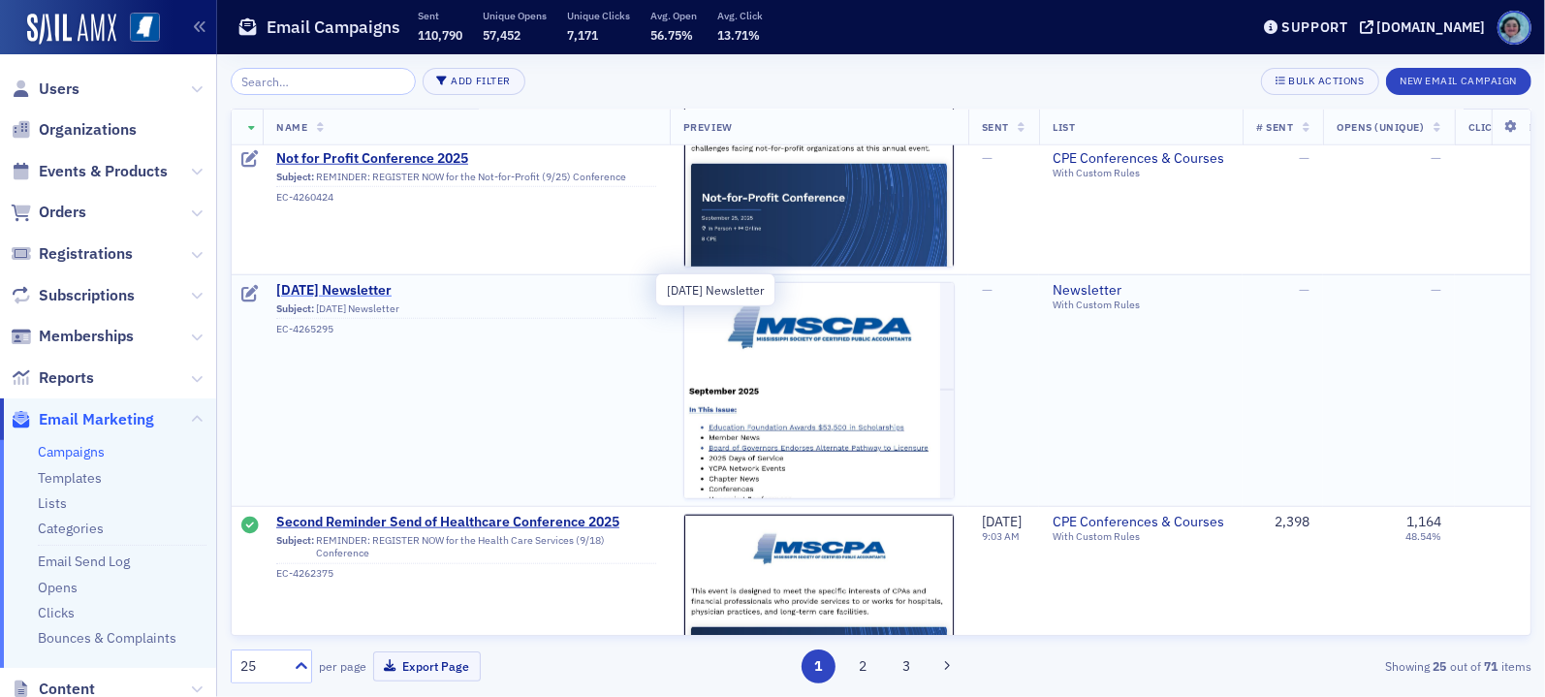
click at [378, 290] on span "[DATE] Newsletter" at bounding box center [466, 290] width 380 height 17
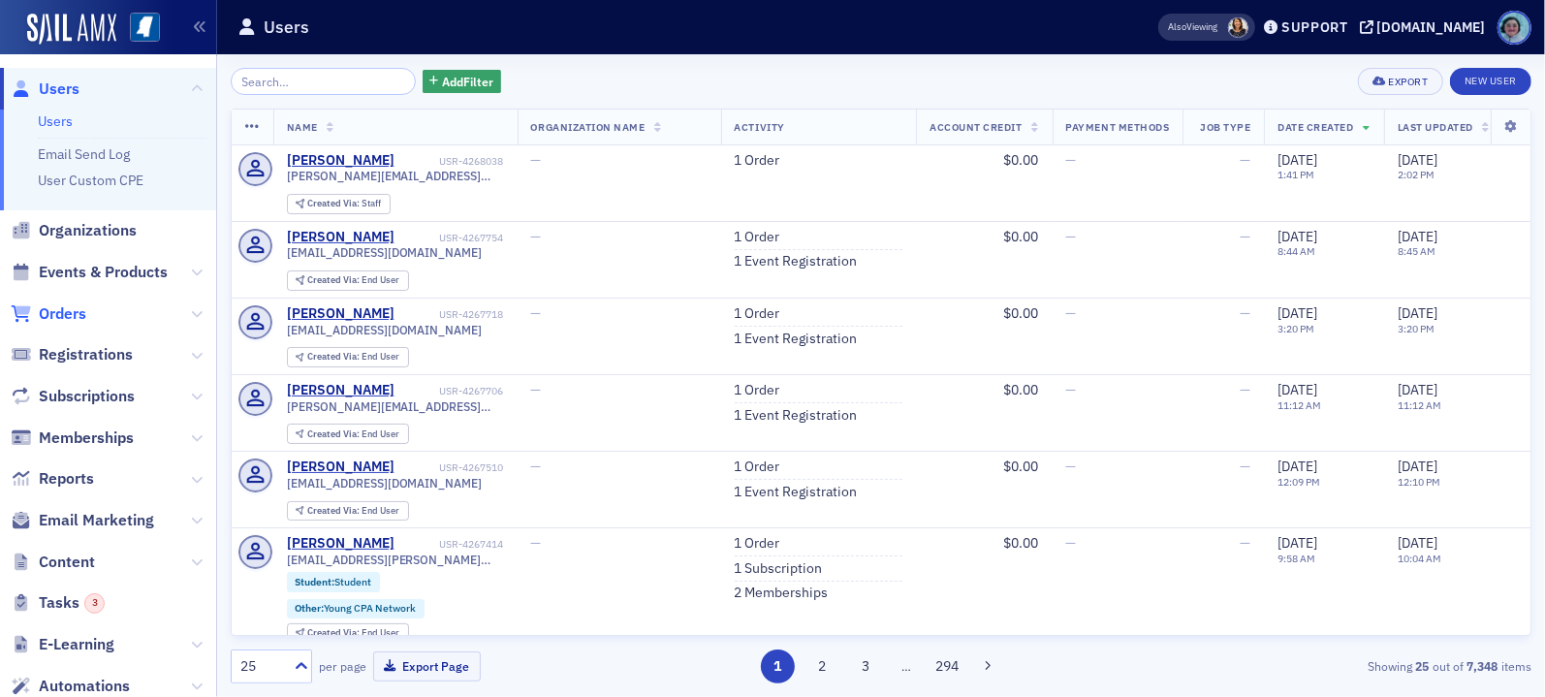
click at [84, 309] on span "Orders" at bounding box center [62, 313] width 47 height 21
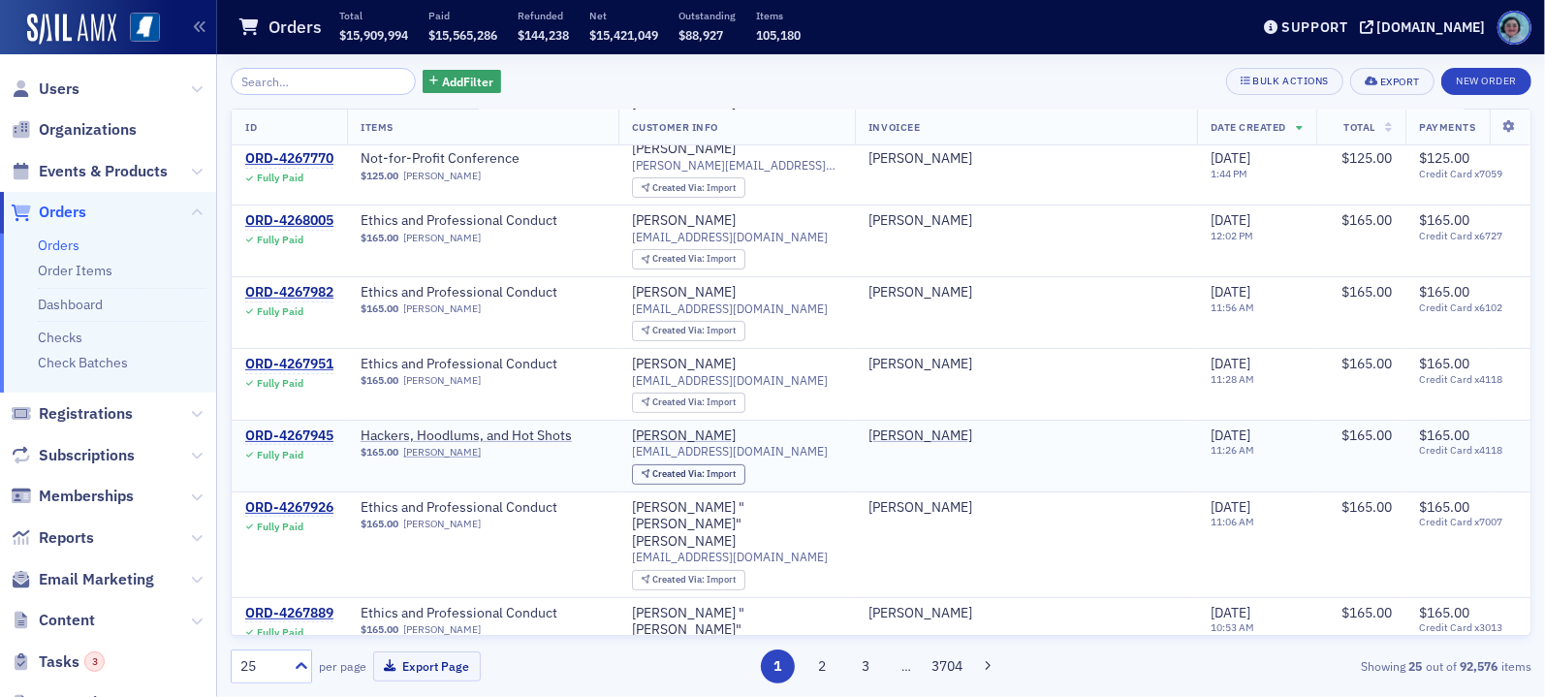
scroll to position [291, 0]
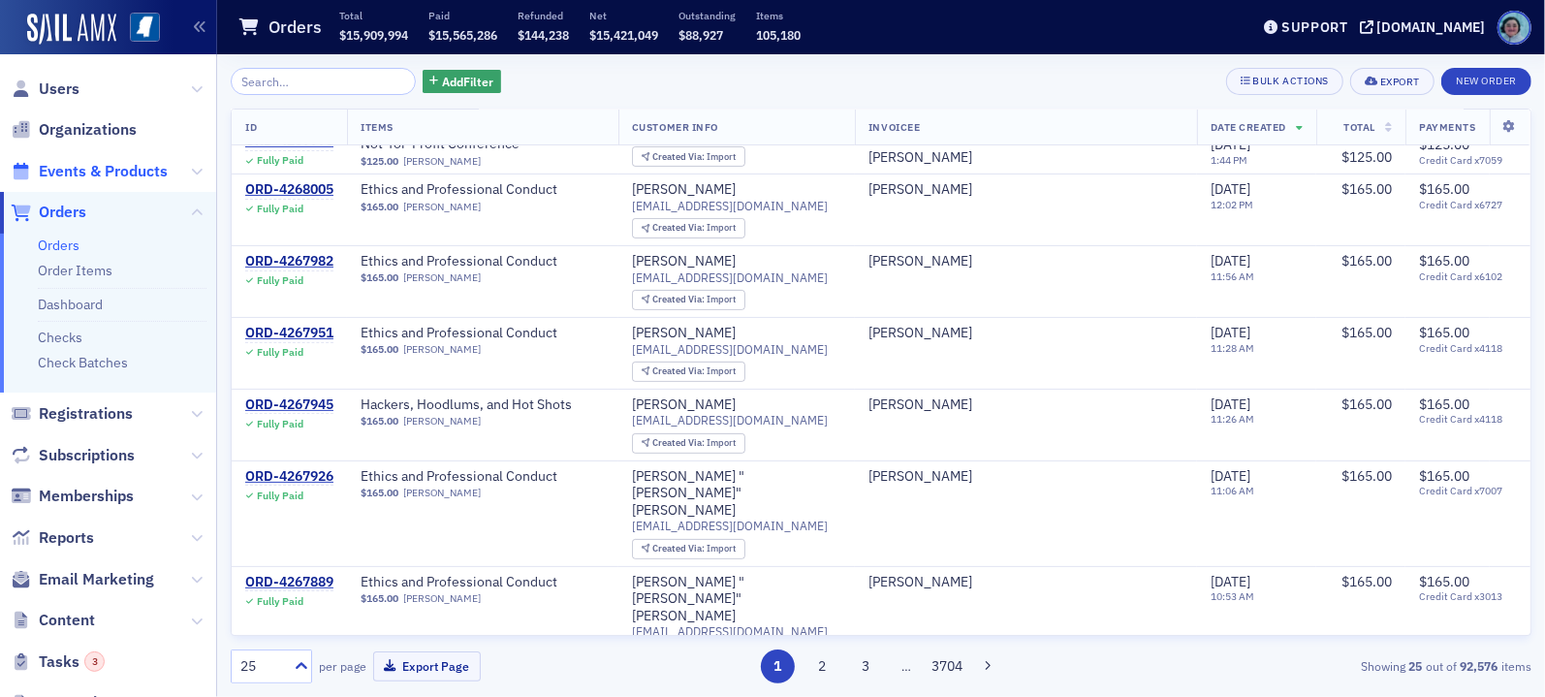
click at [114, 172] on span "Events & Products" at bounding box center [103, 171] width 129 height 21
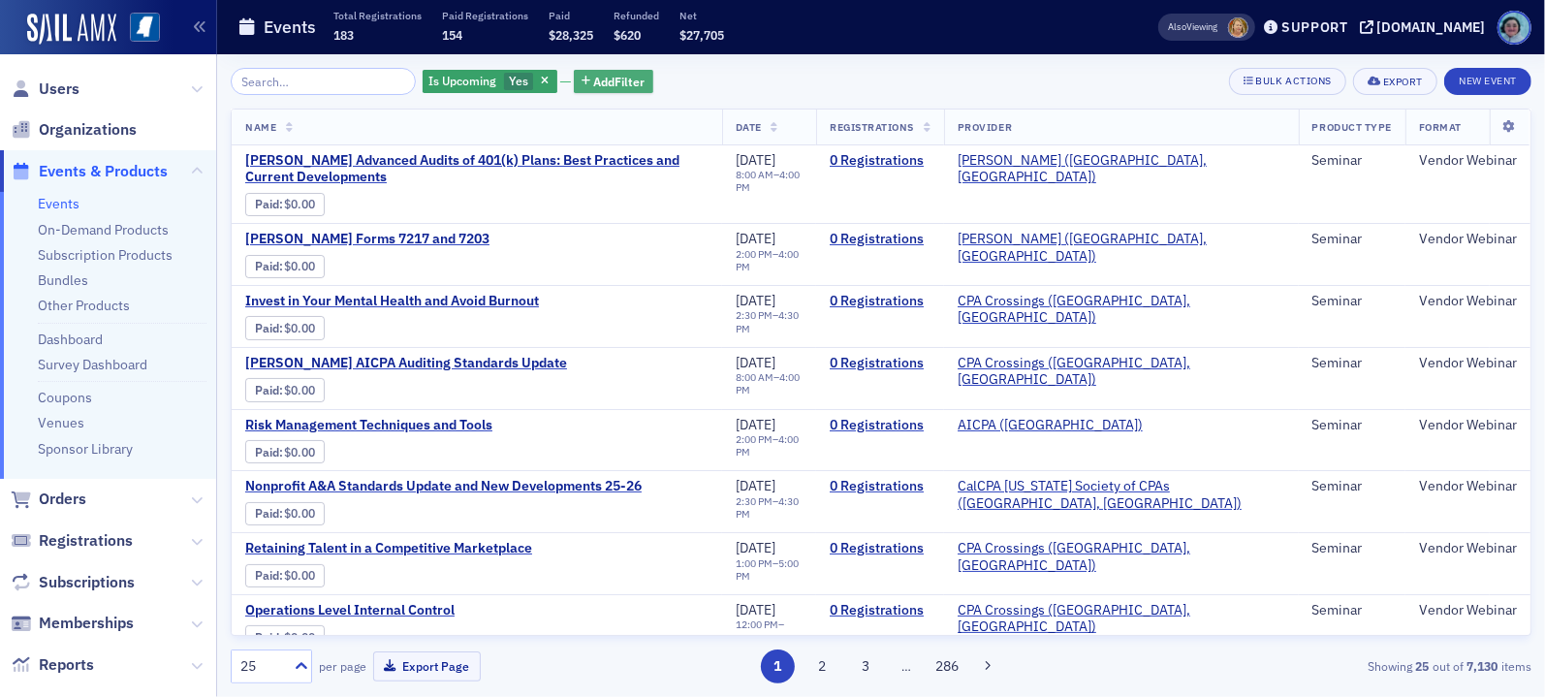
click at [613, 70] on button "Add Filter" at bounding box center [613, 82] width 79 height 24
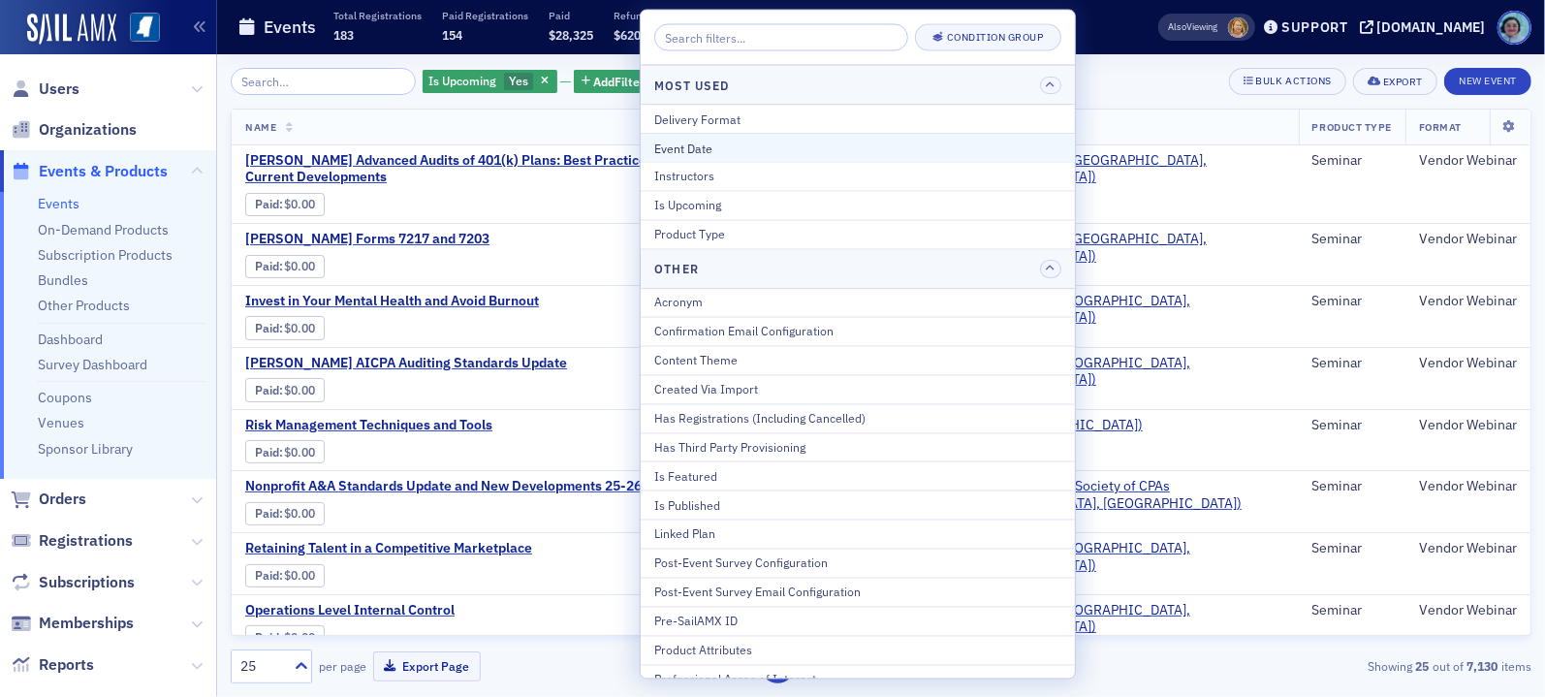
click at [677, 150] on div "Event Date" at bounding box center [857, 147] width 407 height 17
select select "8"
select select "2025"
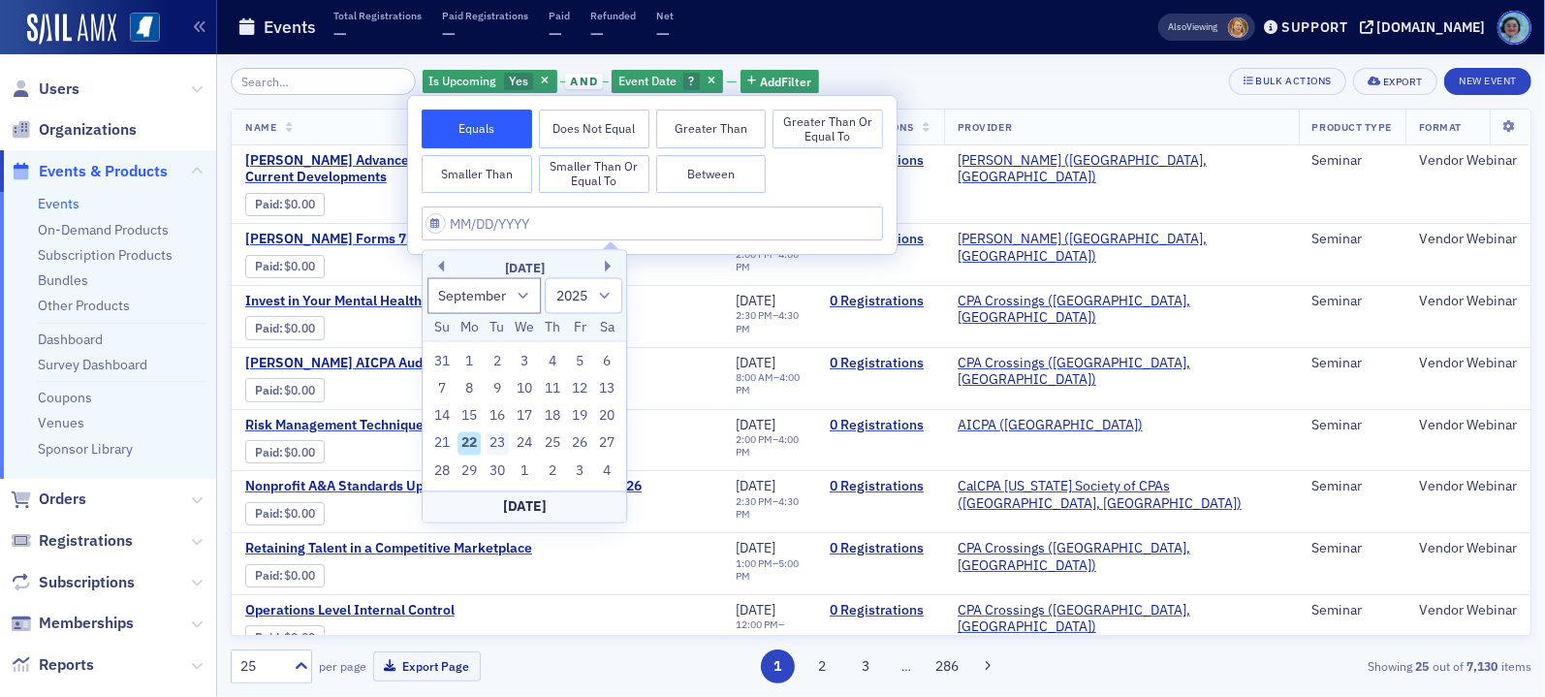
click at [502, 448] on div "23" at bounding box center [497, 443] width 23 height 23
type input "09/23/2025"
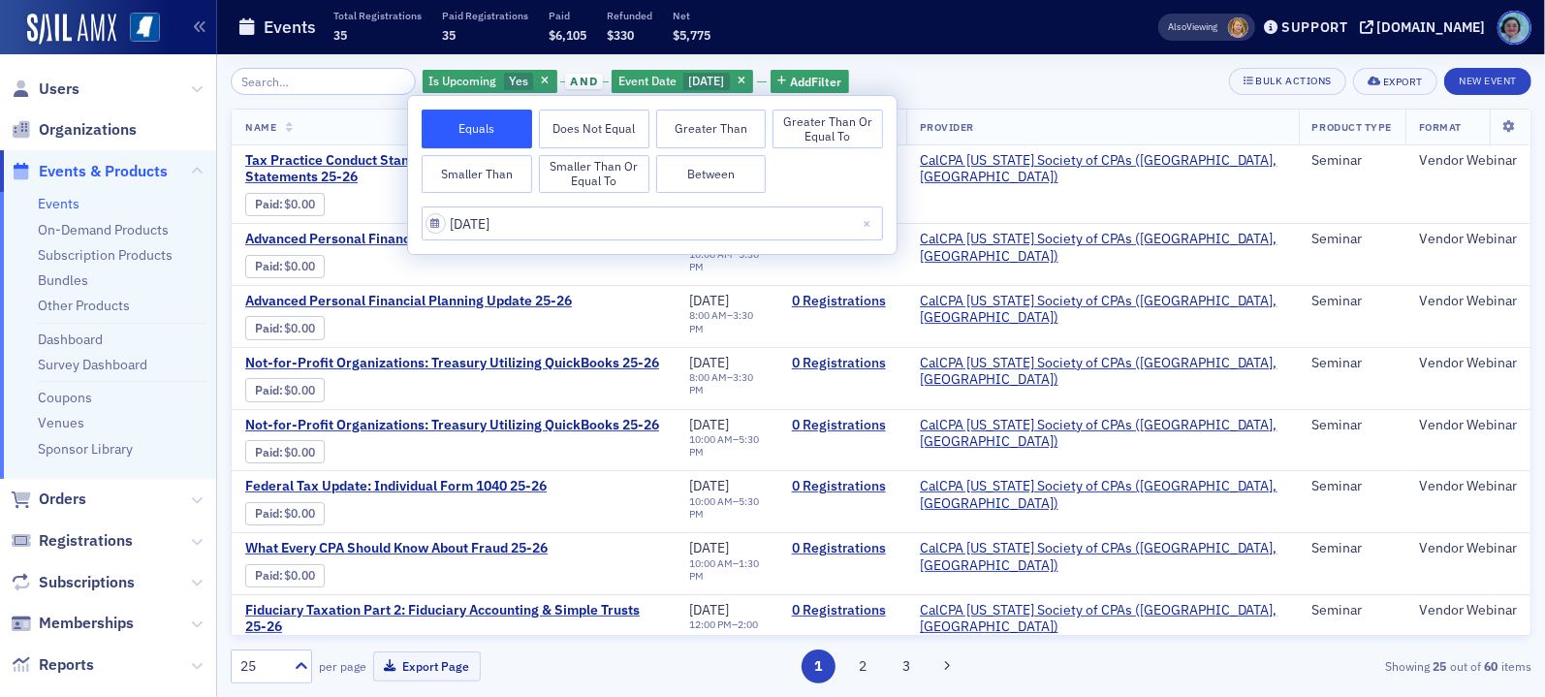
click at [956, 77] on div "Is Upcoming Yes and Event Date 9/23/2025 Add Filter Bulk Actions Export New Eve…" at bounding box center [881, 81] width 1301 height 27
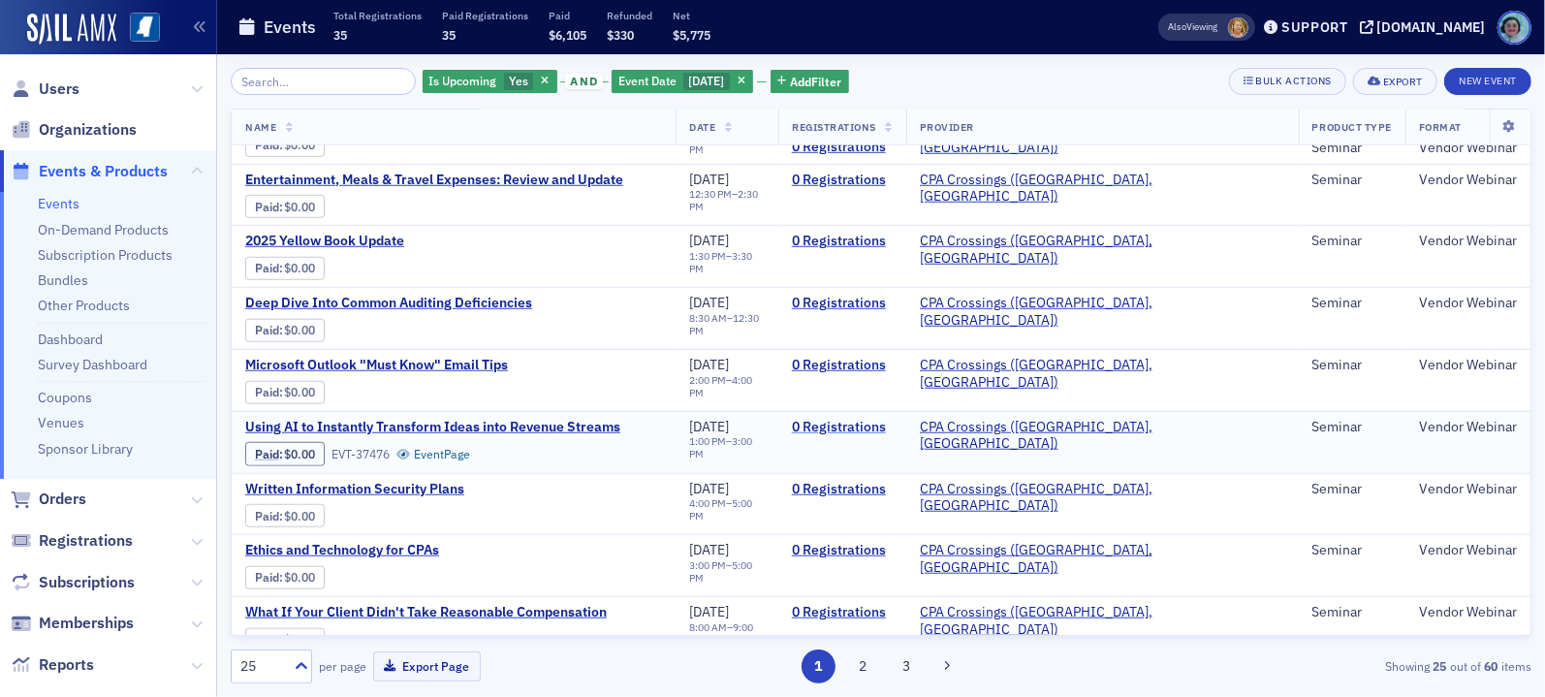
scroll to position [1067, 0]
click at [874, 658] on button "2" at bounding box center [862, 666] width 34 height 34
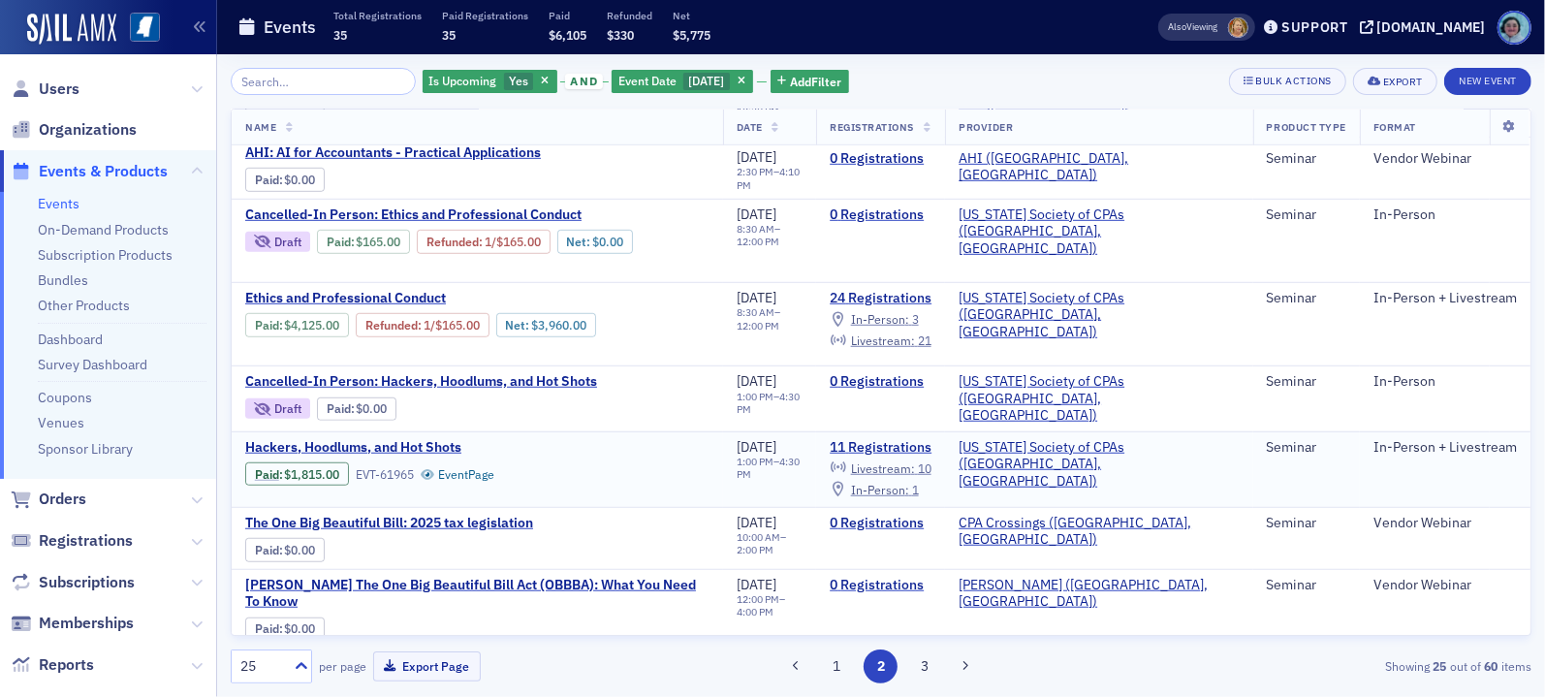
scroll to position [1066, 0]
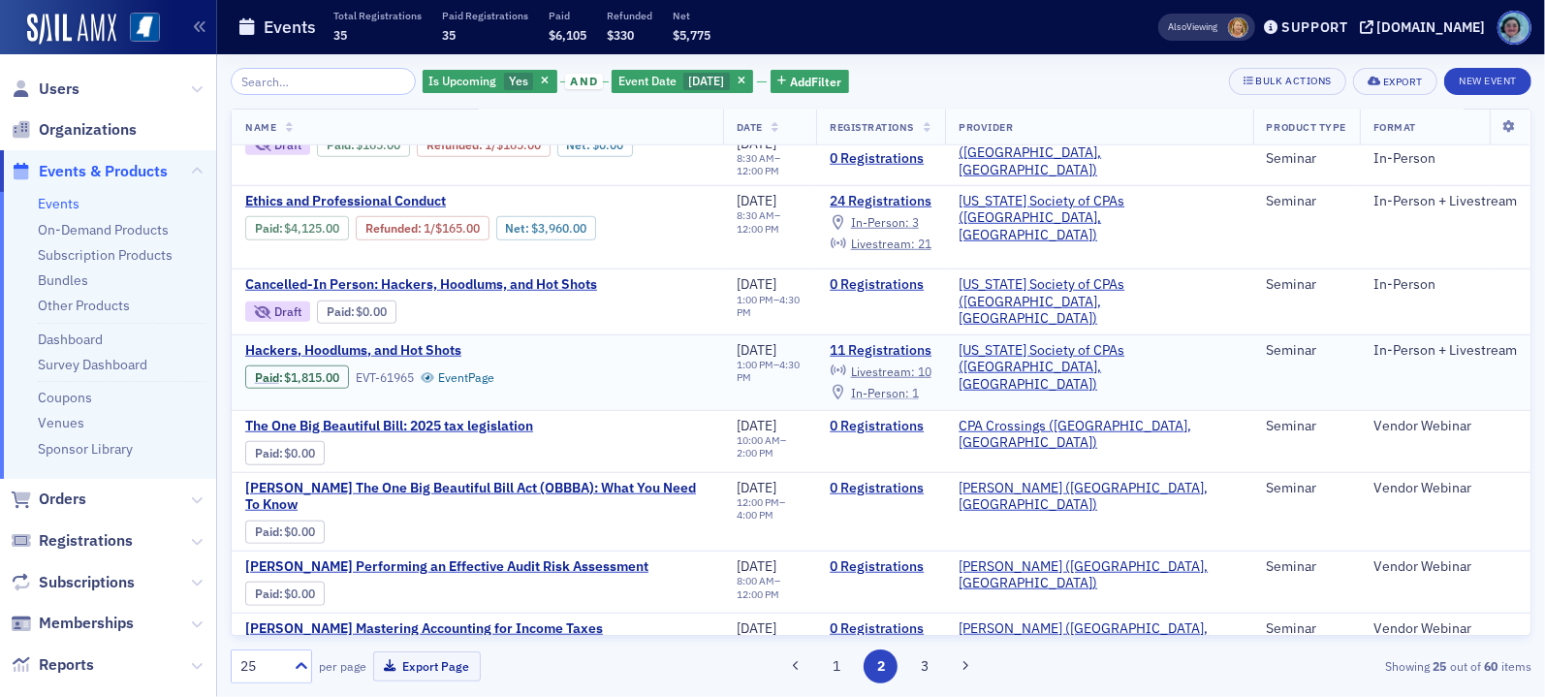
click at [909, 388] on span "In-Person :" at bounding box center [880, 393] width 58 height 16
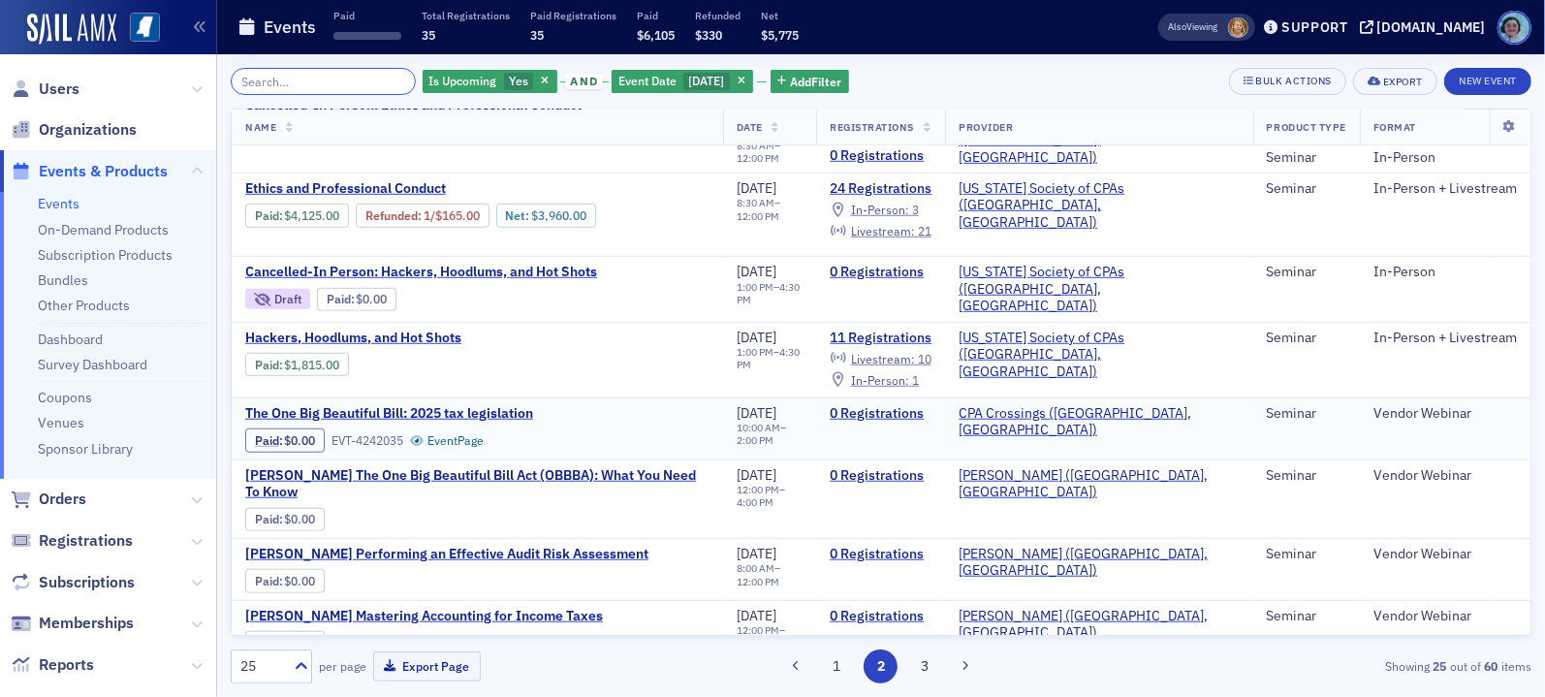
scroll to position [1045, 0]
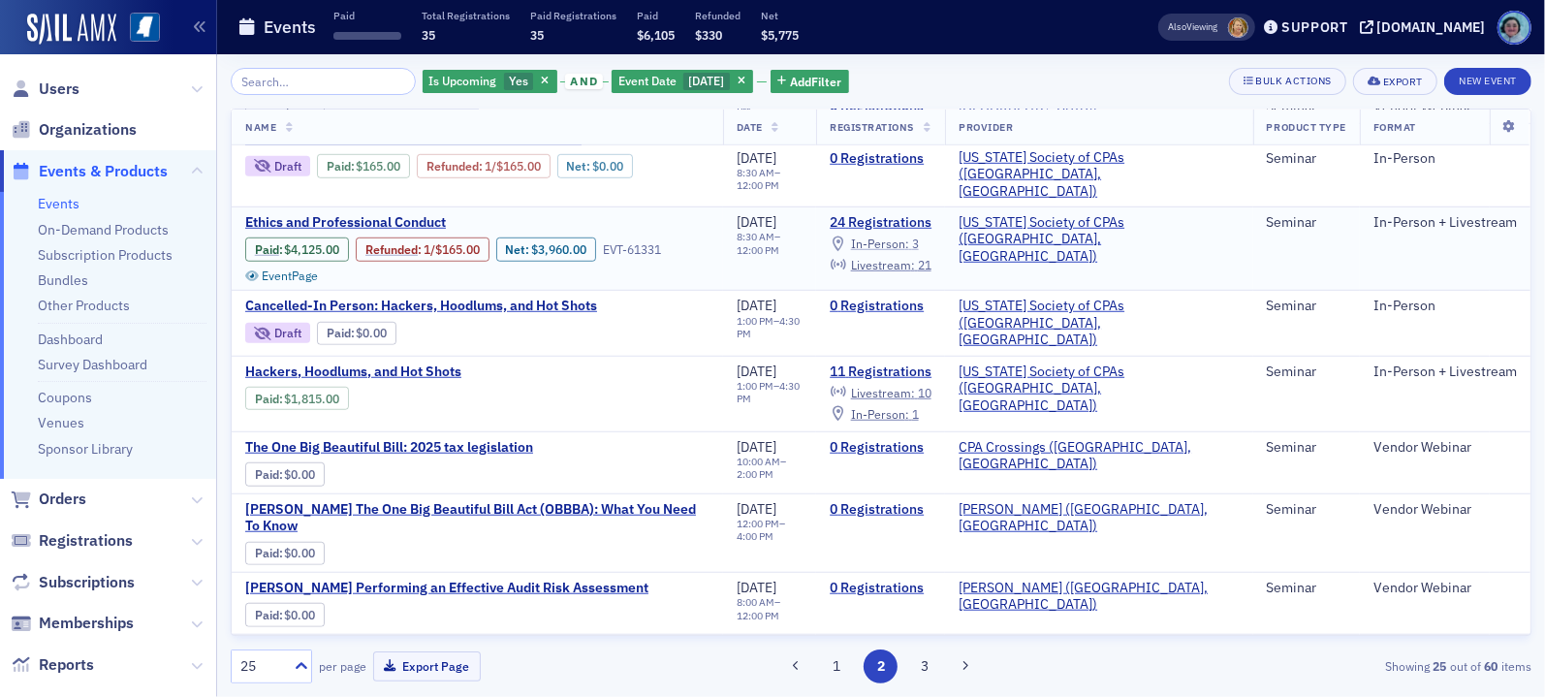
click at [909, 237] on span "In-Person :" at bounding box center [880, 244] width 58 height 16
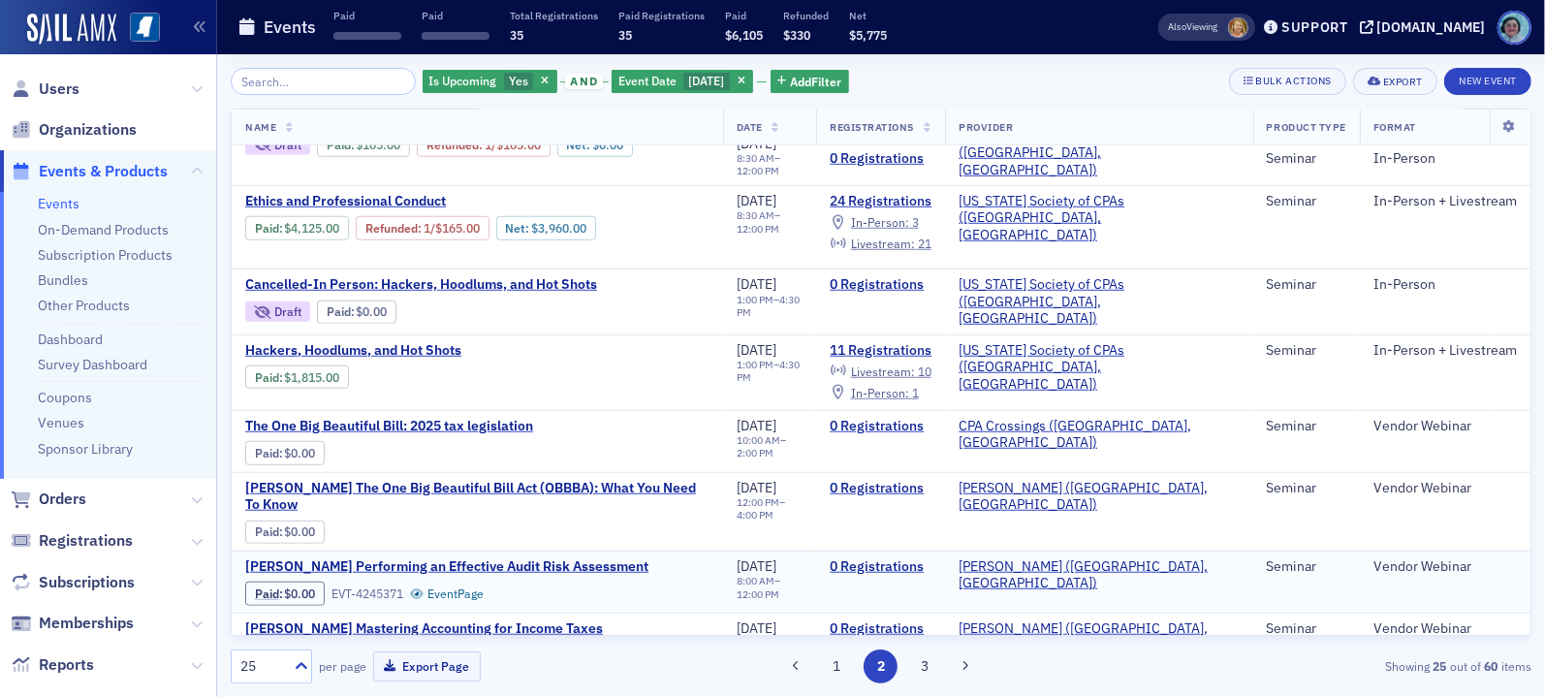
scroll to position [1142, 0]
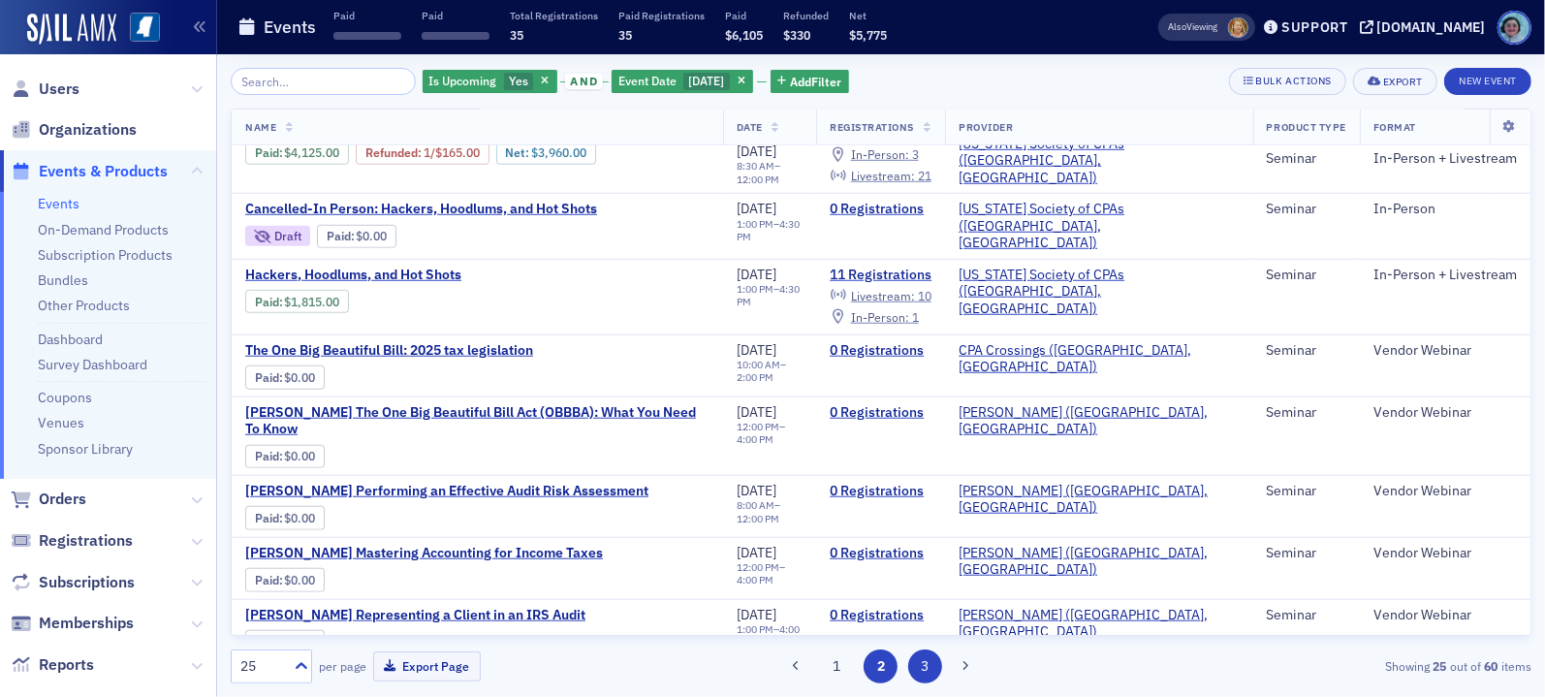
click at [925, 654] on button "3" at bounding box center [925, 666] width 34 height 34
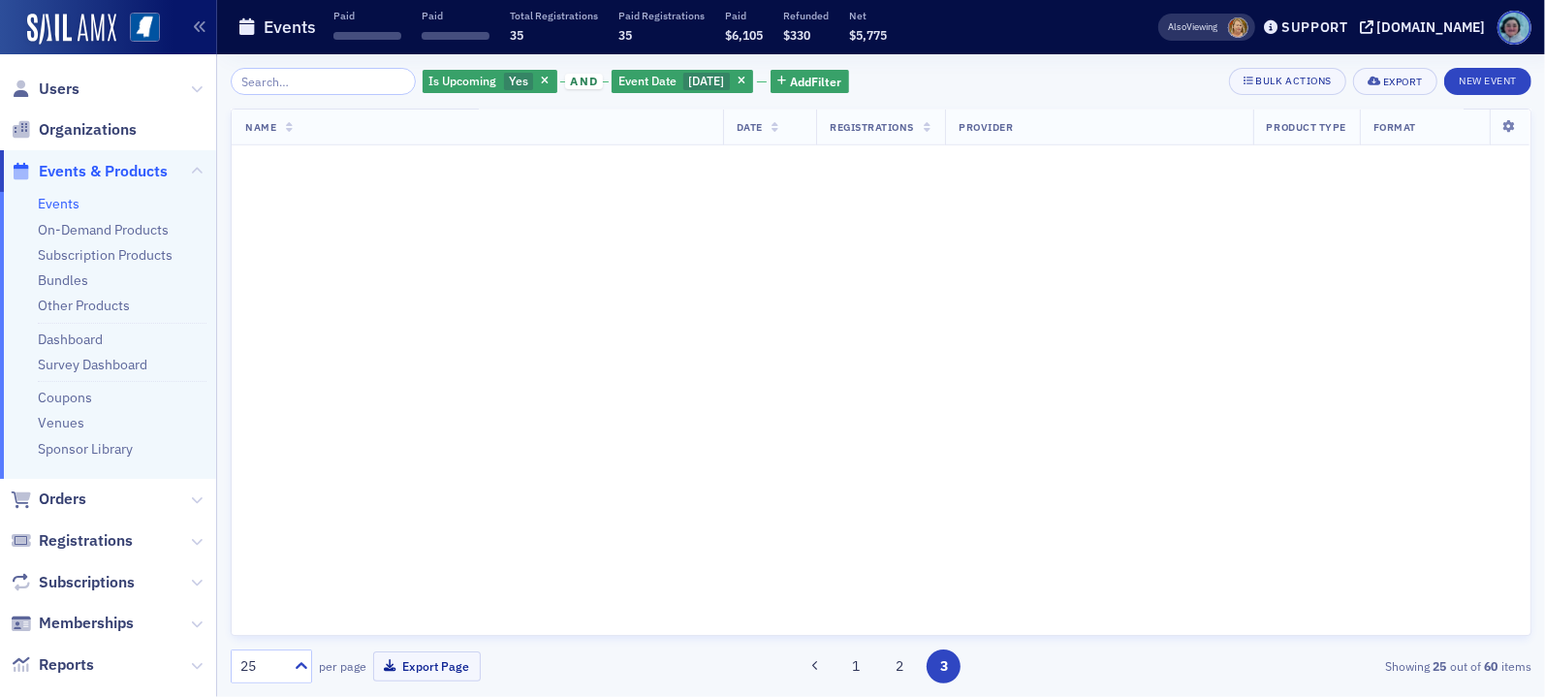
scroll to position [0, 0]
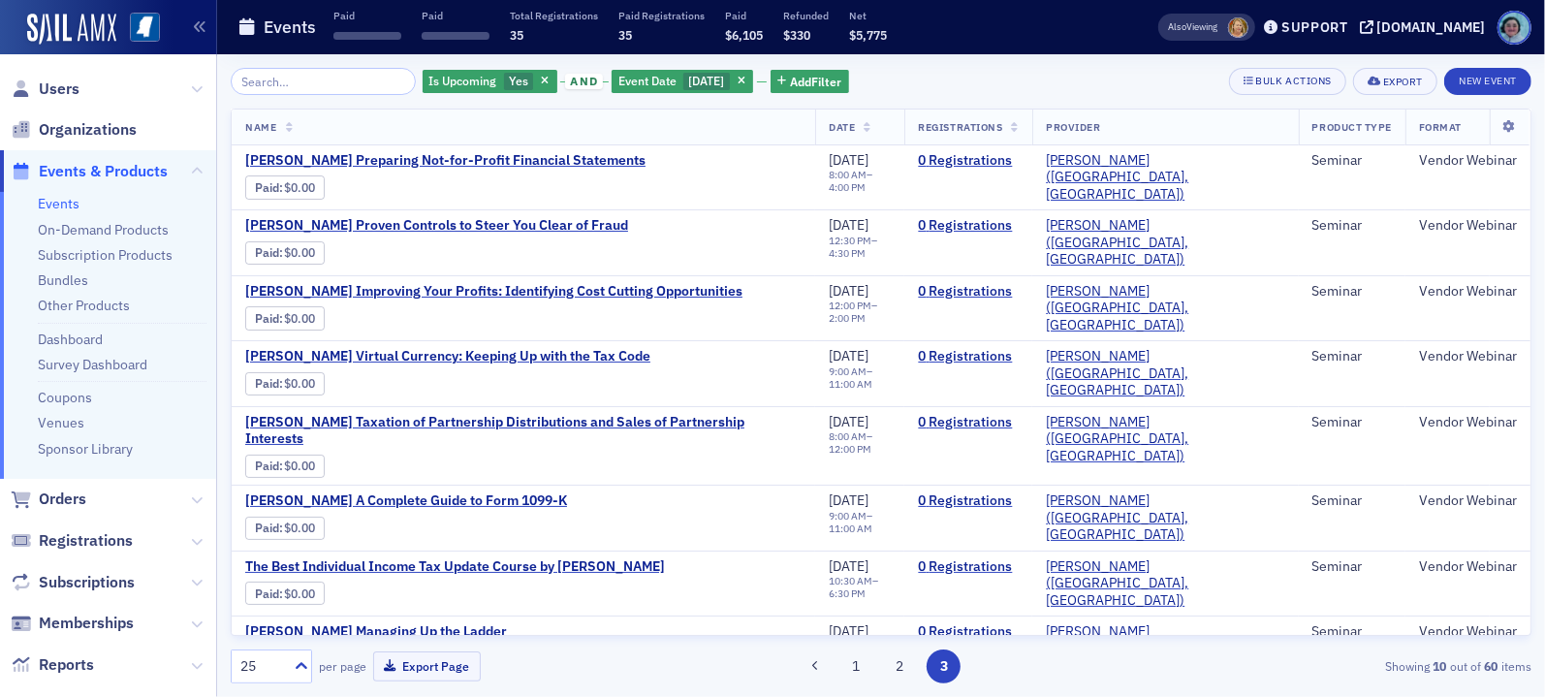
click at [878, 659] on div "1 2 3" at bounding box center [881, 666] width 420 height 34
click at [893, 663] on button "2" at bounding box center [900, 666] width 34 height 34
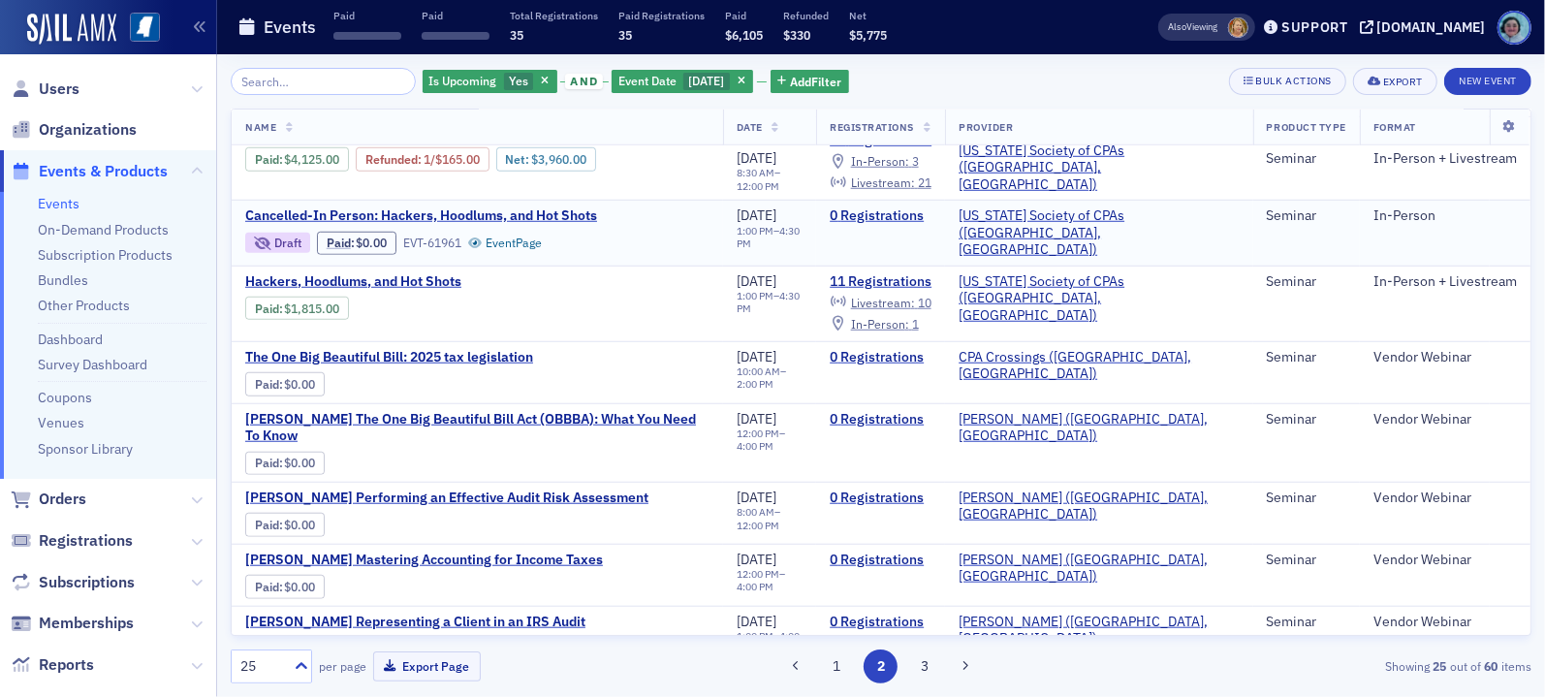
scroll to position [1142, 0]
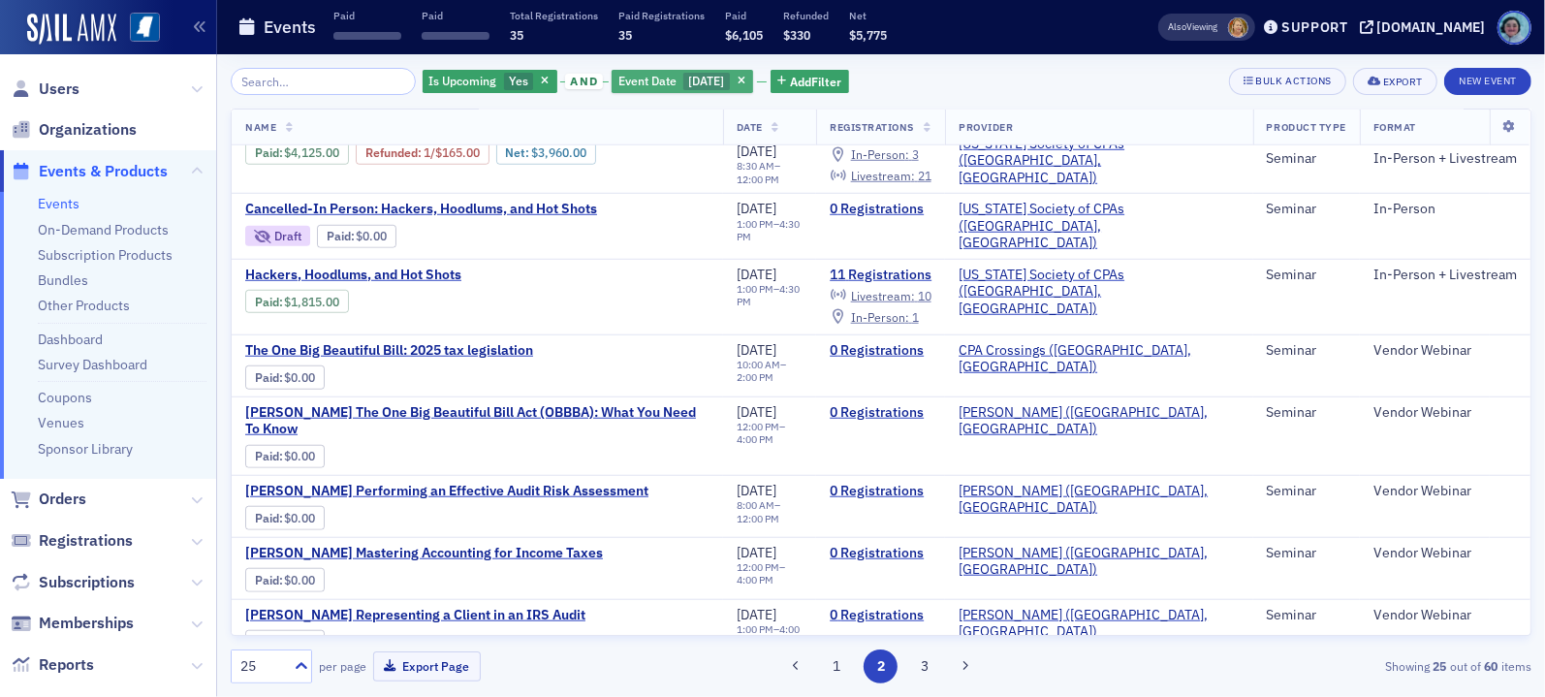
click at [750, 77] on button "button" at bounding box center [741, 81] width 17 height 17
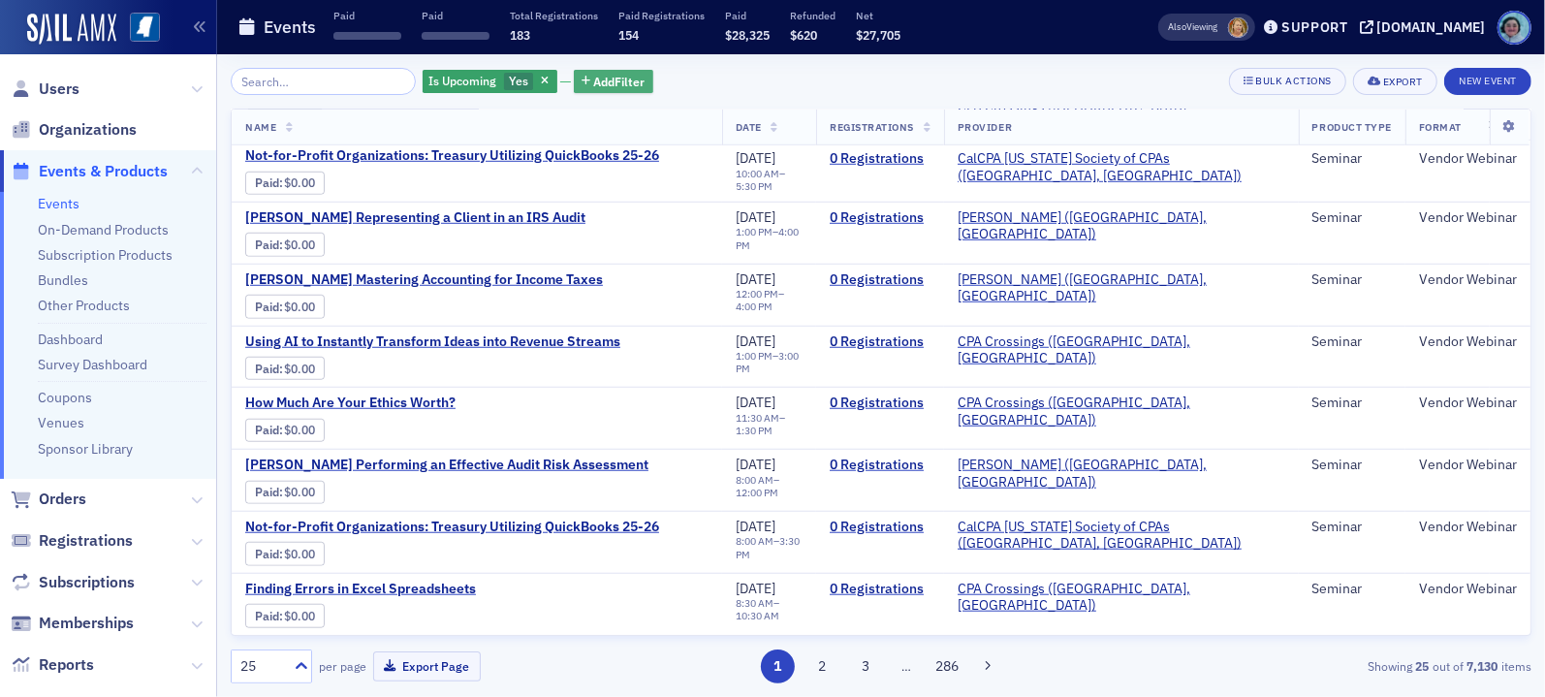
click at [615, 79] on span "Add Filter" at bounding box center [619, 81] width 51 height 17
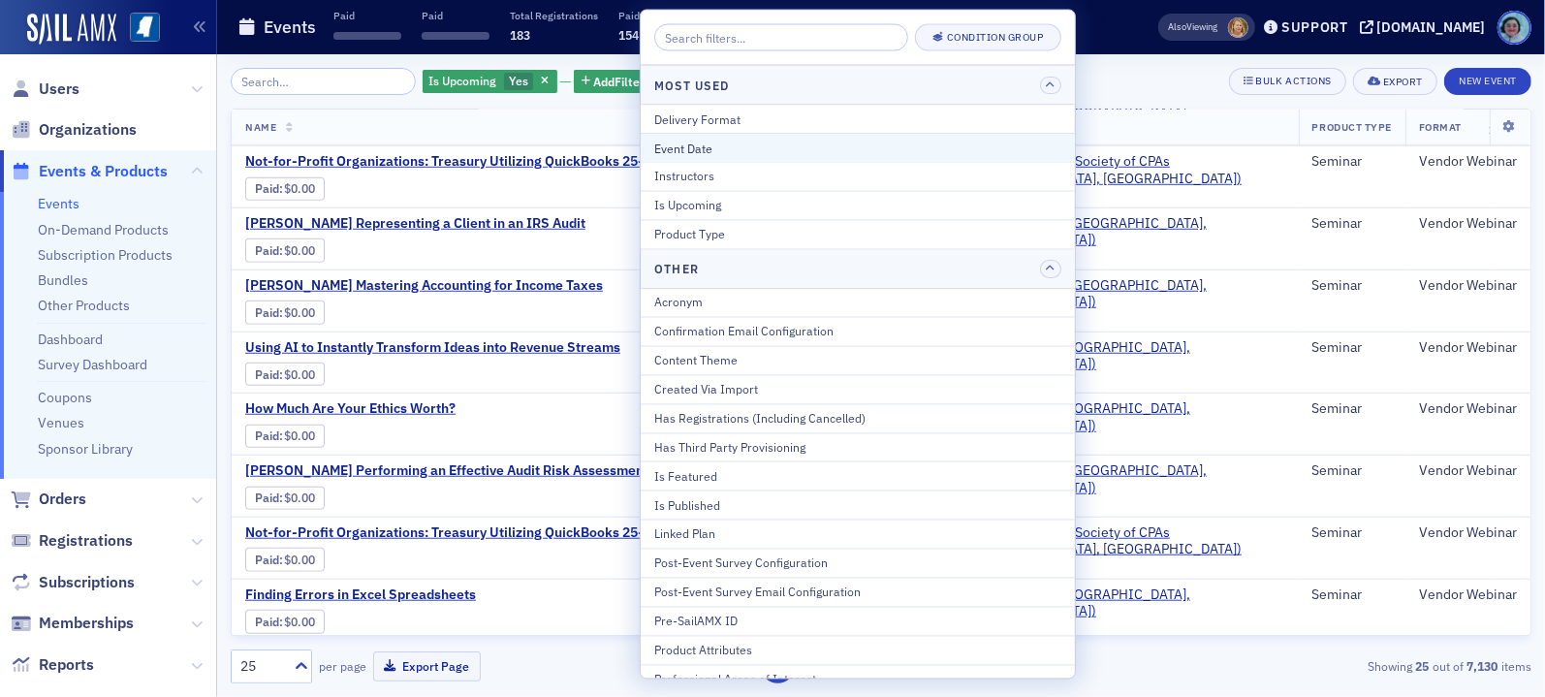
click at [711, 151] on div "Event Date" at bounding box center [857, 147] width 407 height 17
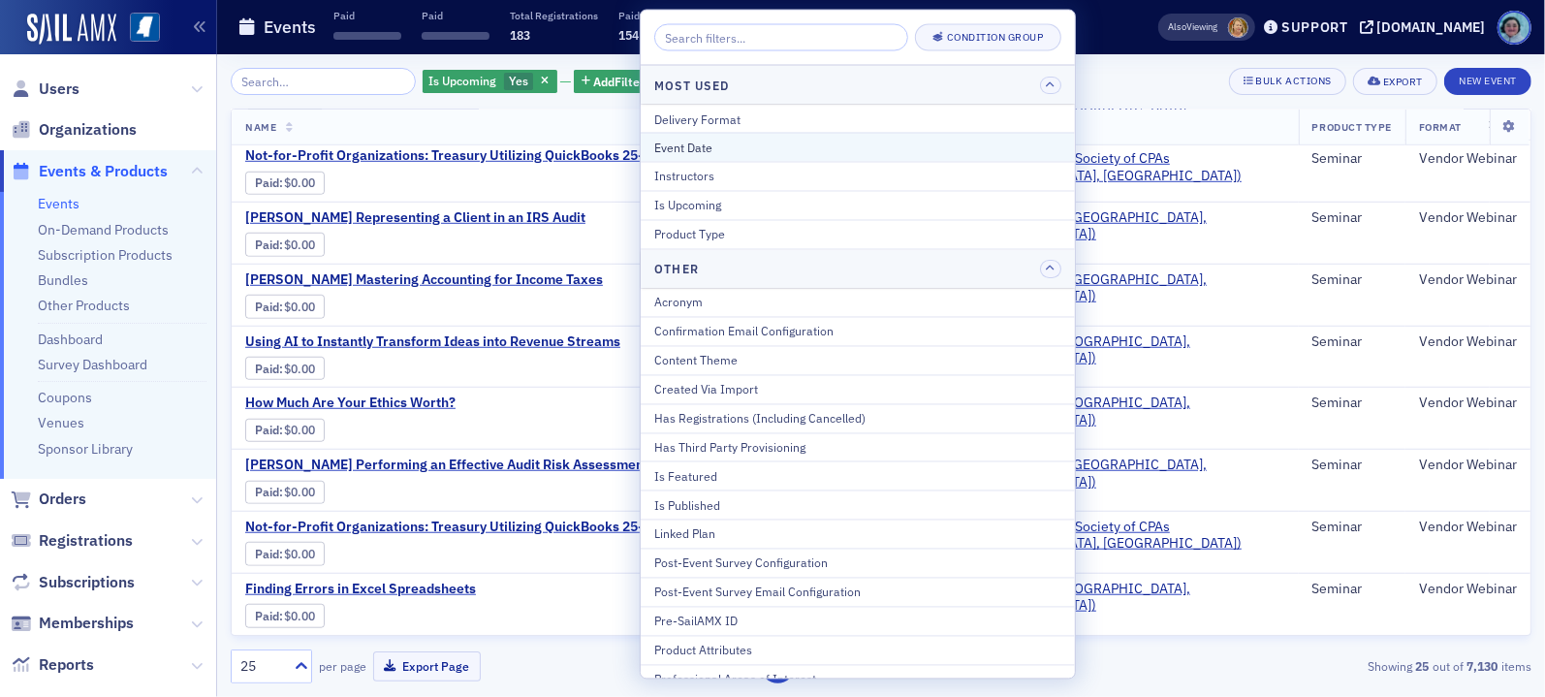
select select "8"
select select "2025"
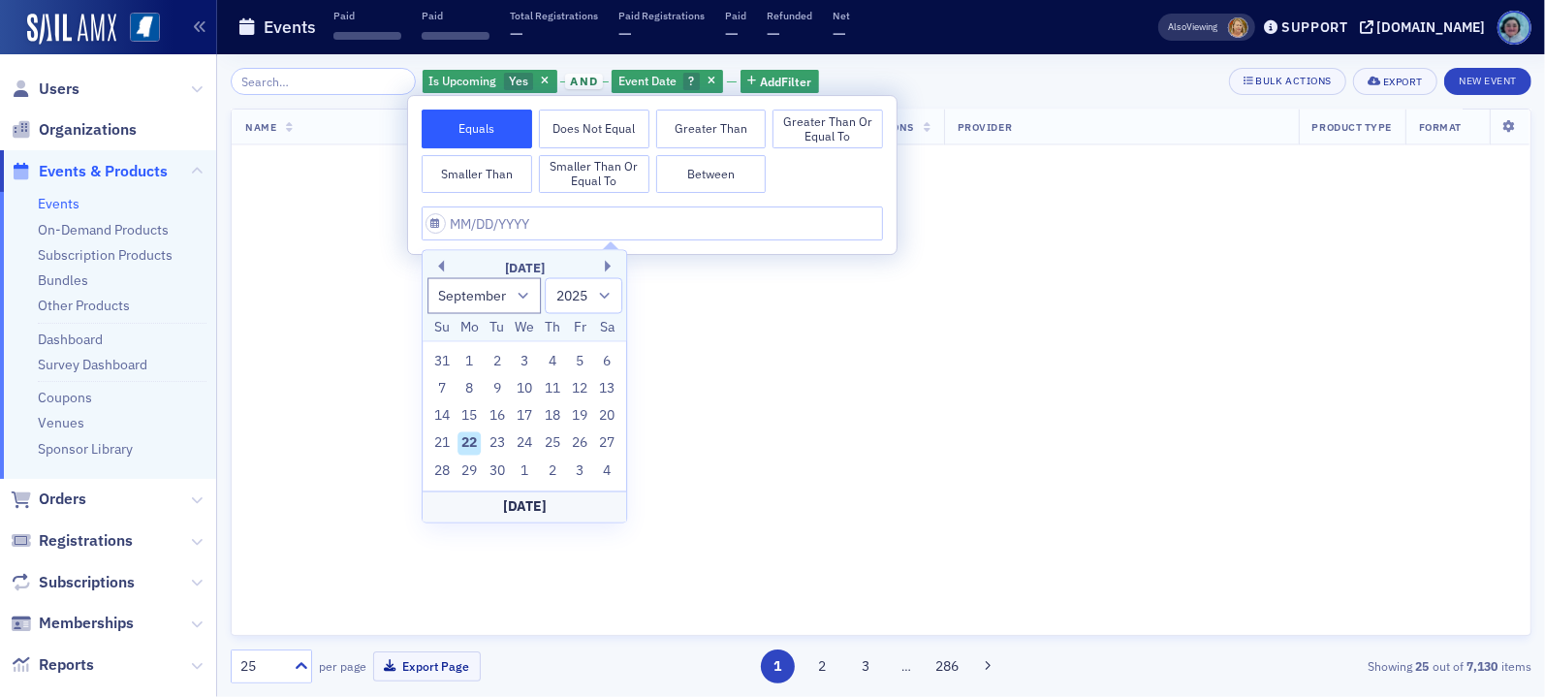
scroll to position [1067, 0]
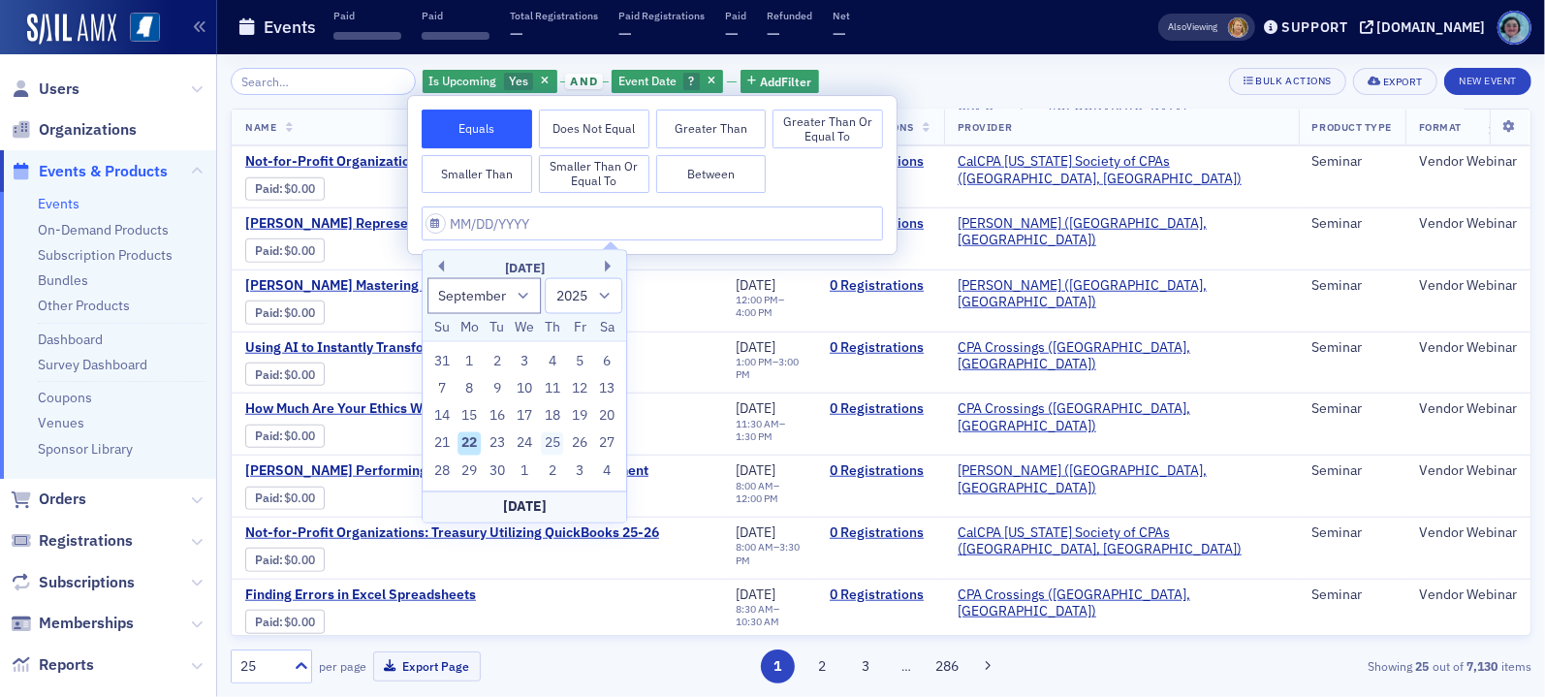
click at [548, 437] on div "25" at bounding box center [552, 443] width 23 height 23
type input "09/25/2025"
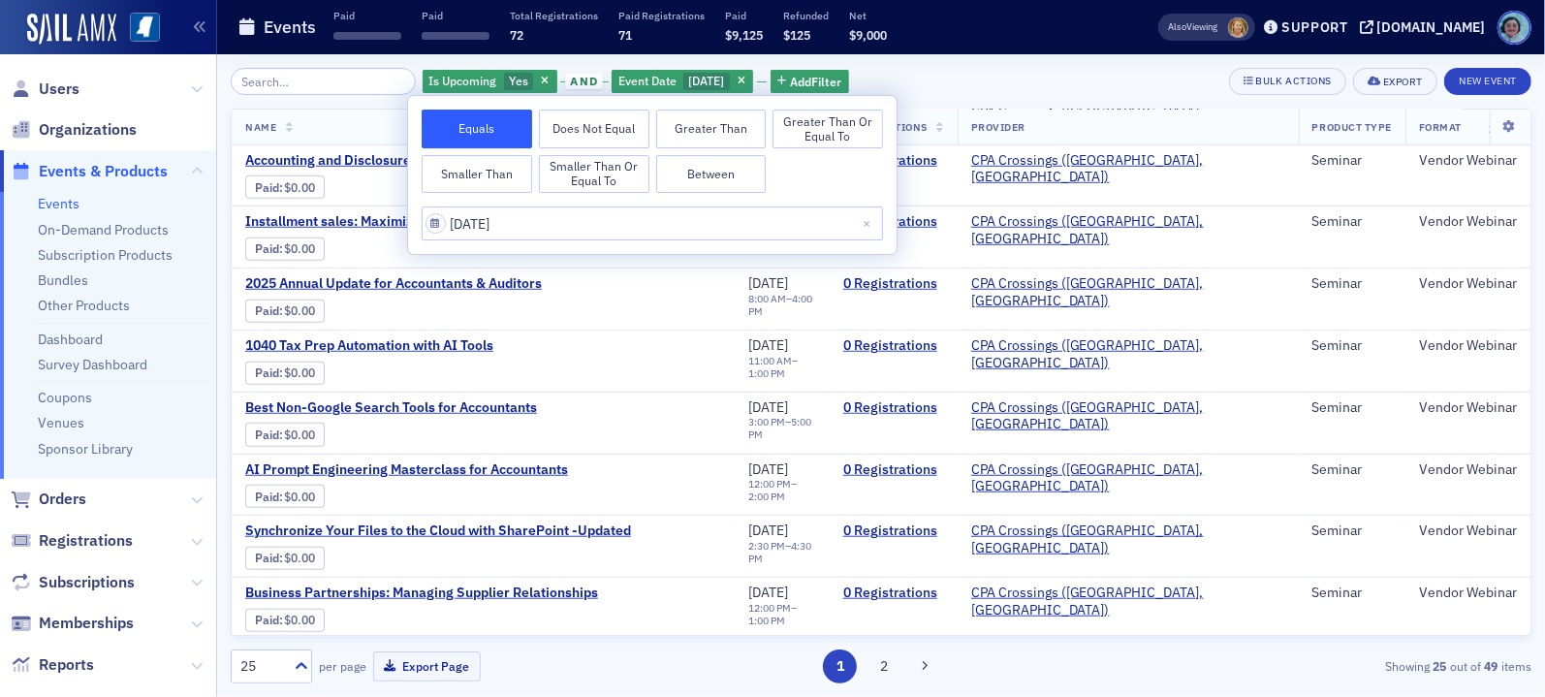
click at [901, 77] on div "Is Upcoming Yes and Event Date 9/25/2025 Add Filter Bulk Actions Export New Eve…" at bounding box center [881, 81] width 1301 height 27
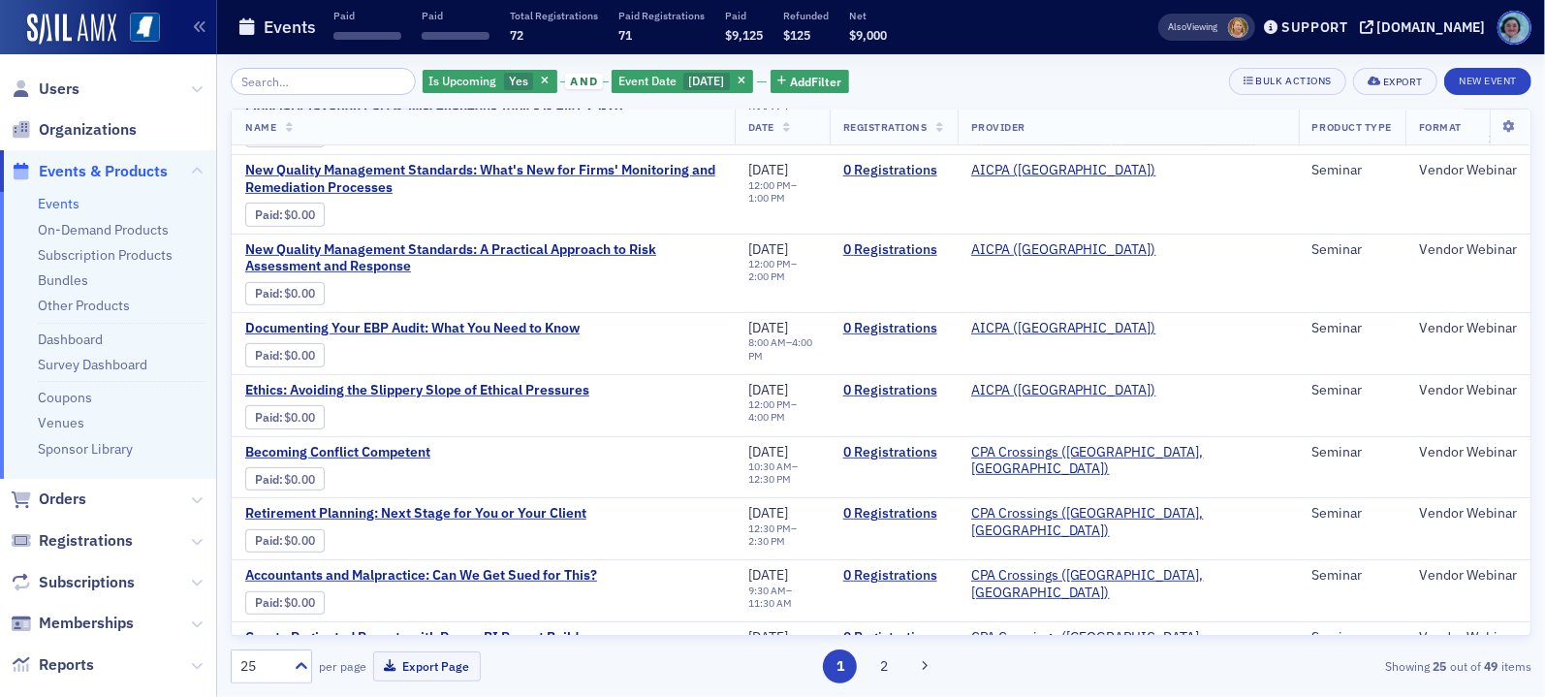
scroll to position [1085, 0]
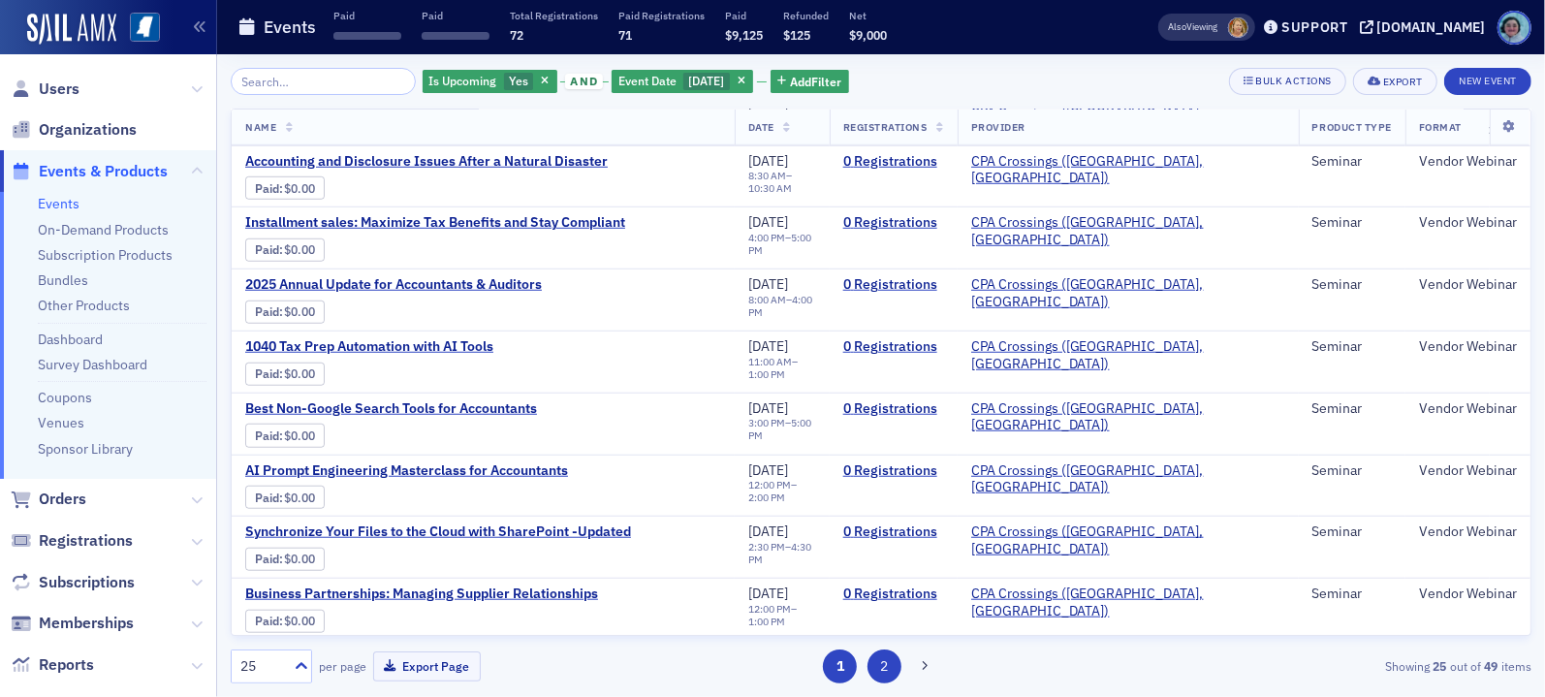
click at [885, 678] on button "2" at bounding box center [885, 666] width 34 height 34
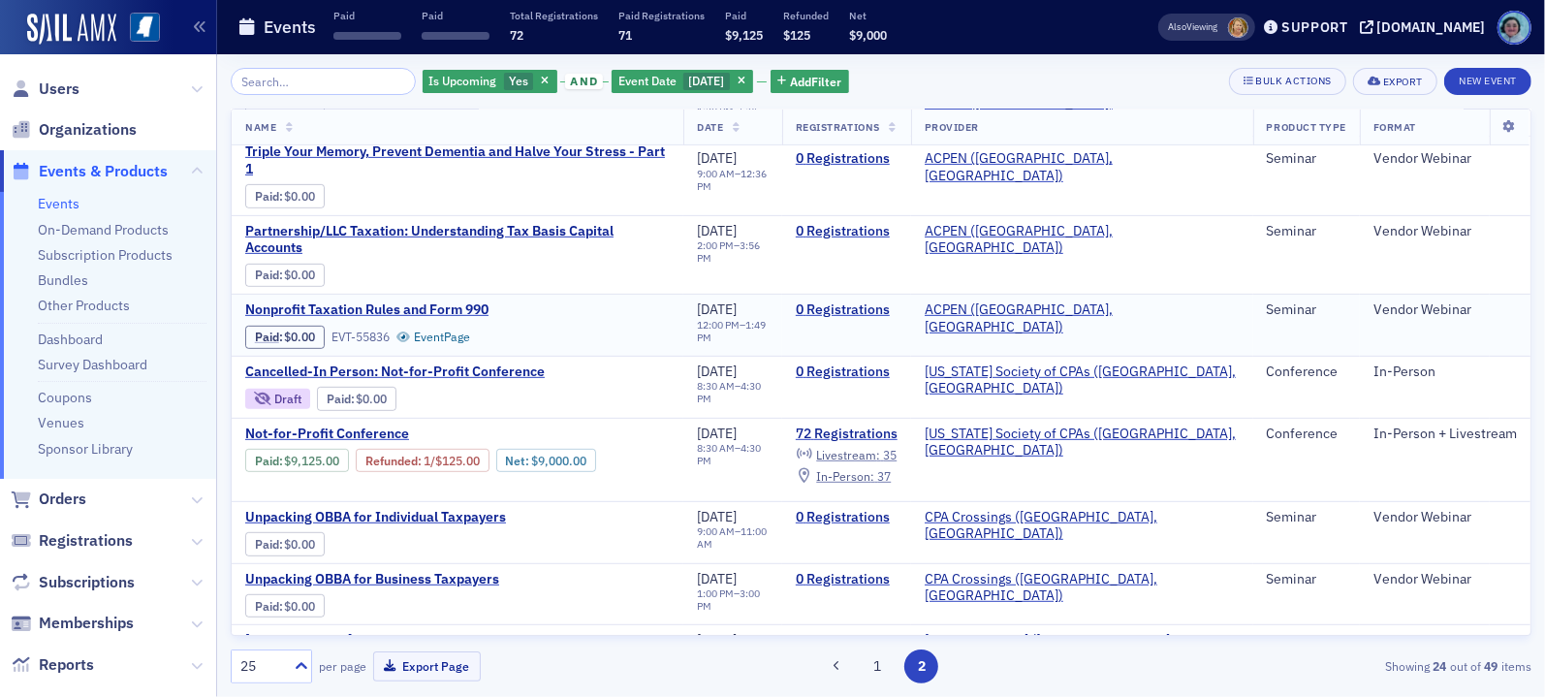
scroll to position [679, 0]
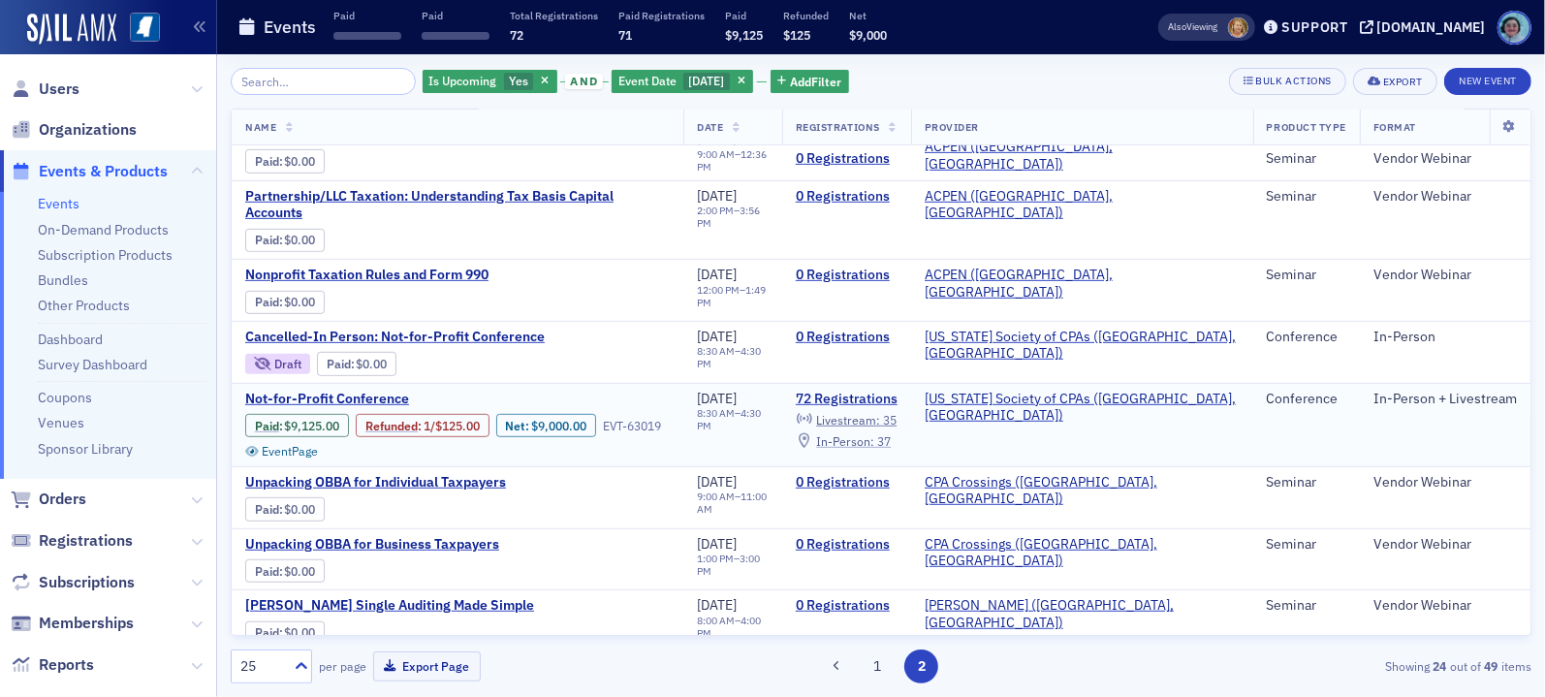
click at [874, 433] on span "In-Person :" at bounding box center [845, 441] width 58 height 16
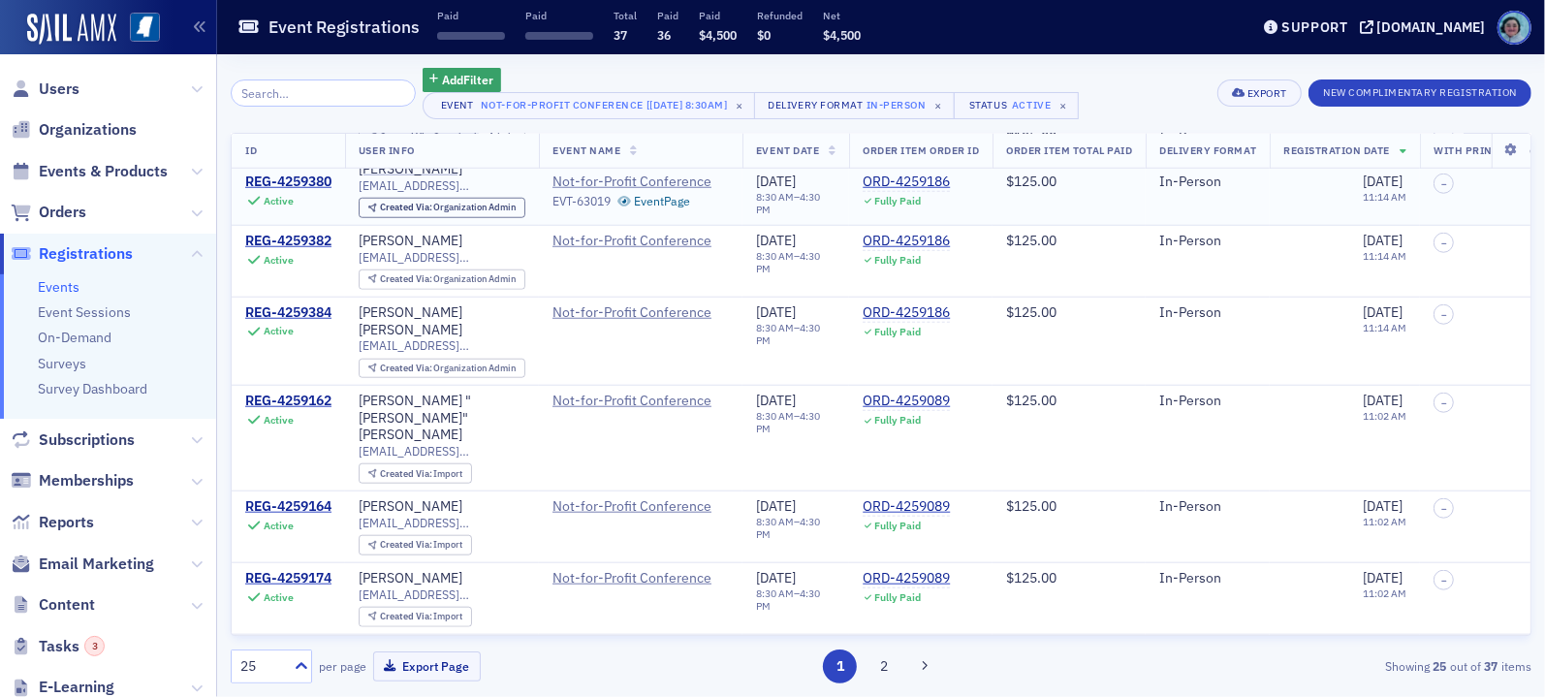
scroll to position [1358, 0]
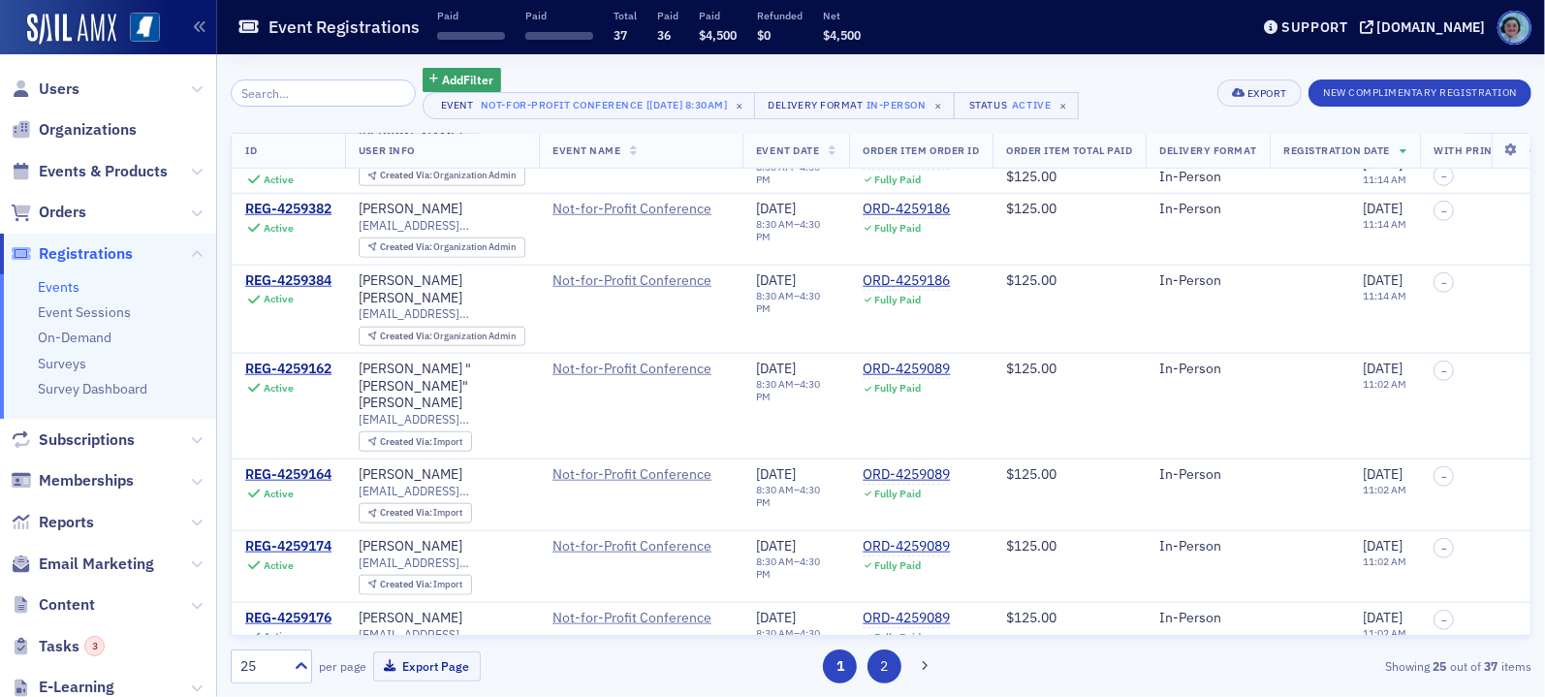
click at [886, 669] on button "2" at bounding box center [885, 666] width 34 height 34
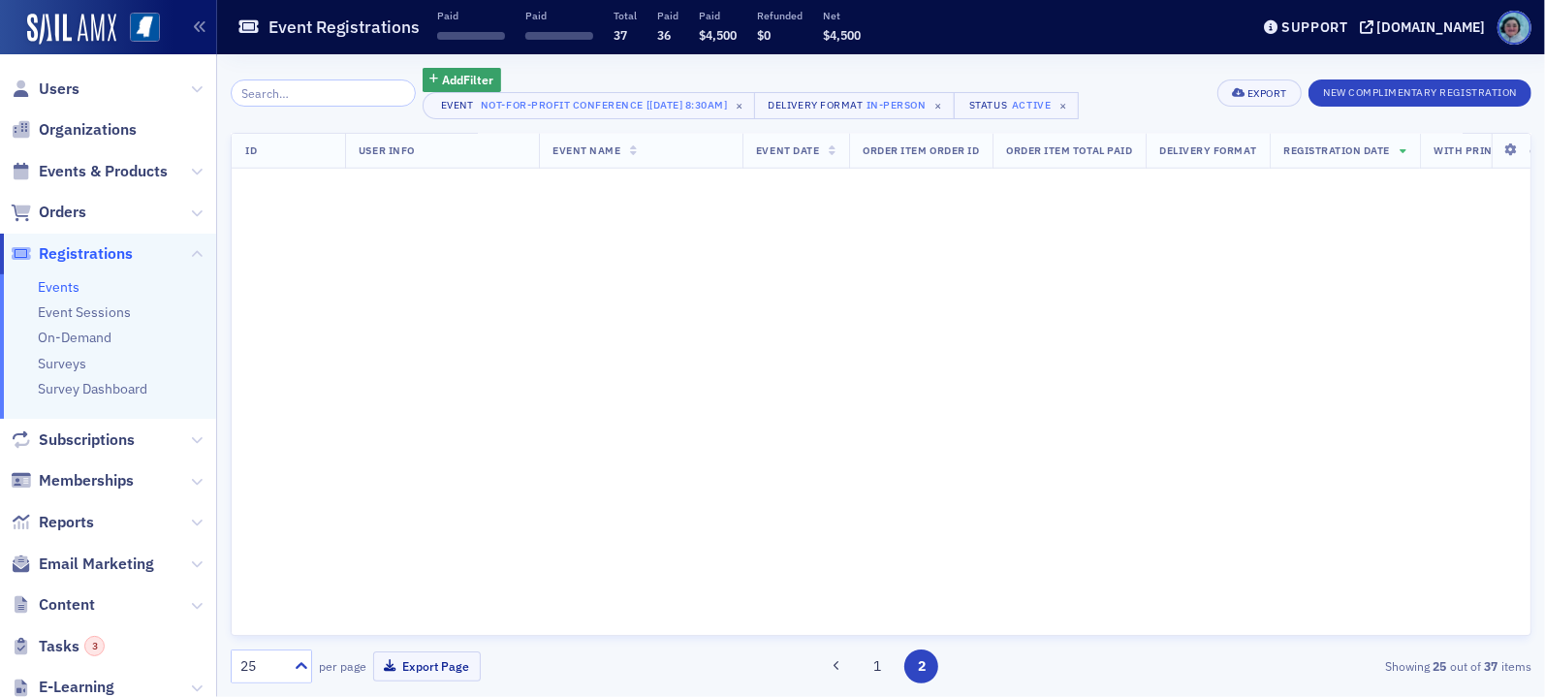
scroll to position [0, 0]
